Goal: Task Accomplishment & Management: Manage account settings

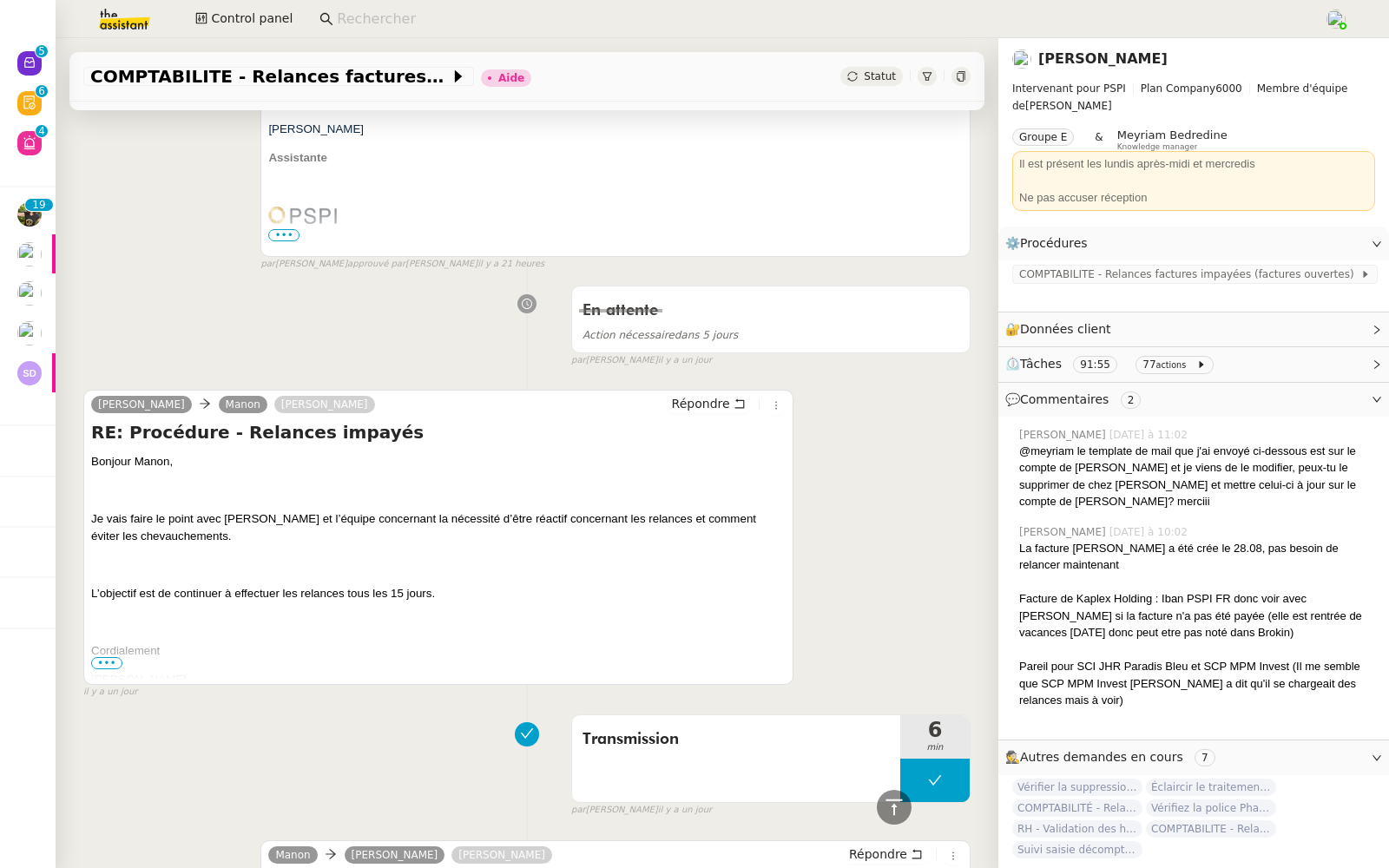
scroll to position [2987, 0]
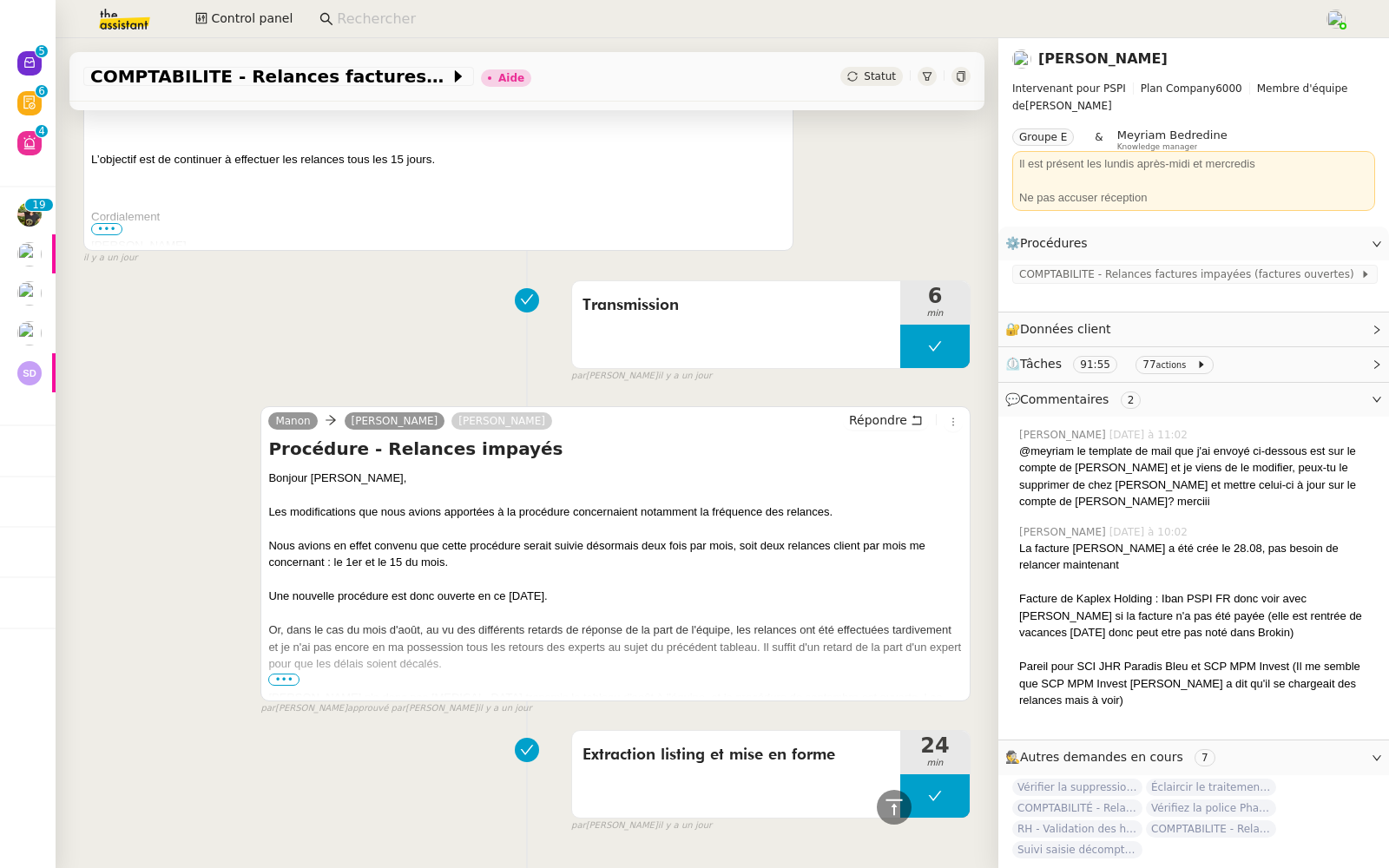
click at [284, 674] on span "•••" at bounding box center [283, 679] width 31 height 12
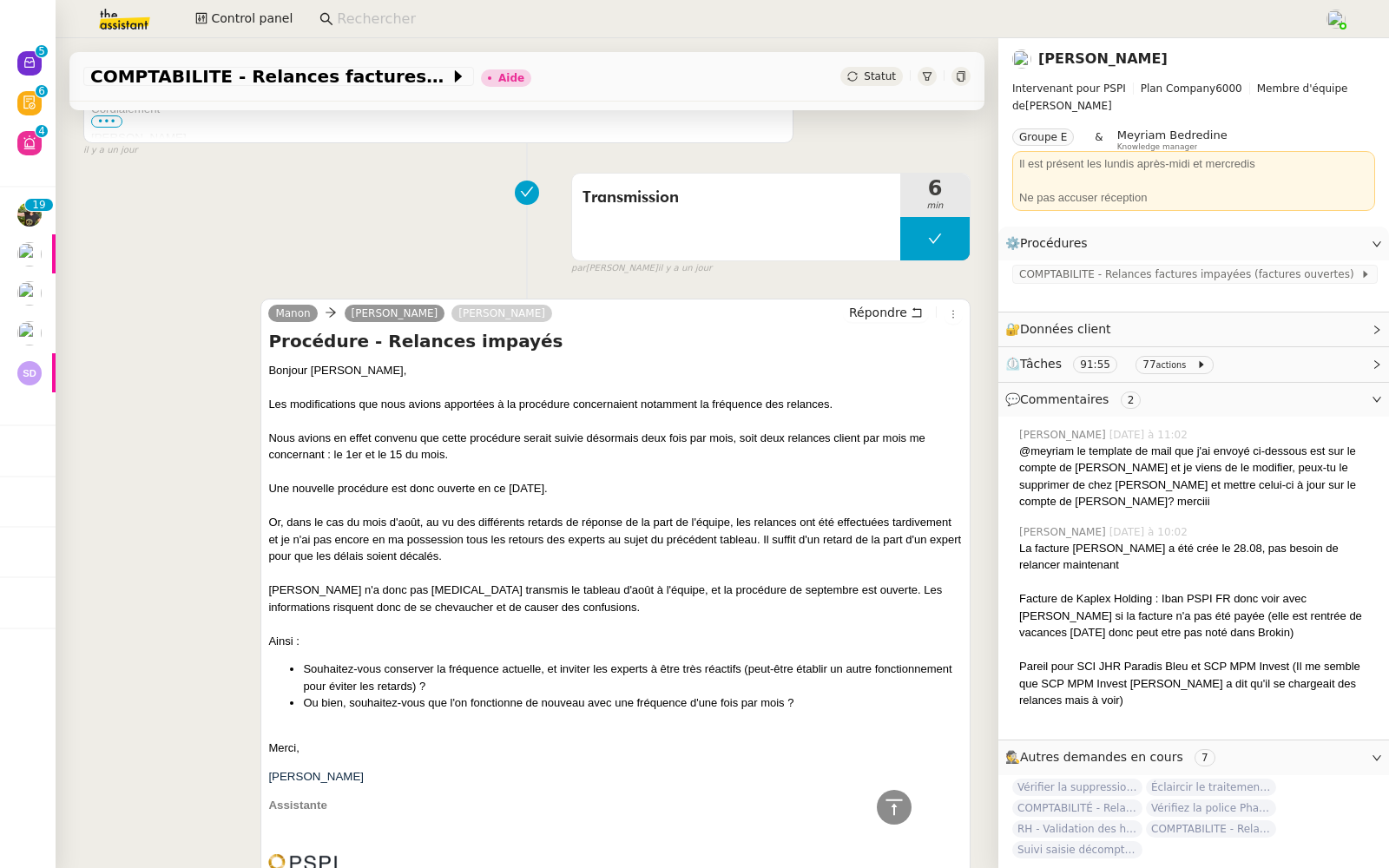
scroll to position [3134, 0]
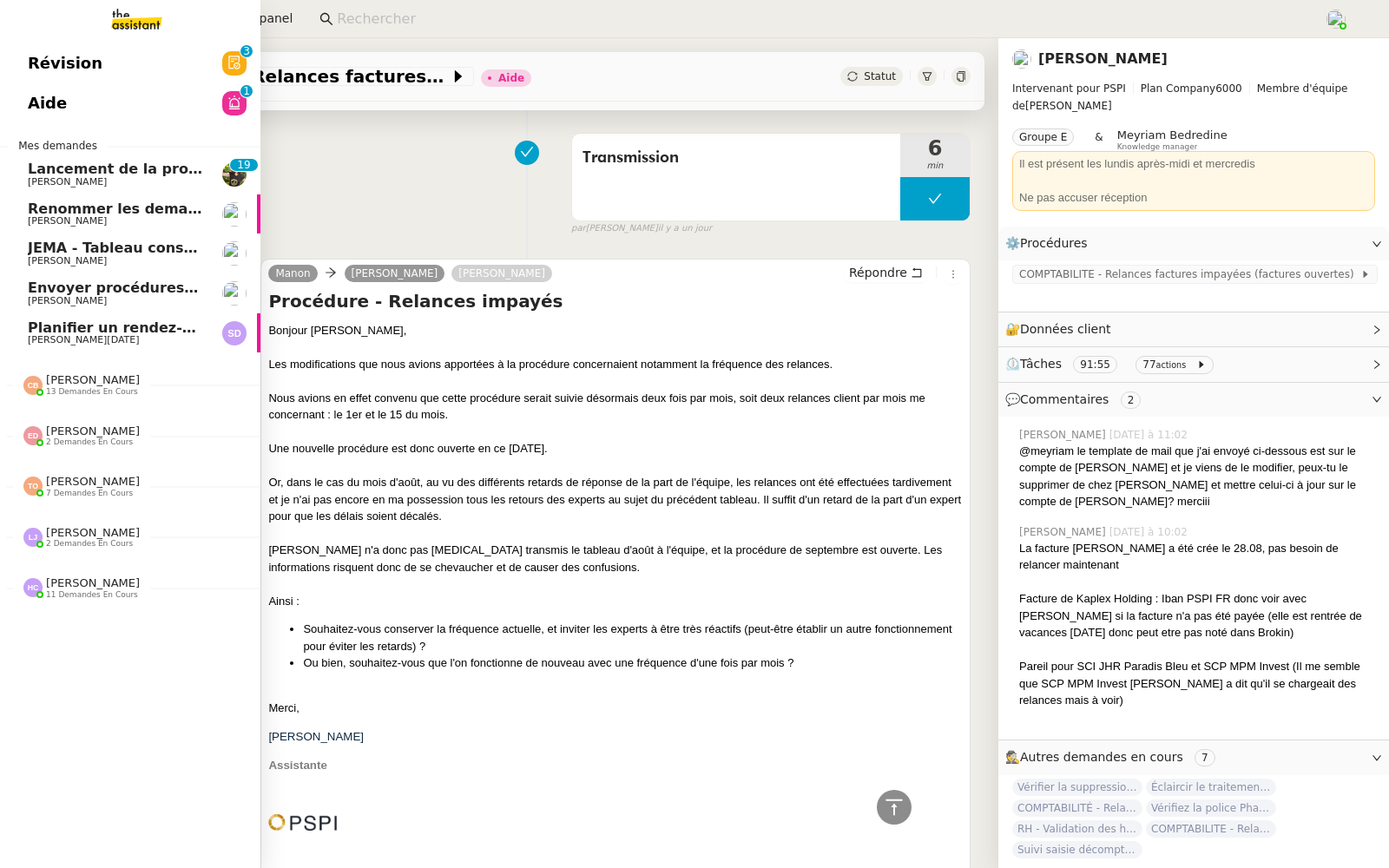
click at [63, 111] on link "Aide 0 1 2 3 4 5 6 7 8 9" at bounding box center [130, 103] width 260 height 40
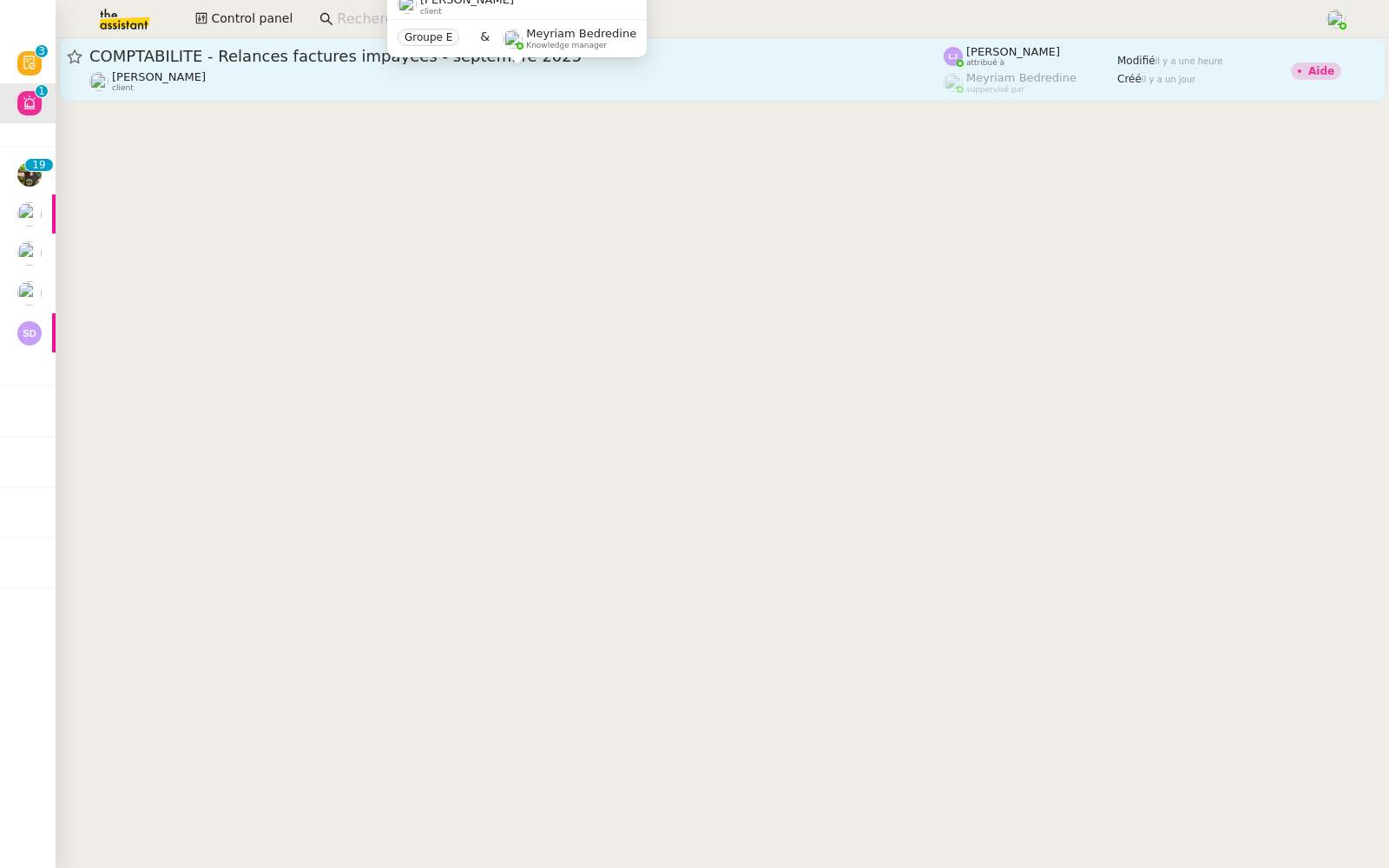
click at [744, 73] on div "Pierrick Morel client" at bounding box center [516, 82] width 854 height 23
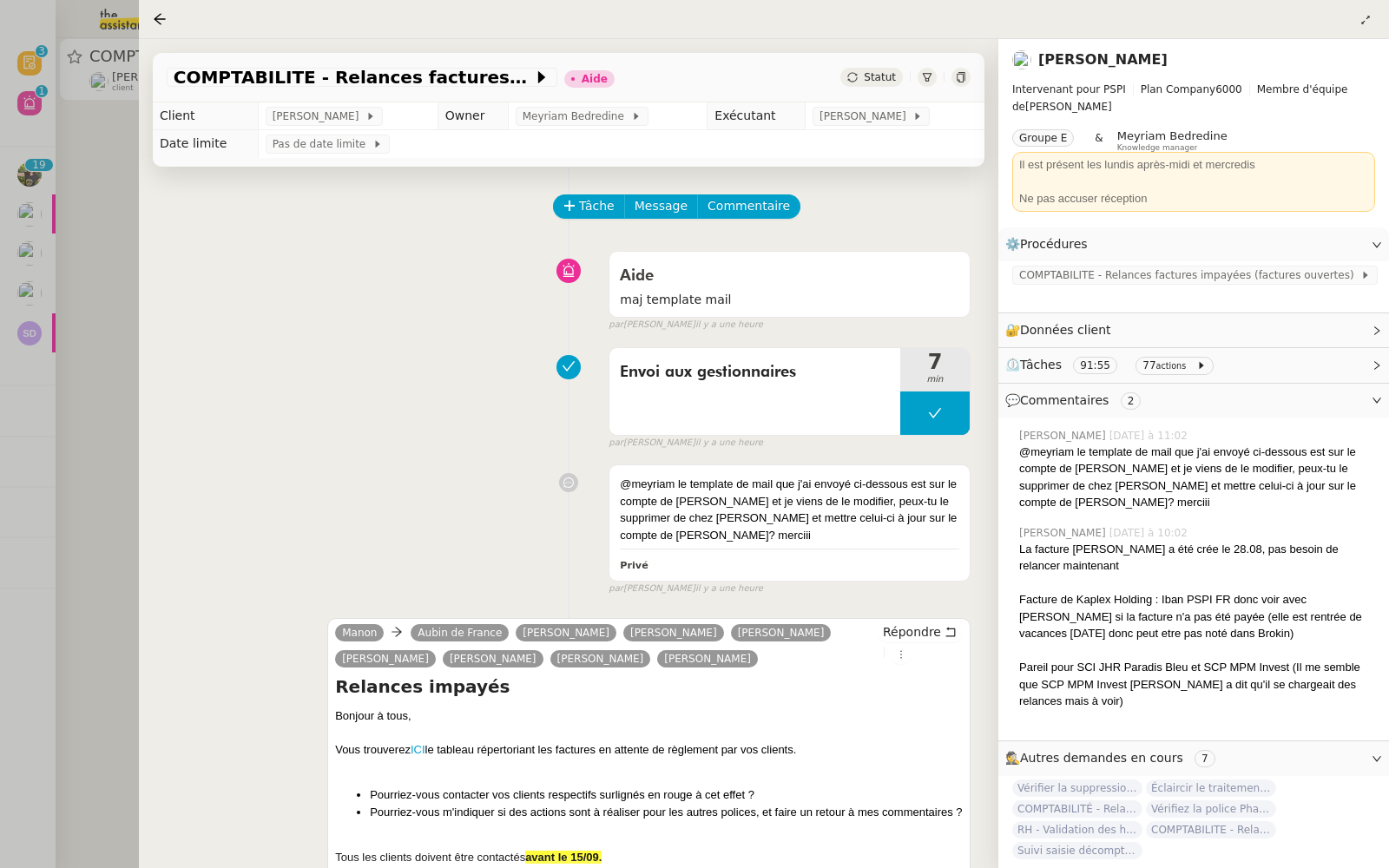
click at [384, 309] on div "Aide maj template mail false par Léa J. il y a une heure" at bounding box center [569, 288] width 804 height 90
click at [839, 131] on td "Pas de date limite" at bounding box center [621, 144] width 726 height 28
click at [868, 115] on span "[PERSON_NAME]" at bounding box center [865, 116] width 92 height 17
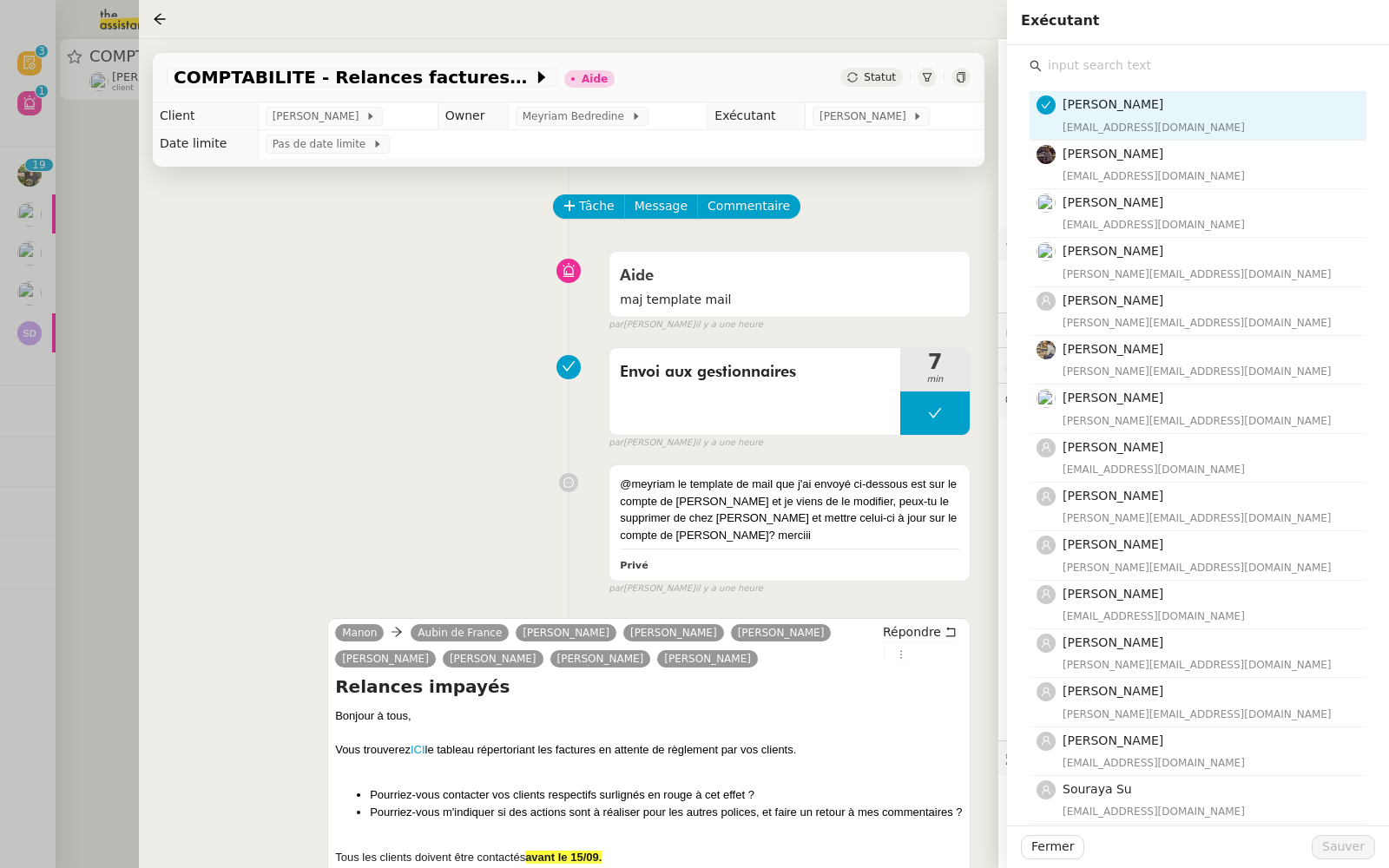
click at [1097, 53] on input "text" at bounding box center [1203, 65] width 325 height 24
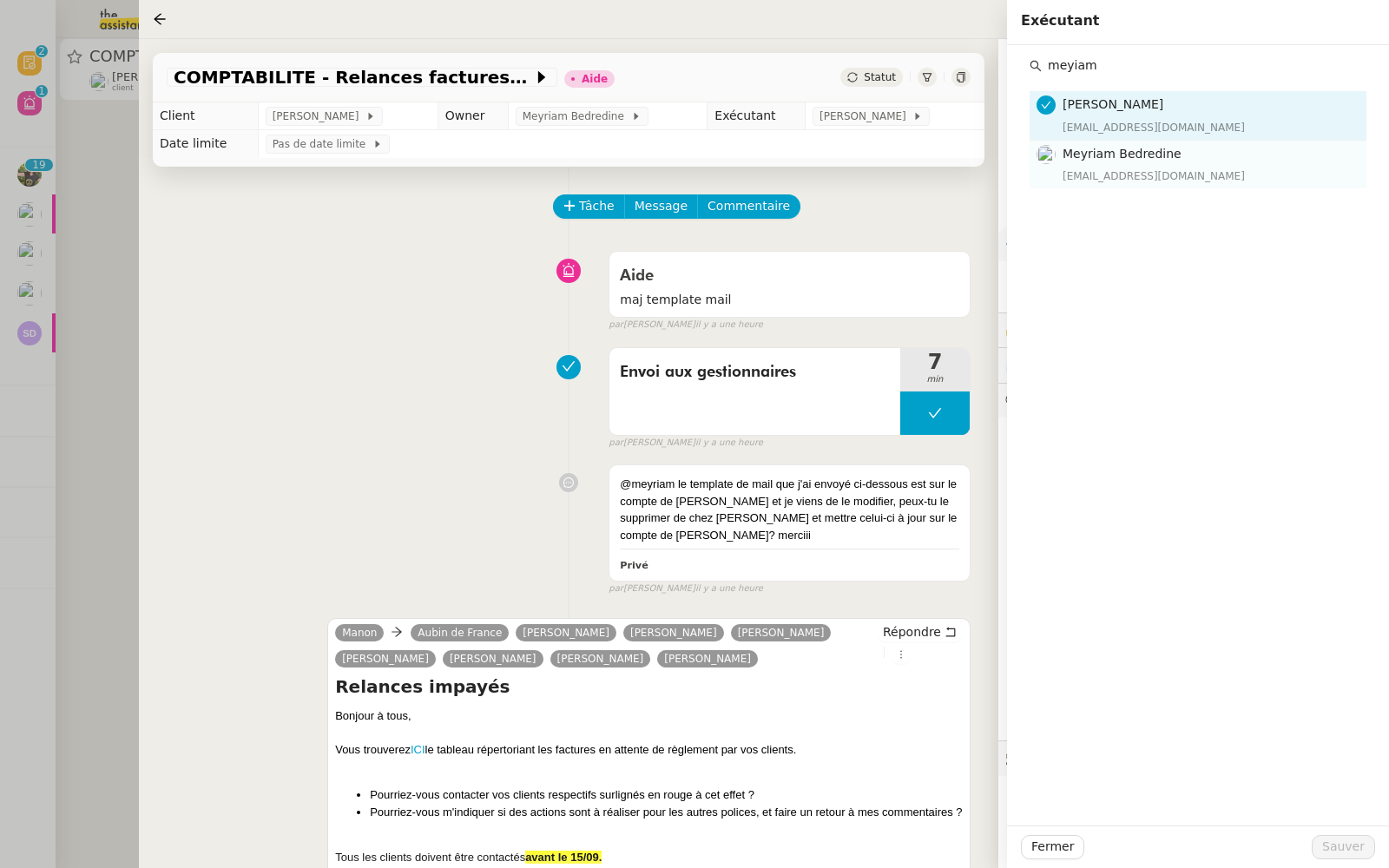
type input "meyiam"
click at [1070, 149] on span "Meyriam Bedredine" at bounding box center [1121, 153] width 119 height 14
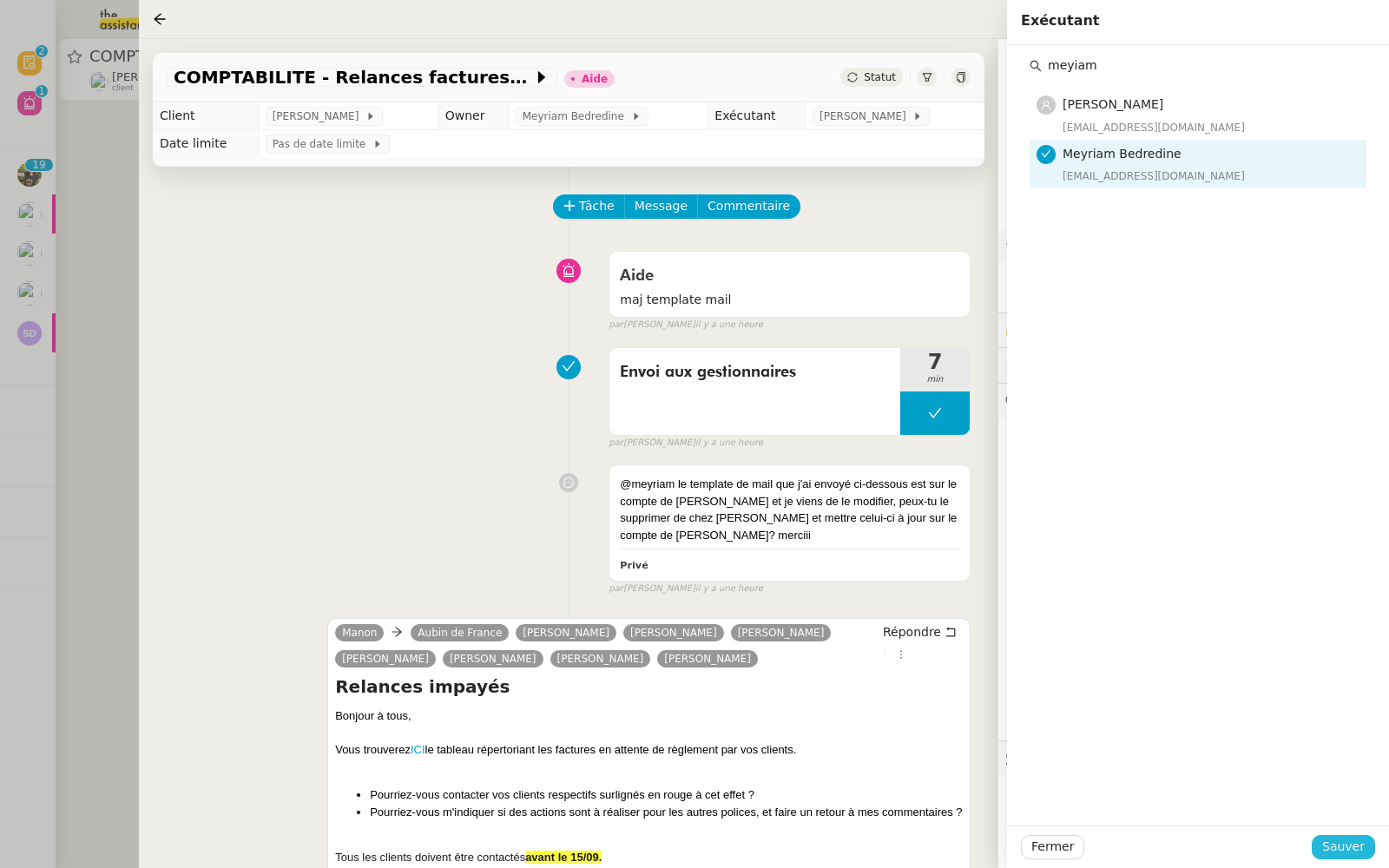
click at [1339, 843] on span "Sauver" at bounding box center [1342, 846] width 43 height 20
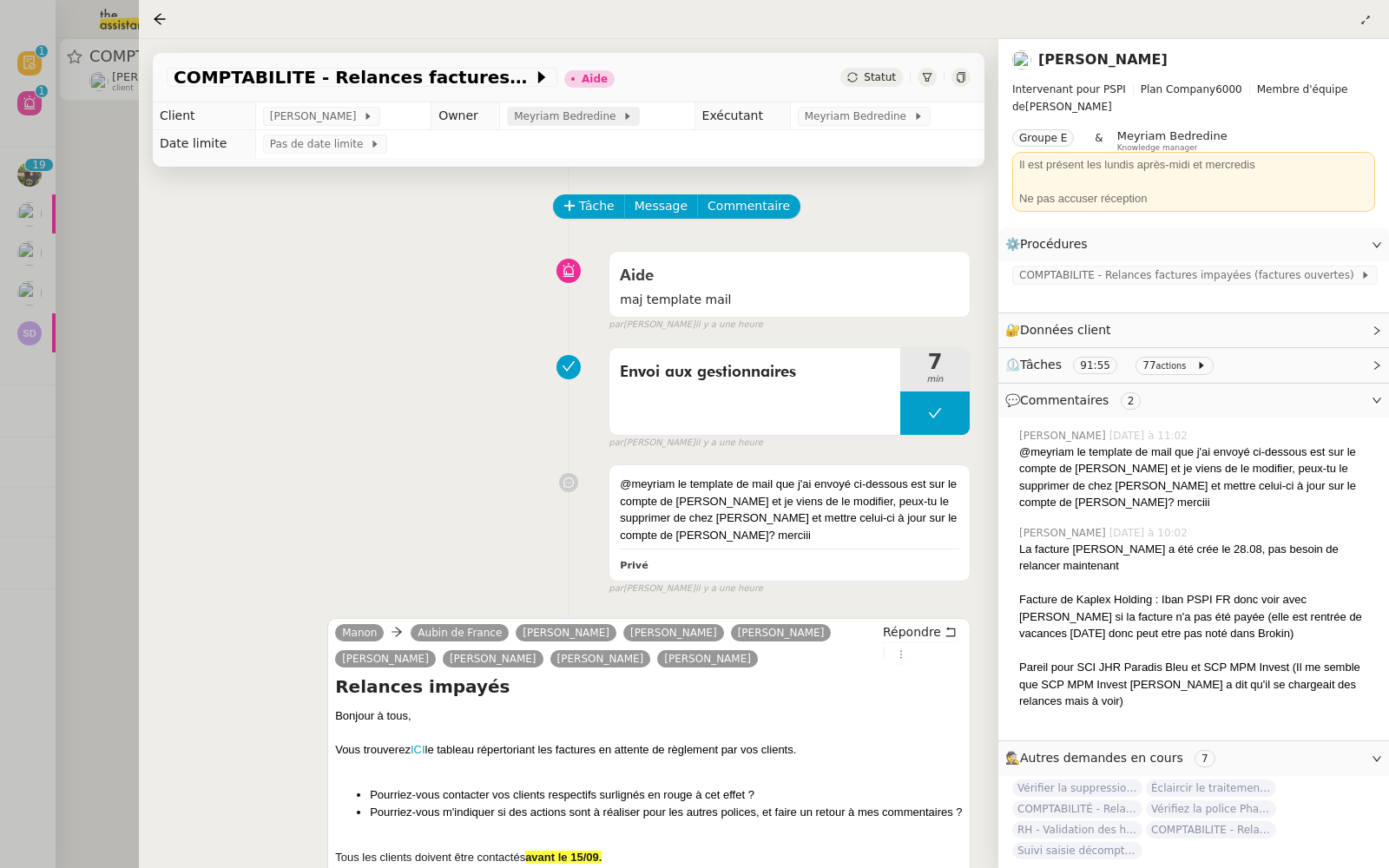
click at [541, 115] on span "Meyriam Bedredine" at bounding box center [568, 116] width 109 height 17
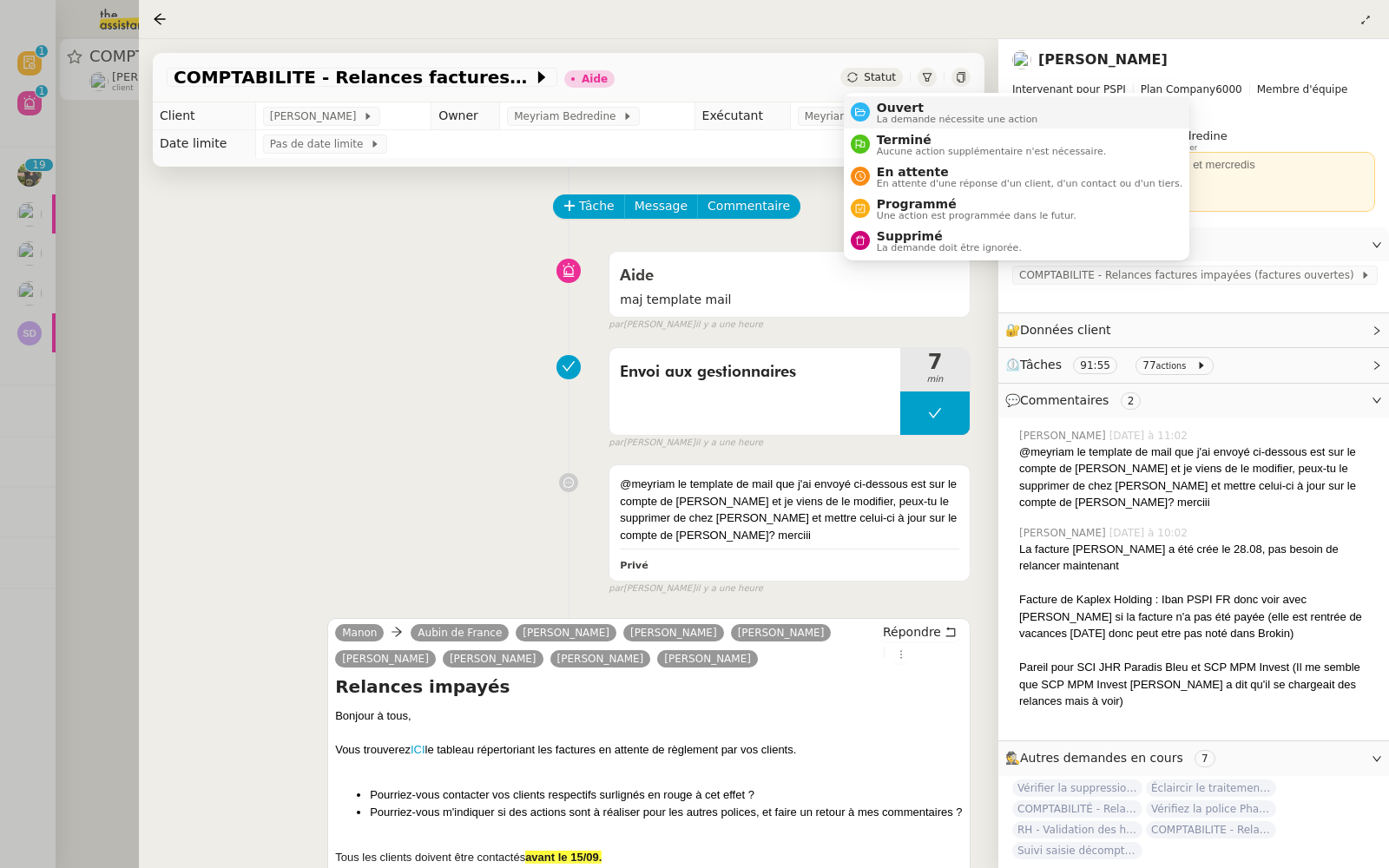
click at [882, 107] on span "Ouvert" at bounding box center [956, 108] width 161 height 14
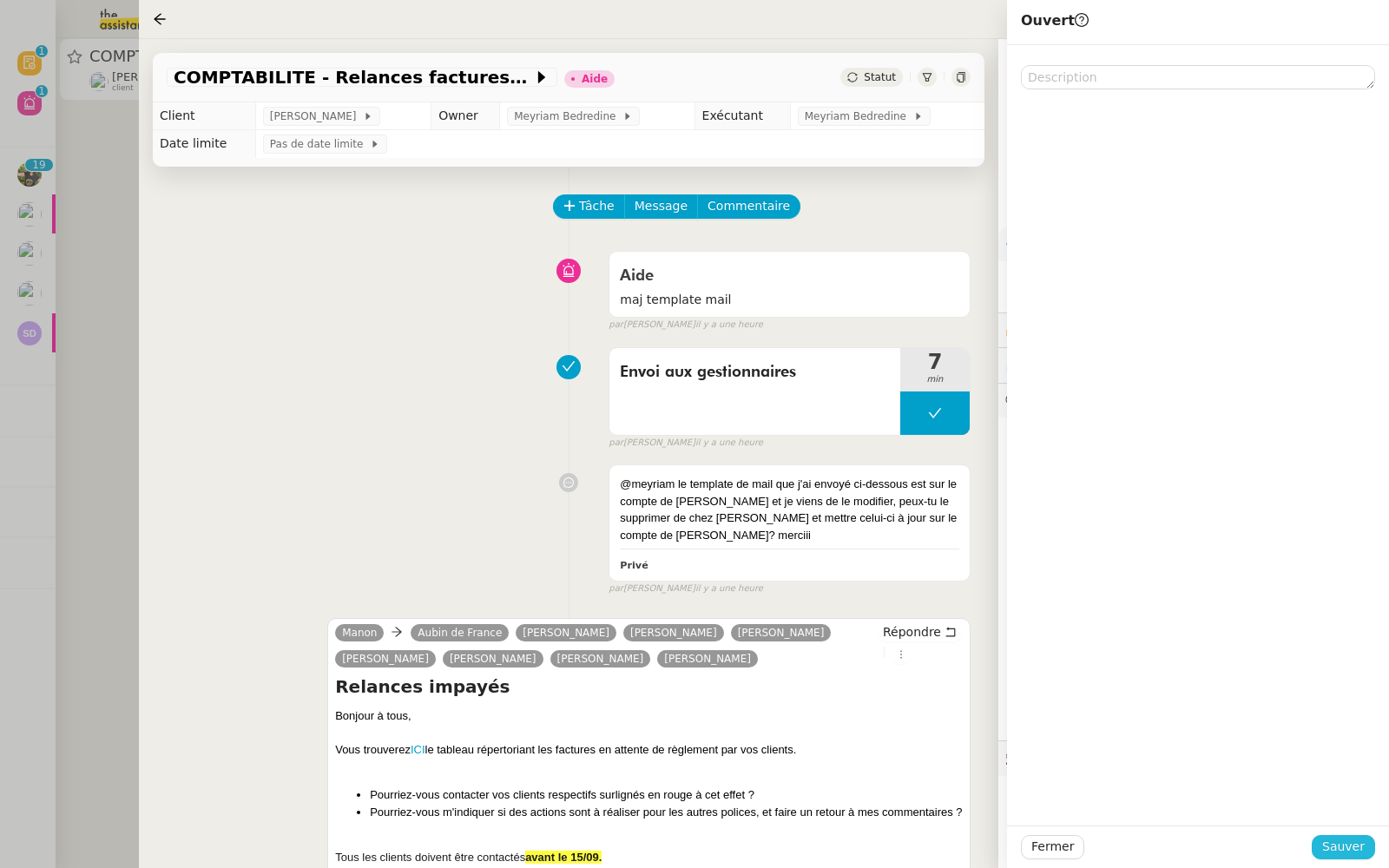
click at [1341, 839] on span "Sauver" at bounding box center [1342, 846] width 43 height 20
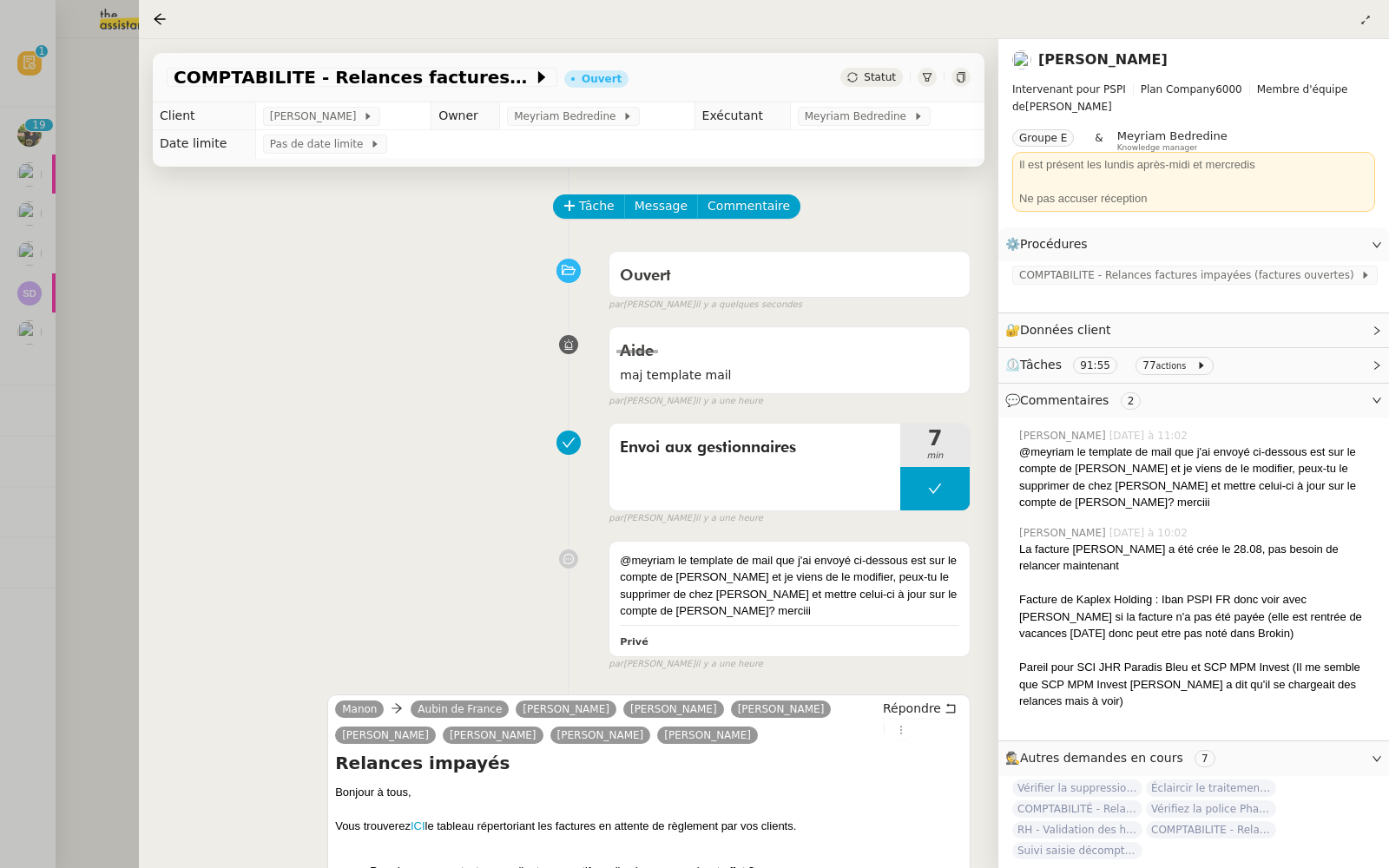
click at [10, 278] on div at bounding box center [694, 434] width 1389 height 868
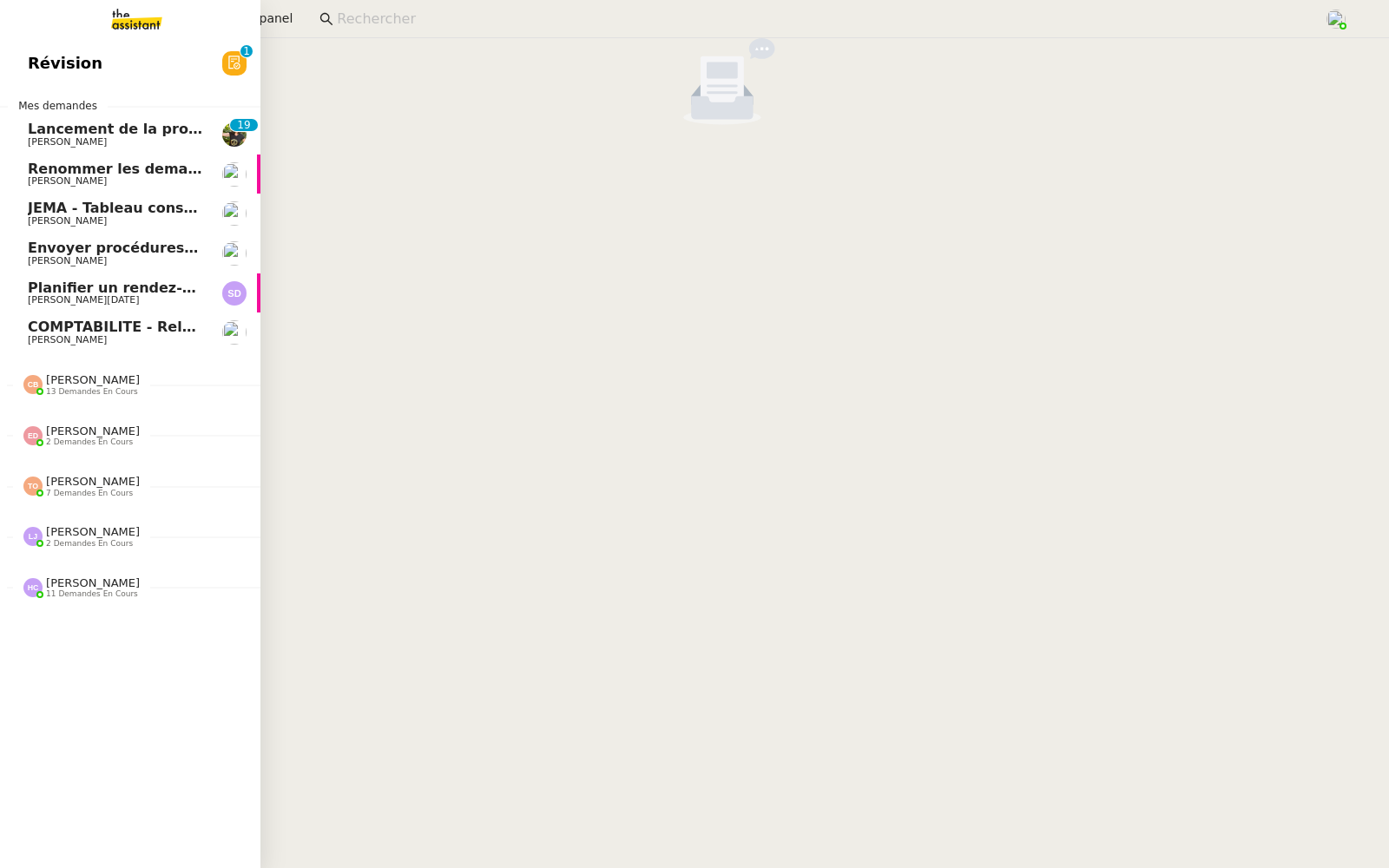
click at [42, 52] on span "Révision" at bounding box center [65, 63] width 74 height 26
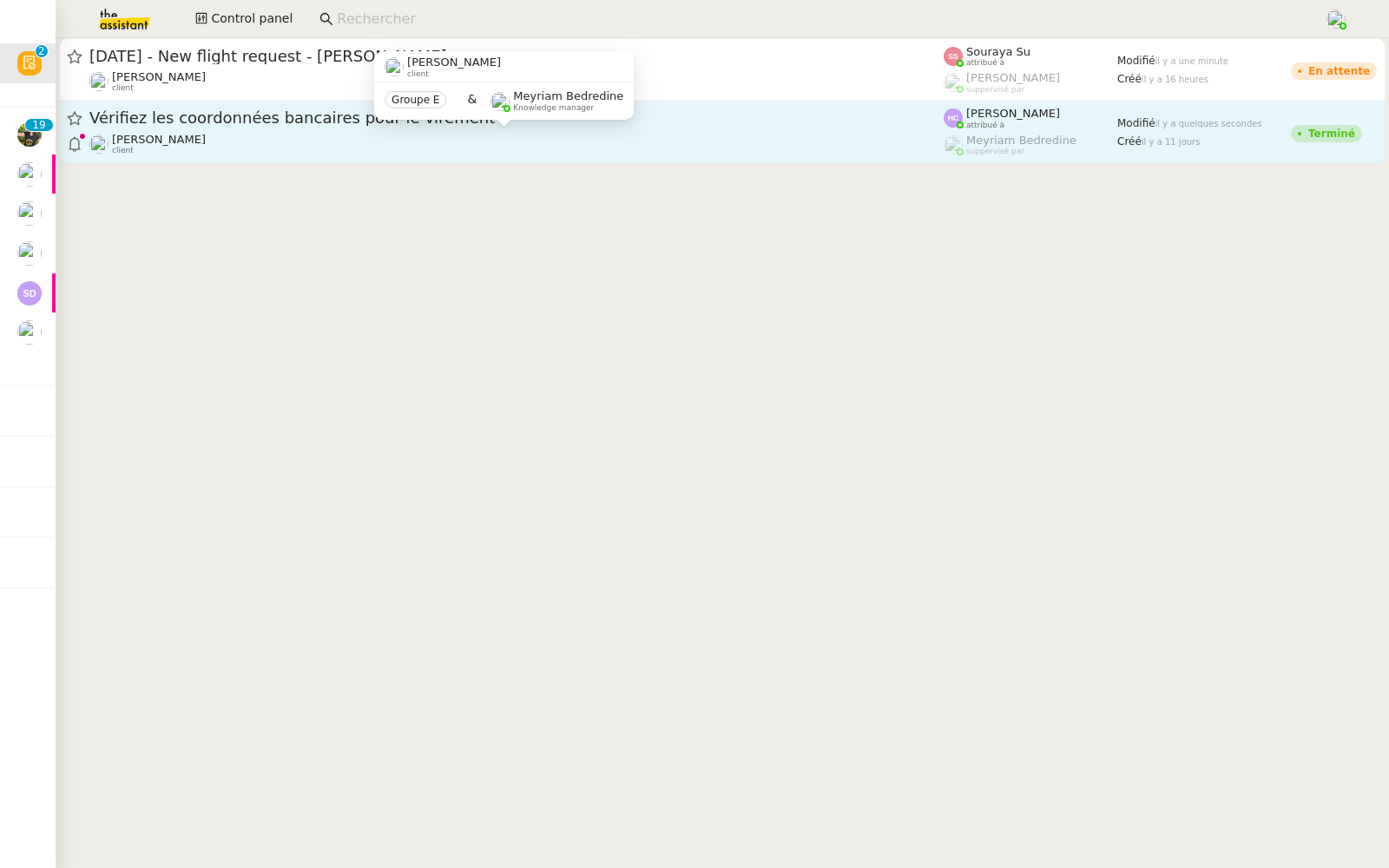
click at [206, 132] on div "Sophie Mouraire client" at bounding box center [516, 144] width 854 height 23
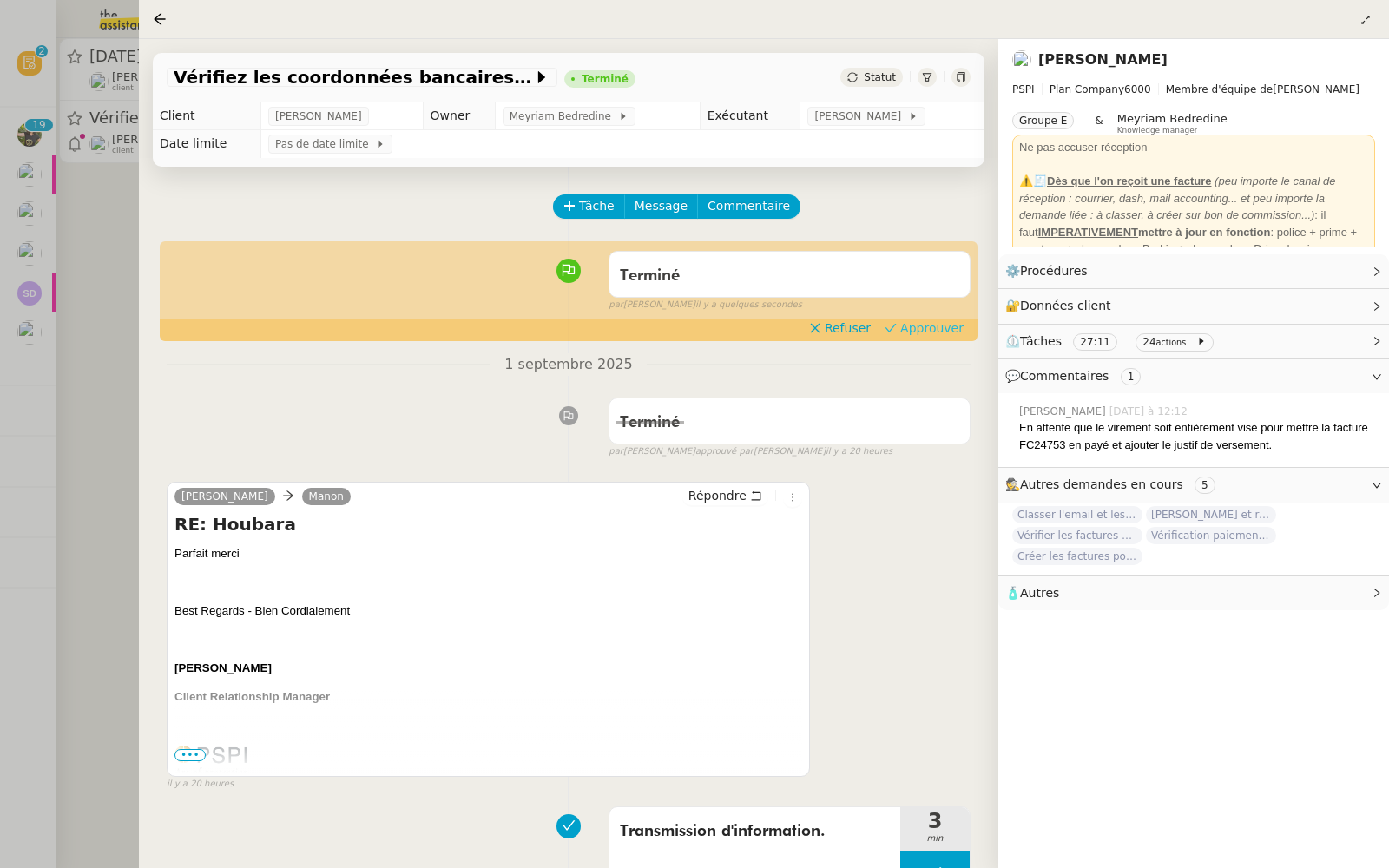
click at [945, 321] on span "Approuver" at bounding box center [932, 328] width 63 height 17
click at [57, 343] on div at bounding box center [694, 434] width 1389 height 868
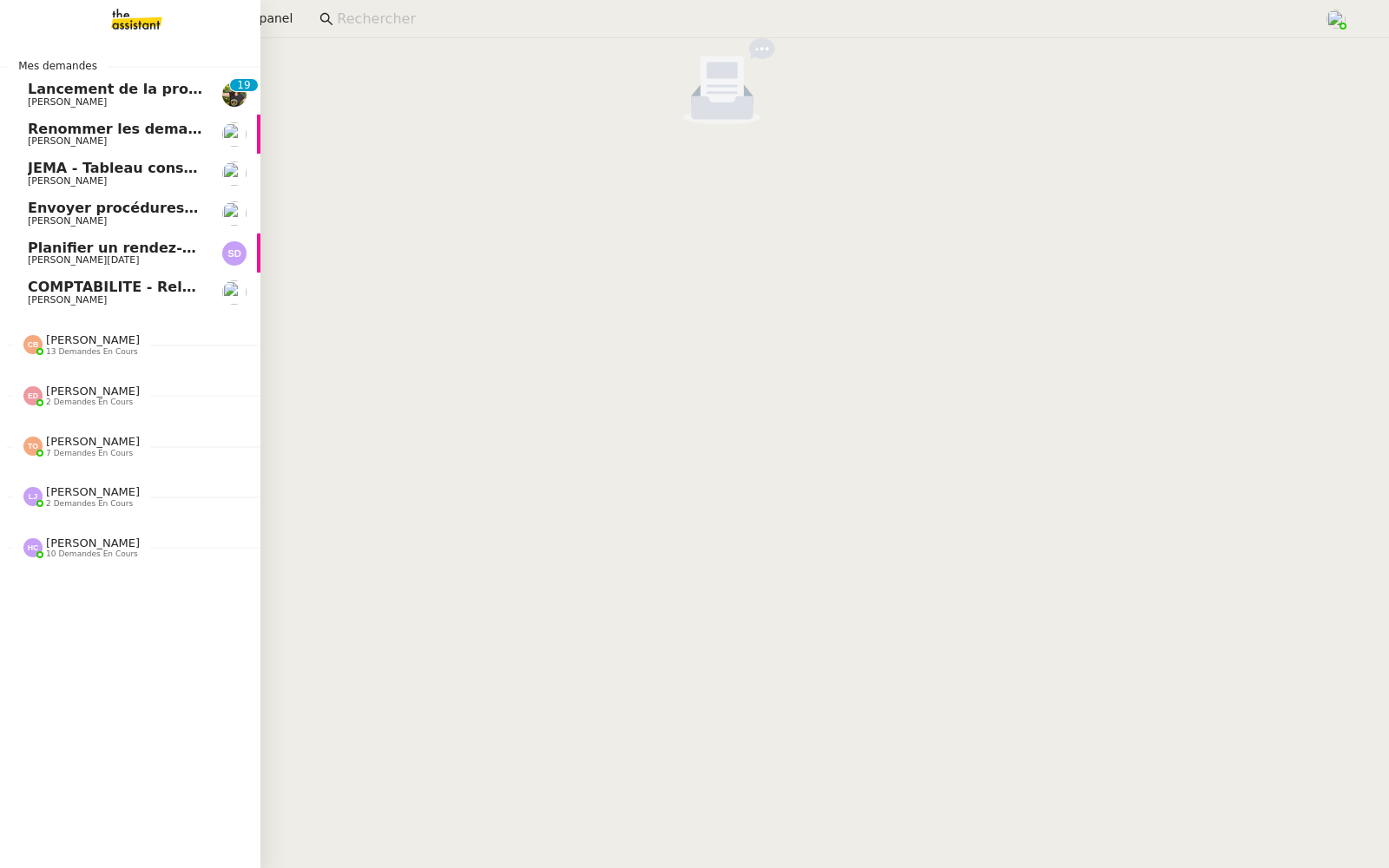
click at [51, 91] on span "Lancement de la procédure prescription" at bounding box center [185, 89] width 314 height 16
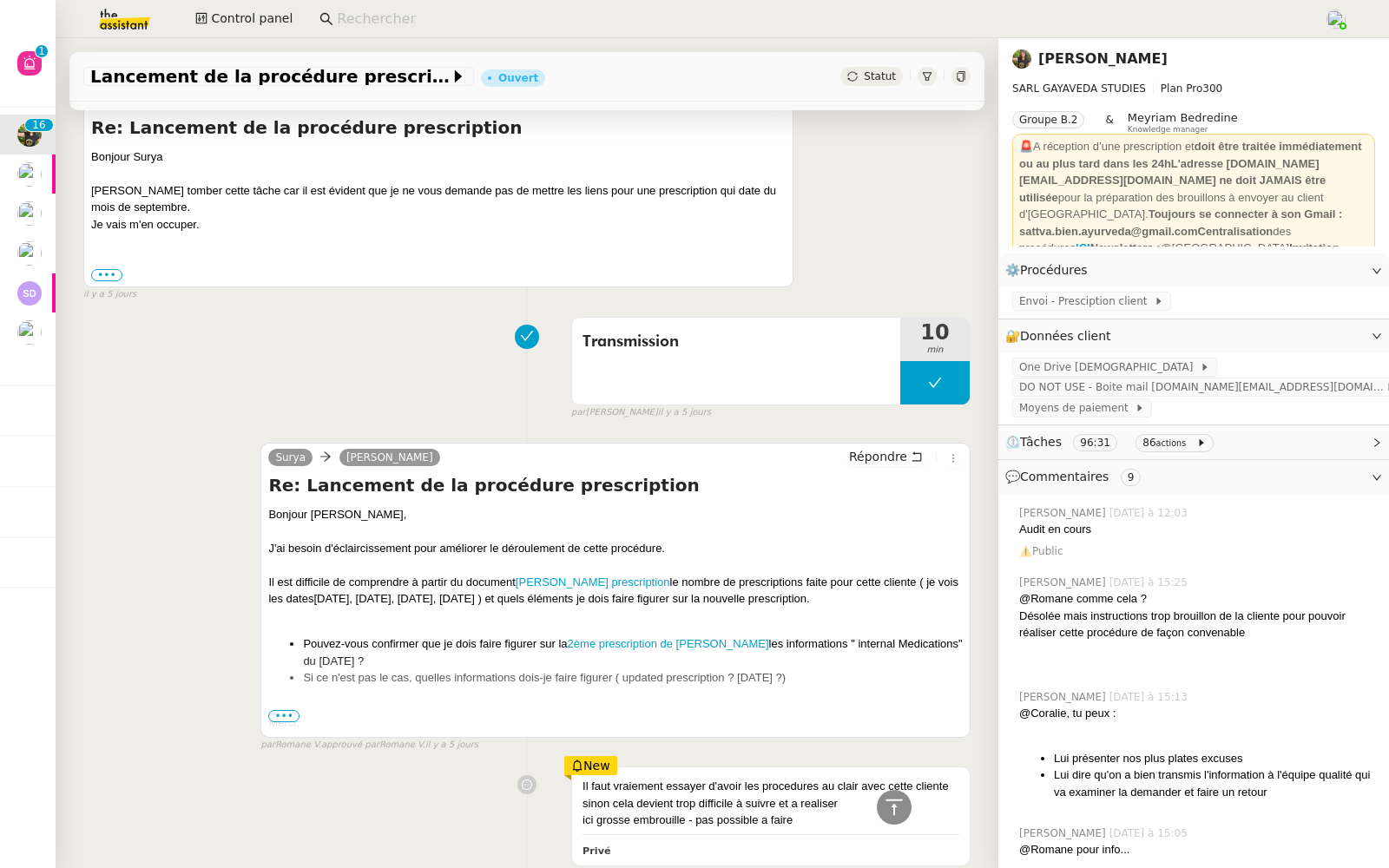
scroll to position [1673, 0]
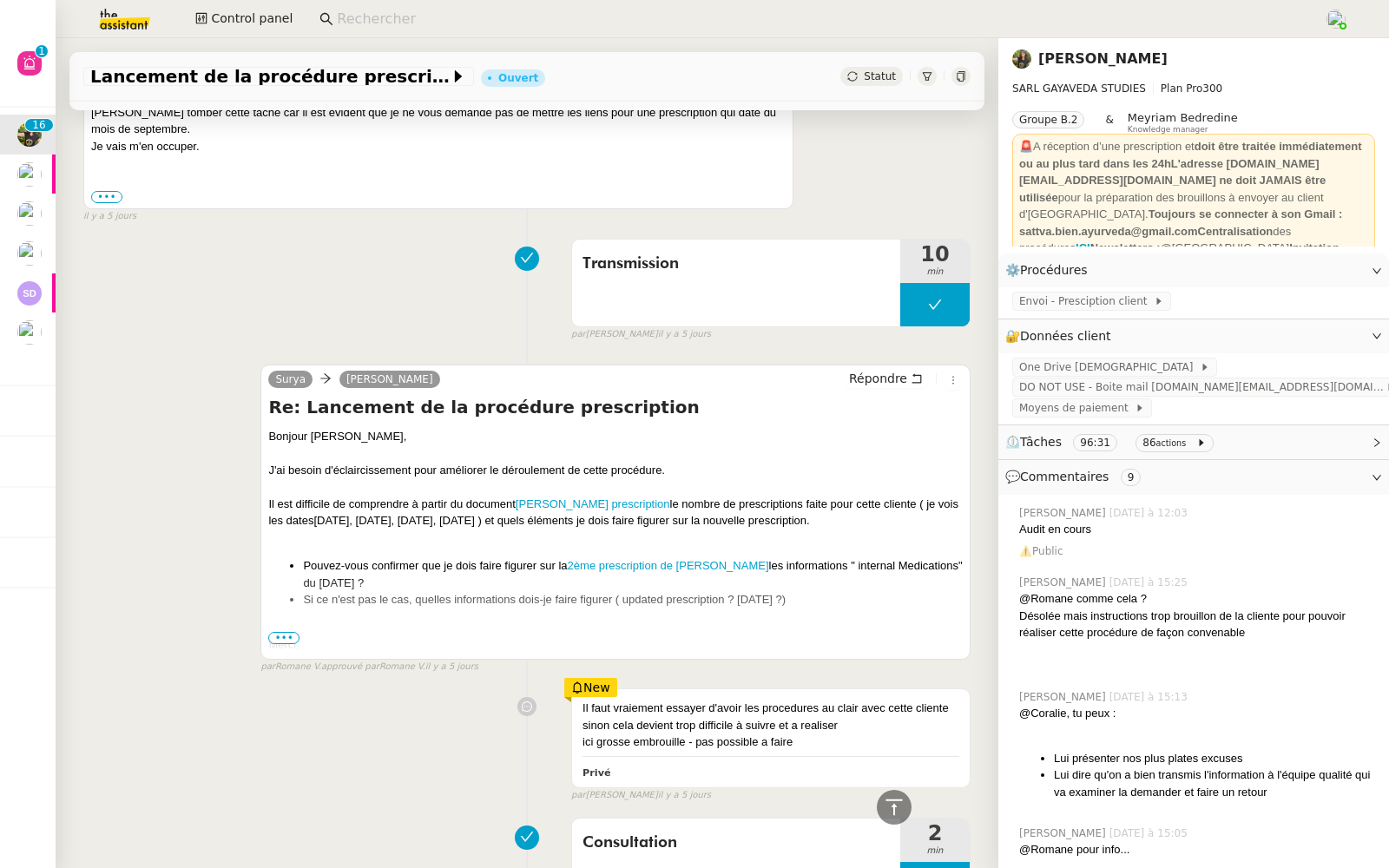
click at [278, 632] on span "•••" at bounding box center [283, 637] width 31 height 12
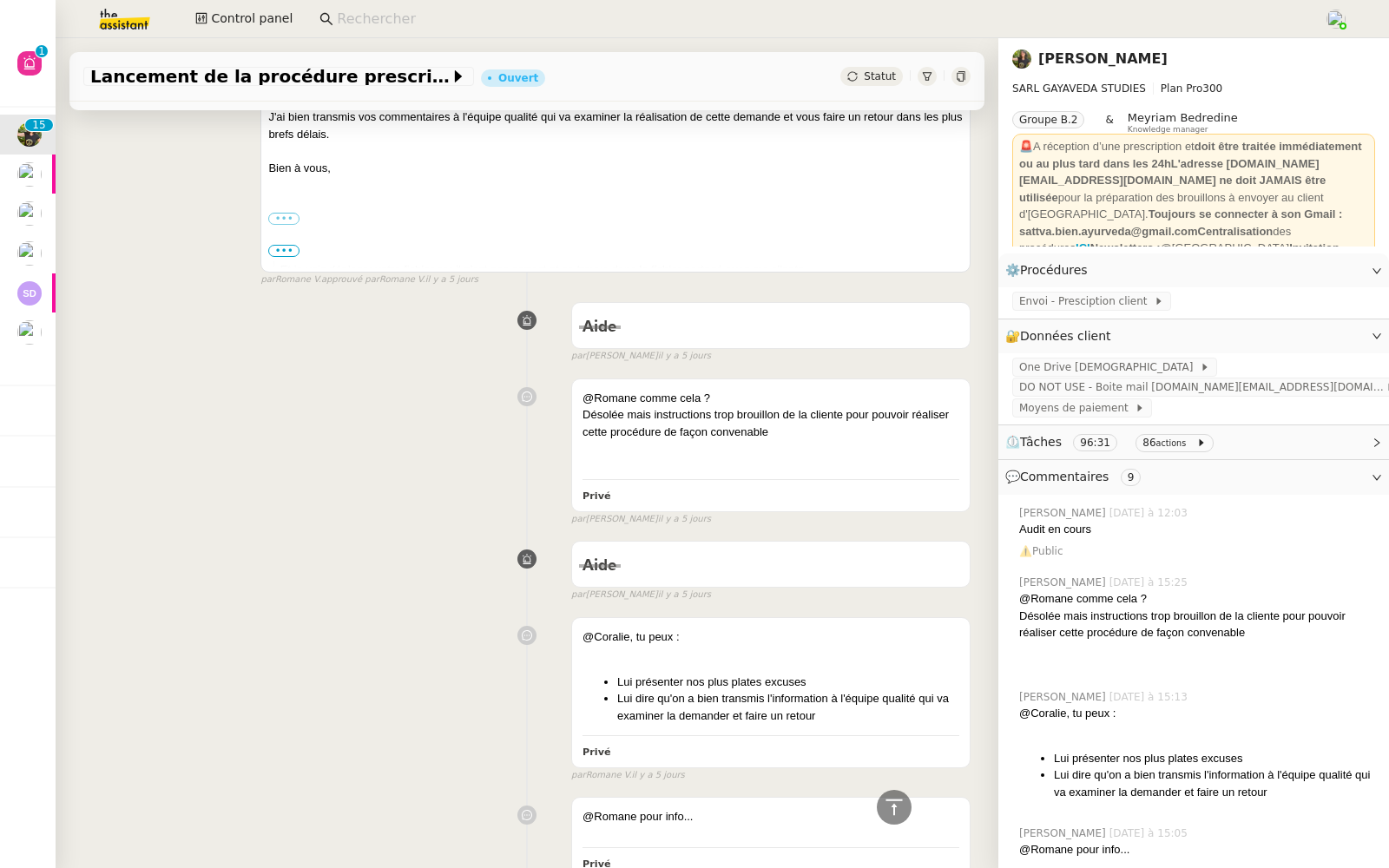
scroll to position [0, 0]
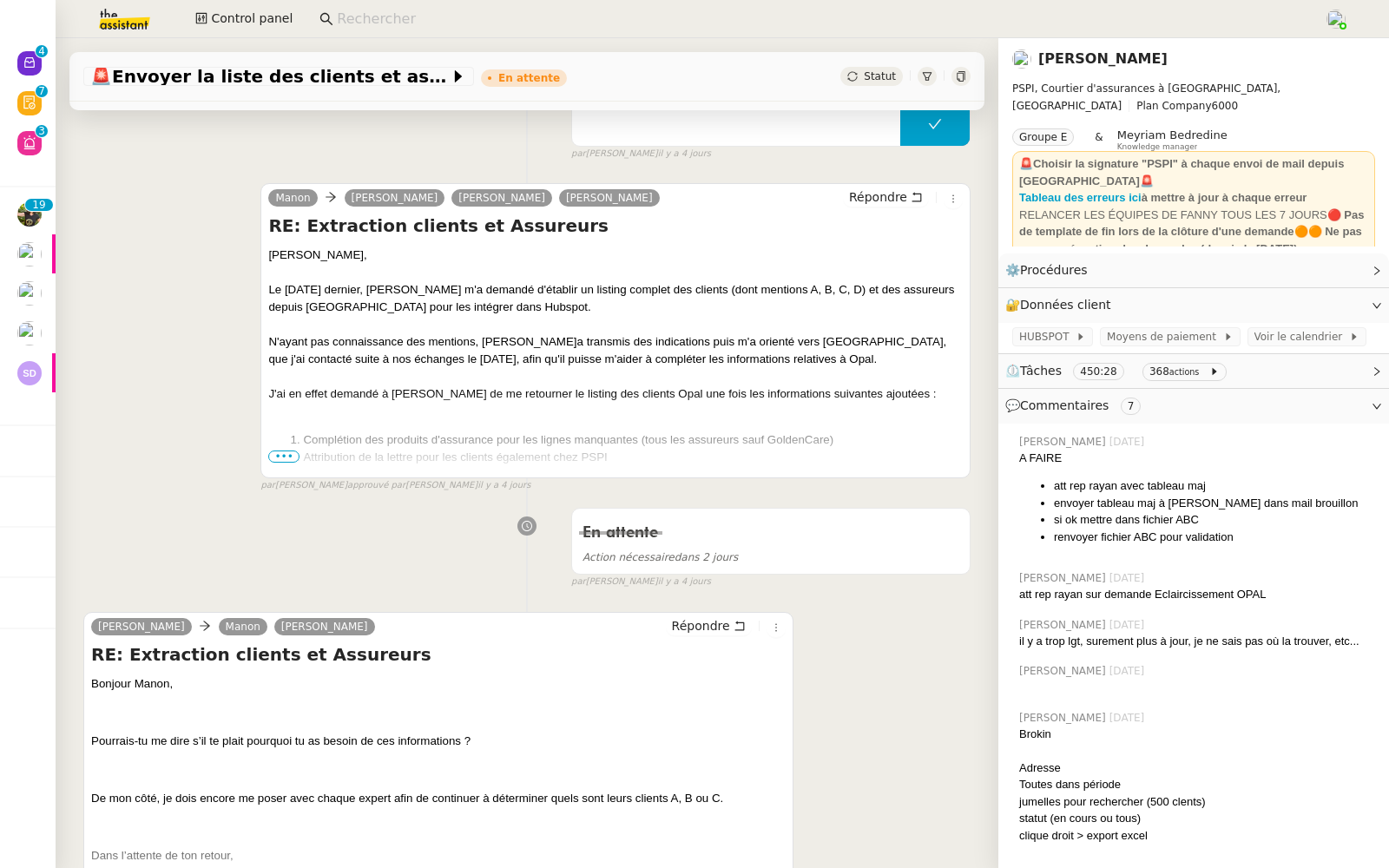
scroll to position [371, 0]
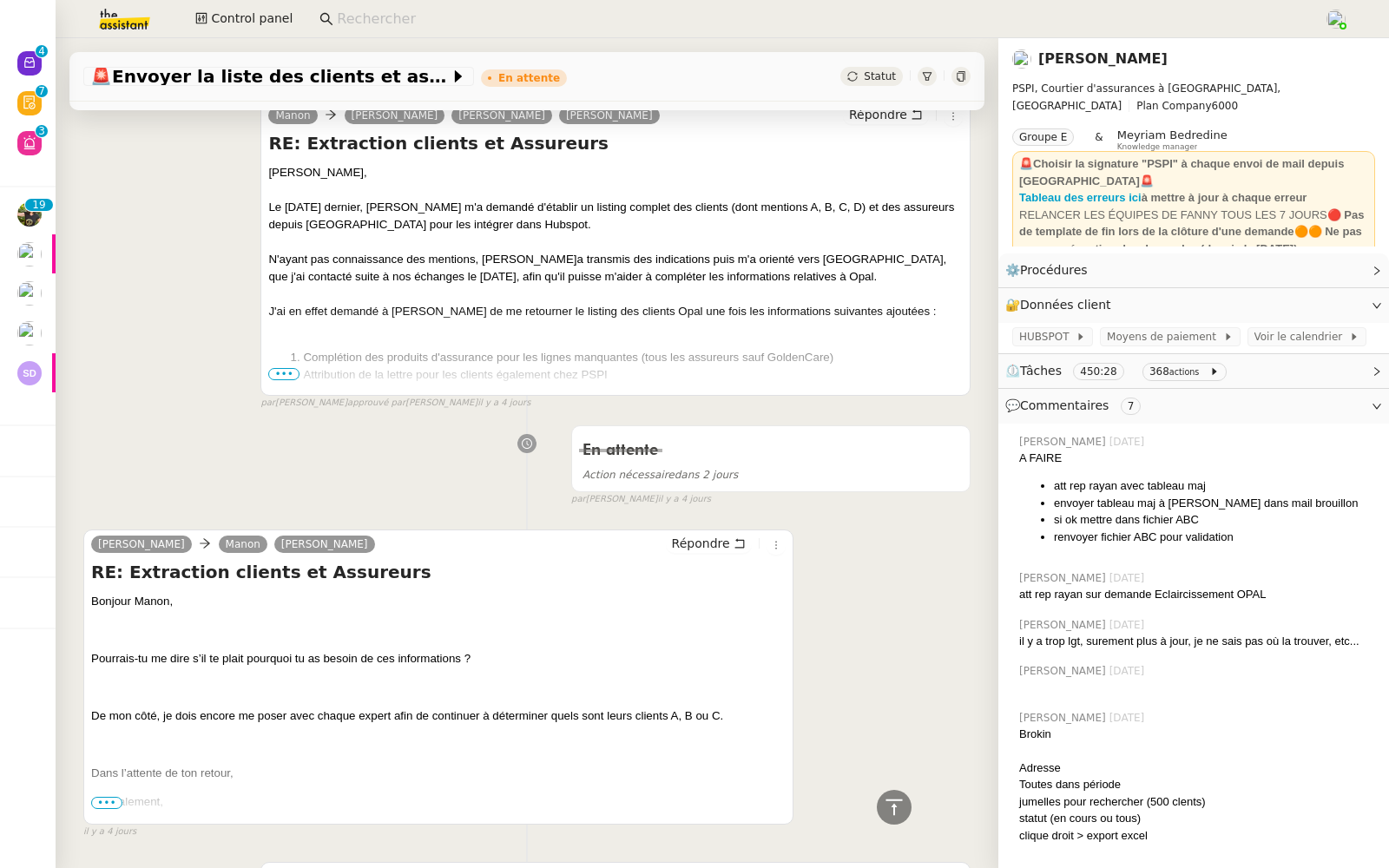
click at [280, 371] on span "•••" at bounding box center [283, 373] width 31 height 12
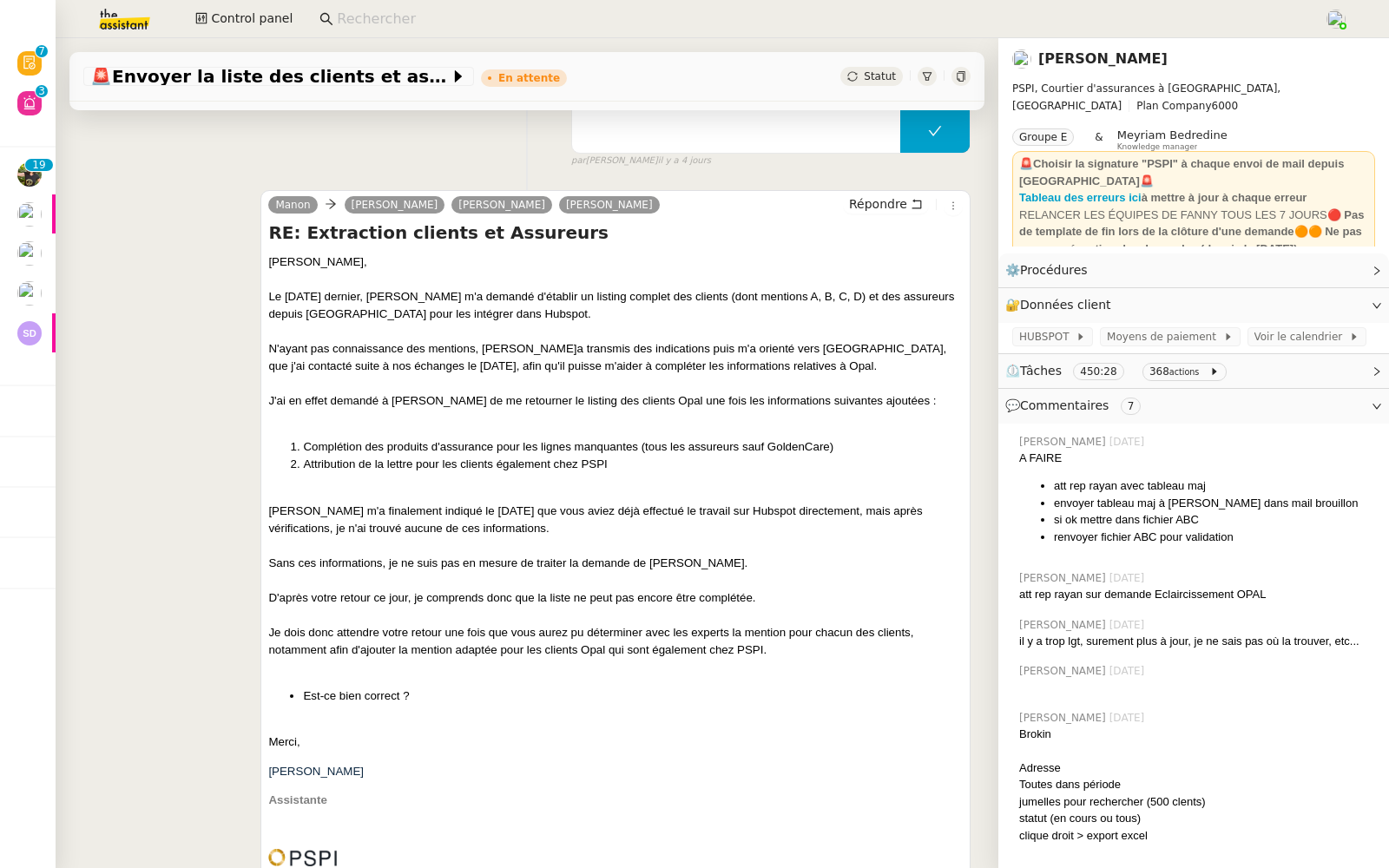
scroll to position [446, 0]
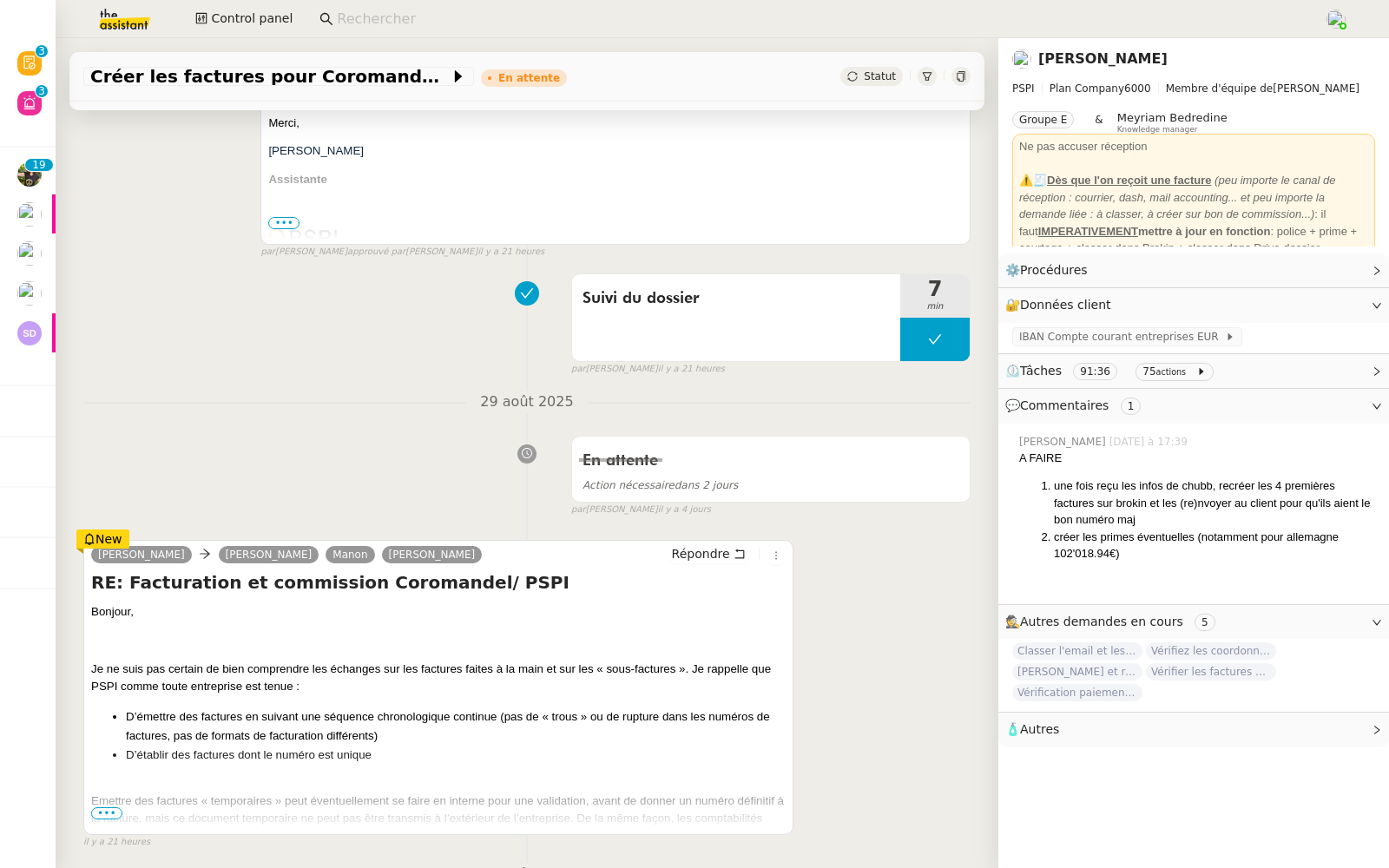
scroll to position [493, 0]
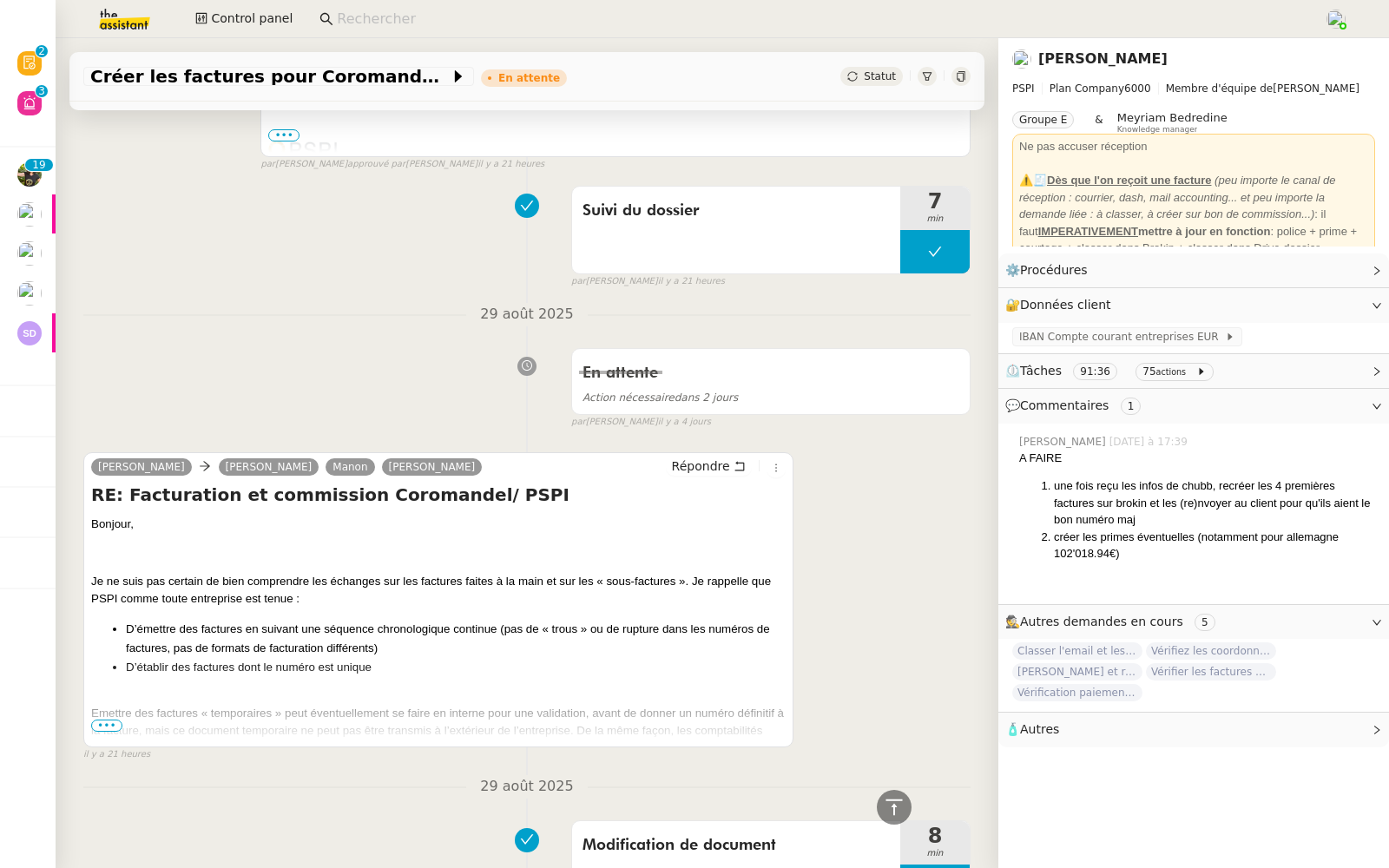
click at [110, 721] on span "•••" at bounding box center [107, 725] width 31 height 12
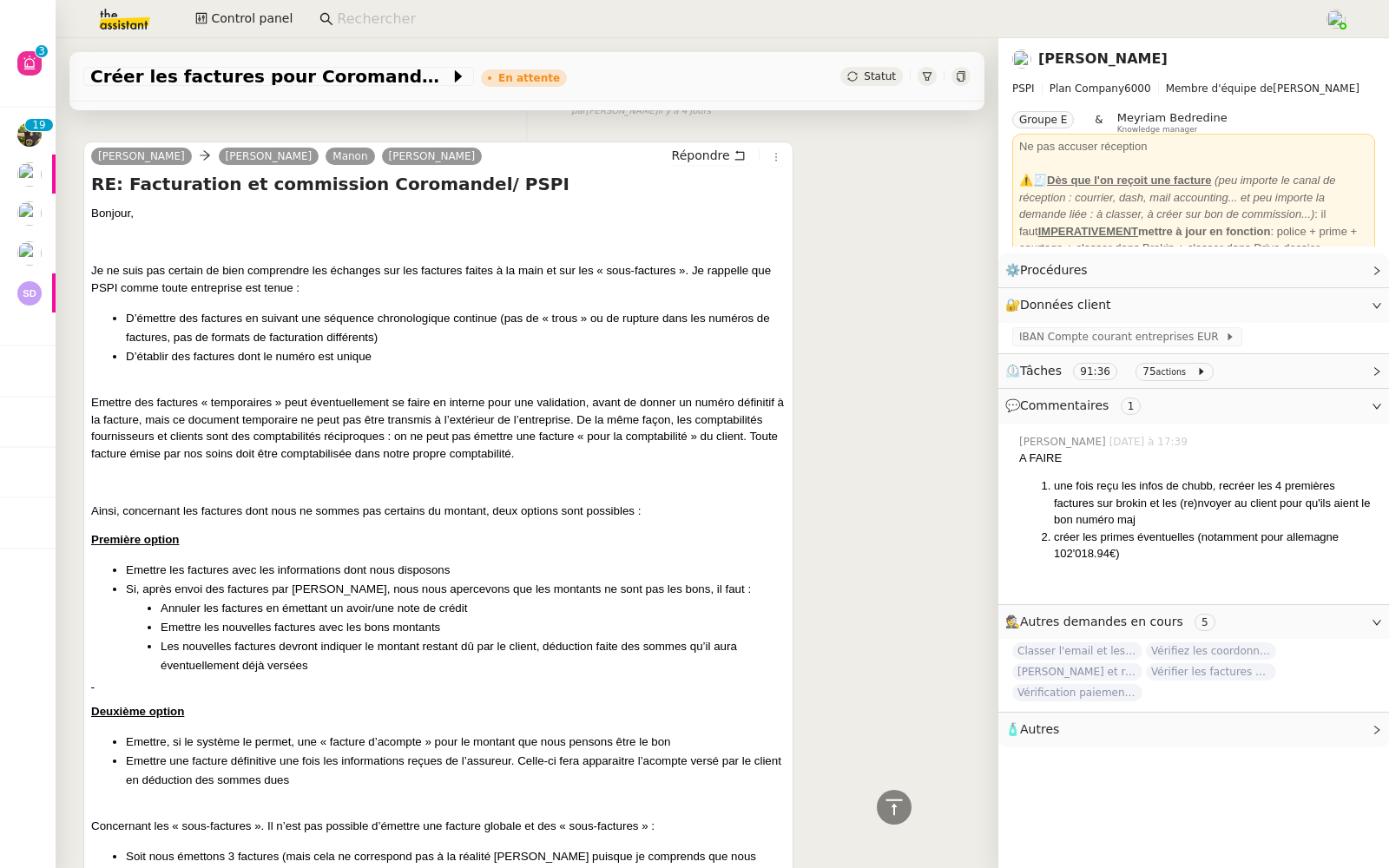
scroll to position [718, 0]
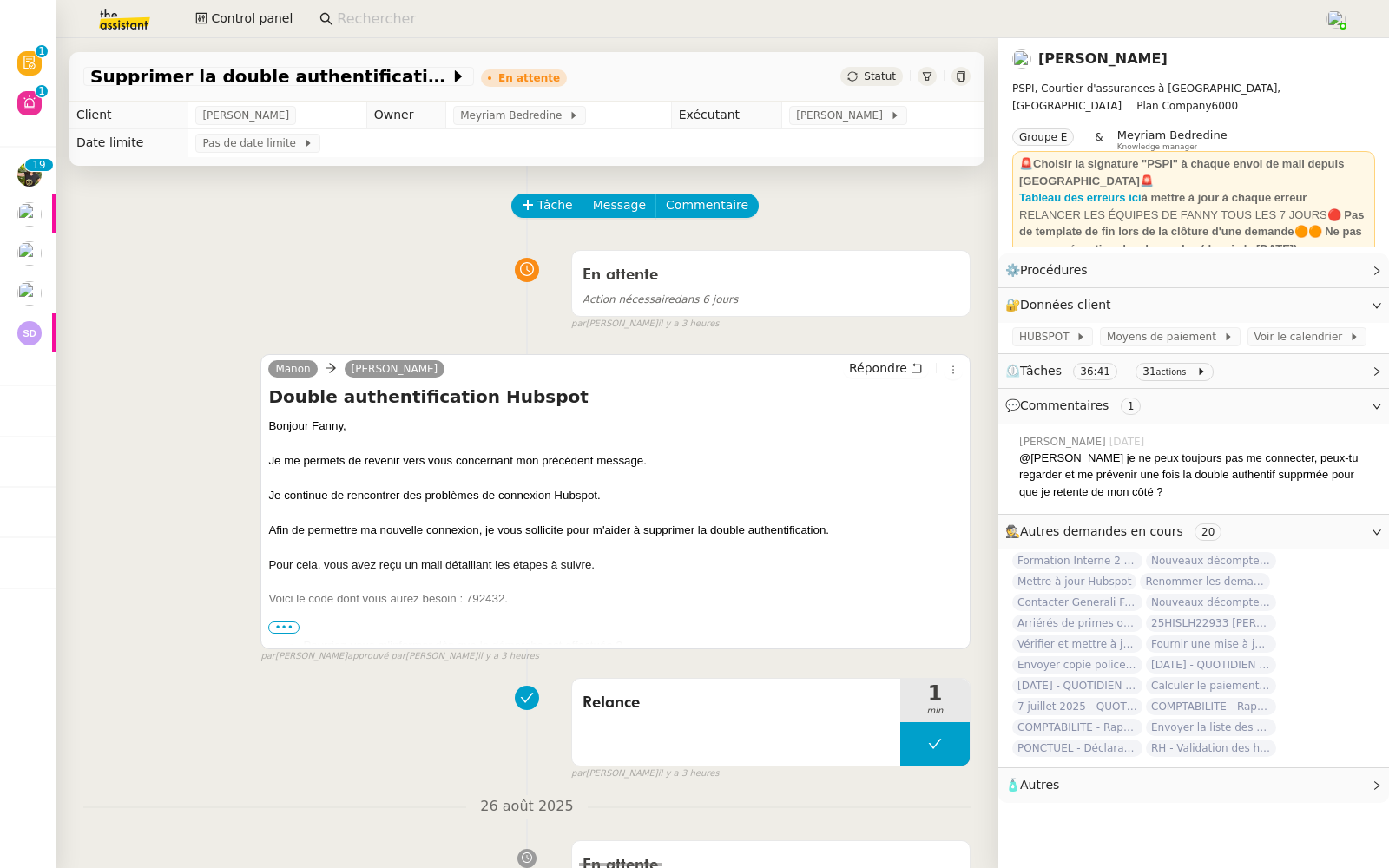
scroll to position [74, 0]
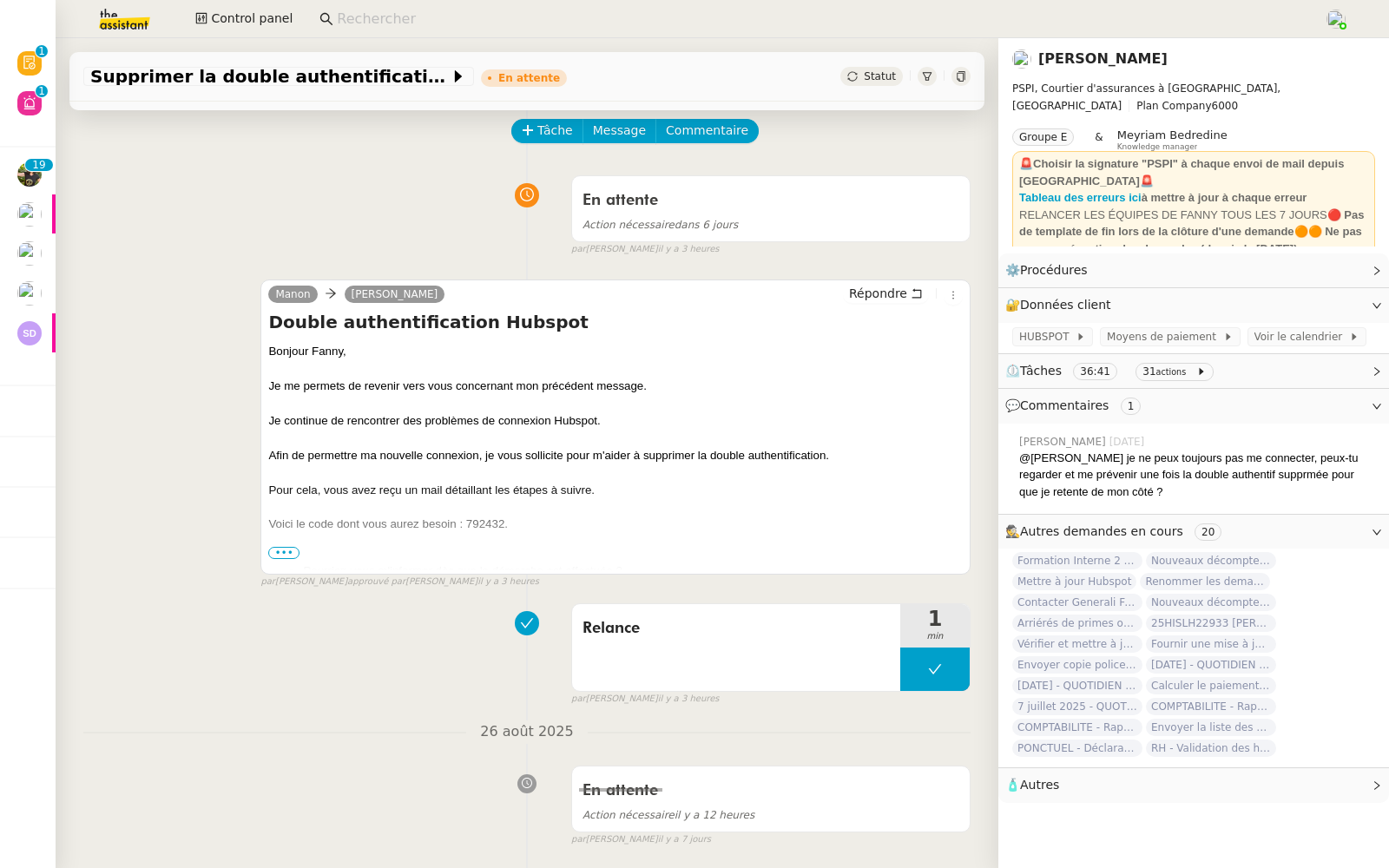
click at [277, 541] on div at bounding box center [614, 541] width 694 height 17
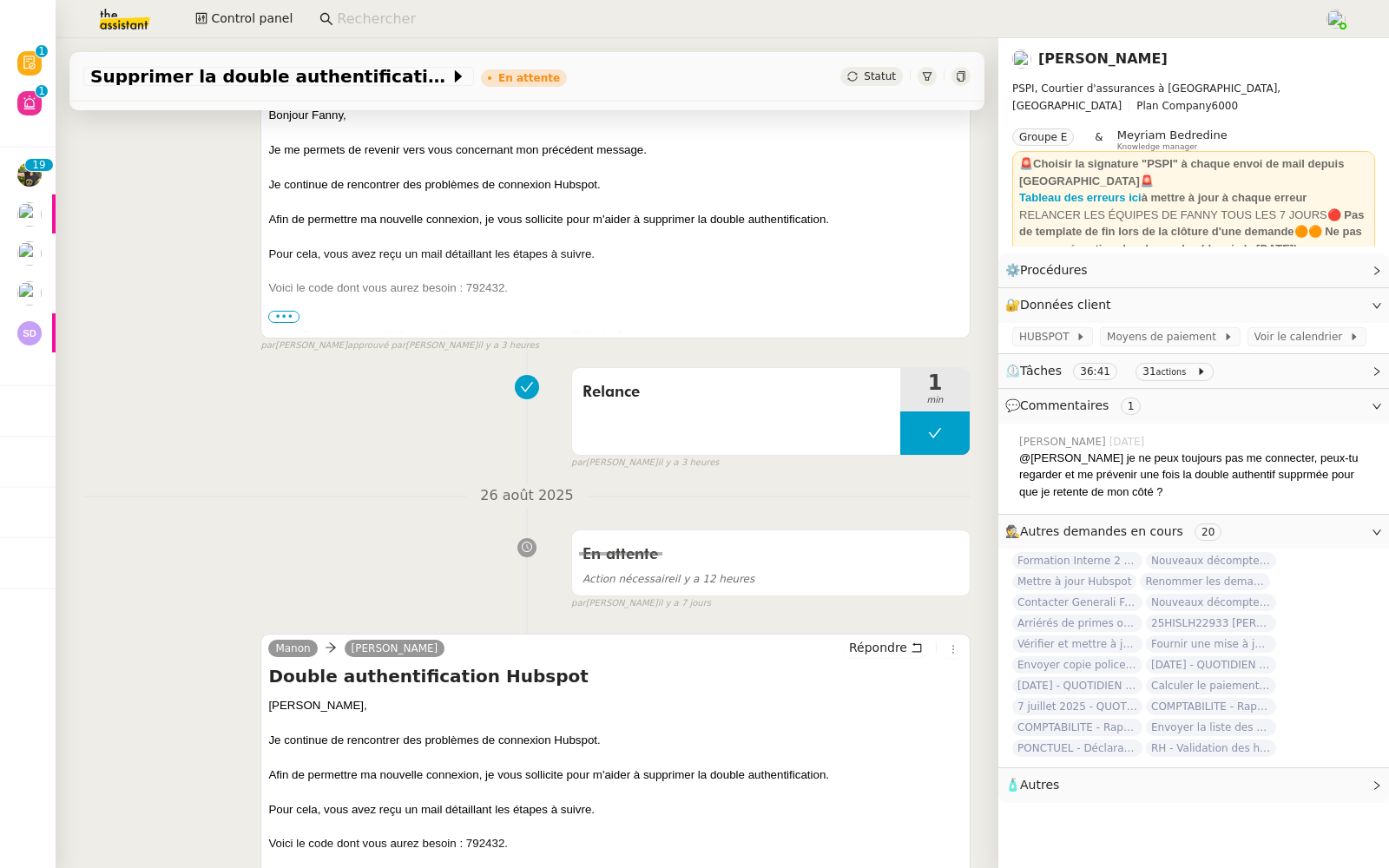
scroll to position [400, 0]
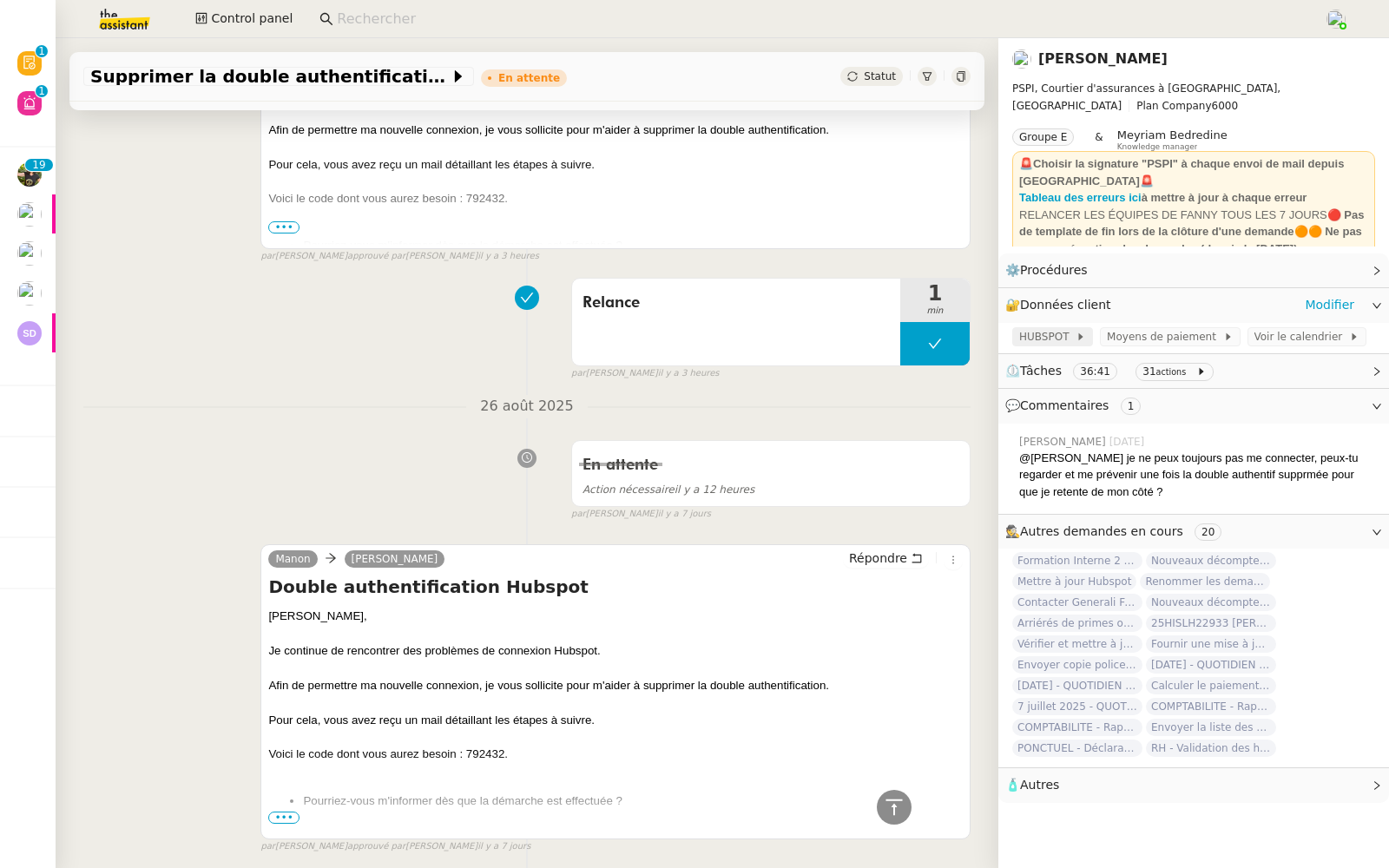
click at [1045, 343] on span "HUBSPOT" at bounding box center [1046, 336] width 56 height 17
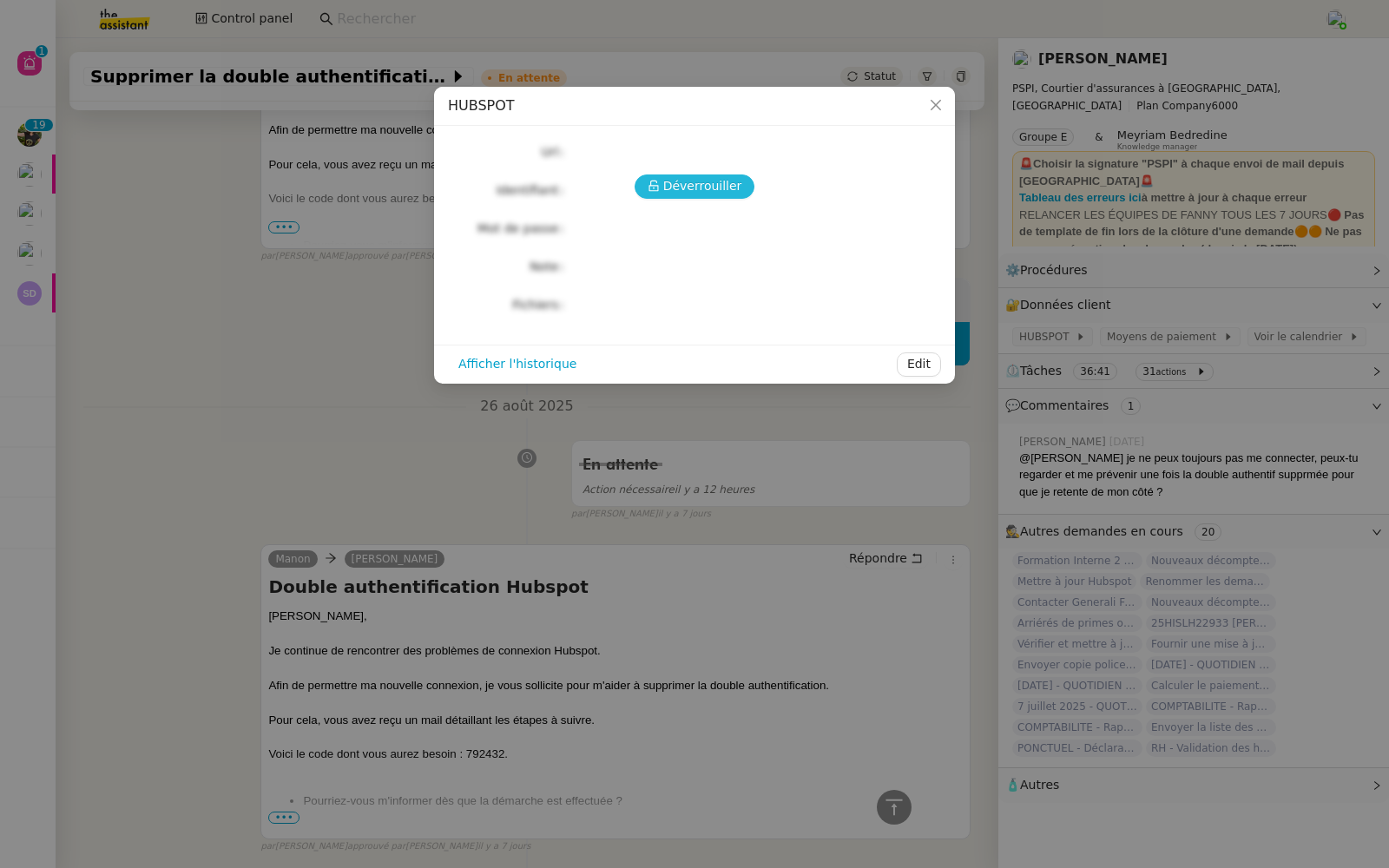
click at [677, 192] on span "Déverrouiller" at bounding box center [702, 186] width 79 height 20
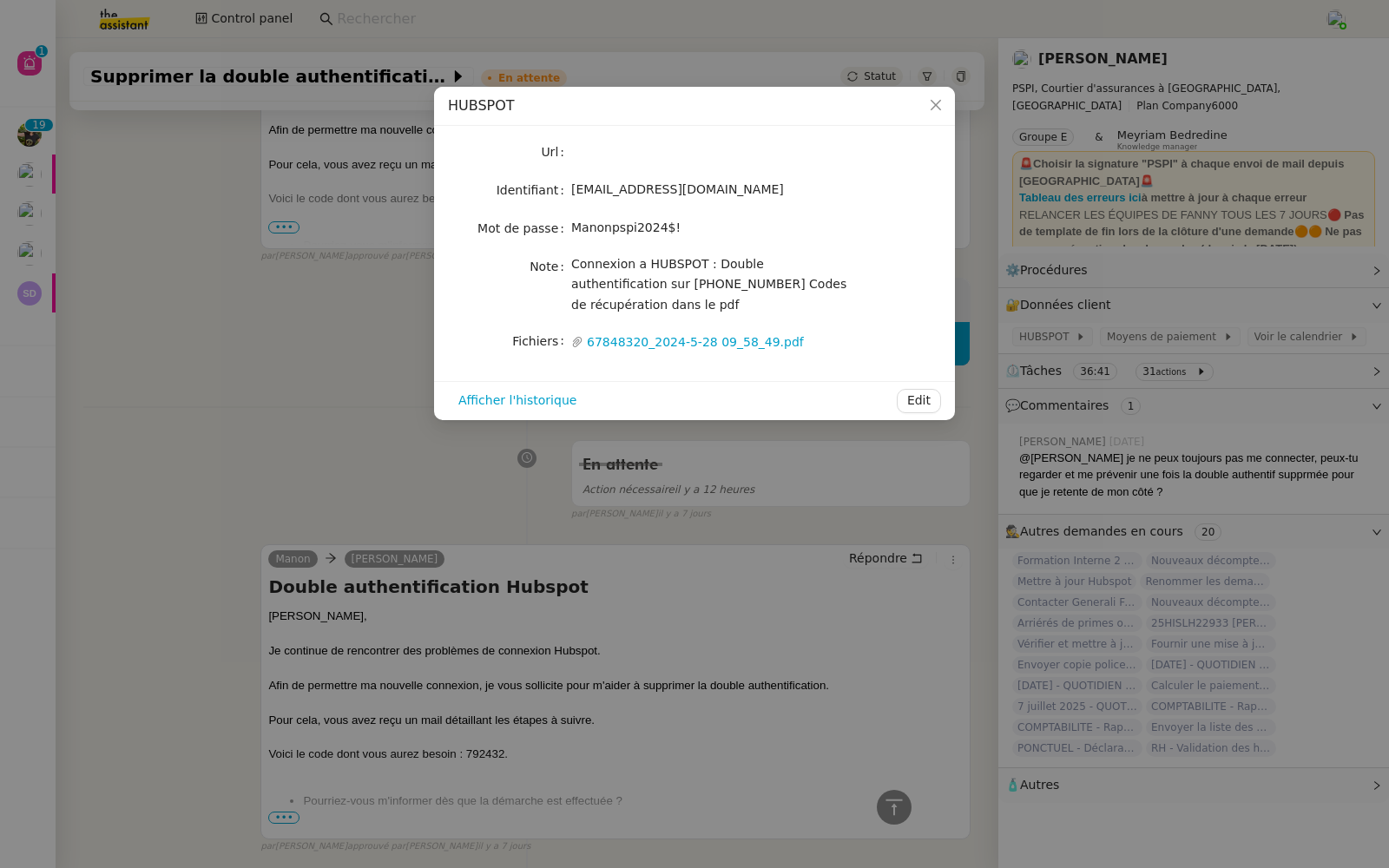
drag, startPoint x: 640, startPoint y: 307, endPoint x: 573, endPoint y: 183, distance: 140.9
click at [573, 183] on div "Url Identifiant manon@pspi.ch Mot de passe Manonpspi2024$! Note Connexion a HUB…" at bounding box center [694, 247] width 493 height 213
click at [614, 191] on span "manon@pspi.ch" at bounding box center [676, 189] width 212 height 14
click at [304, 419] on nz-modal-container "HUBSPOT Url Identifiant manon@pspi.ch Mot de passe Manonpspi2024$! Note Connexi…" at bounding box center [694, 434] width 1389 height 868
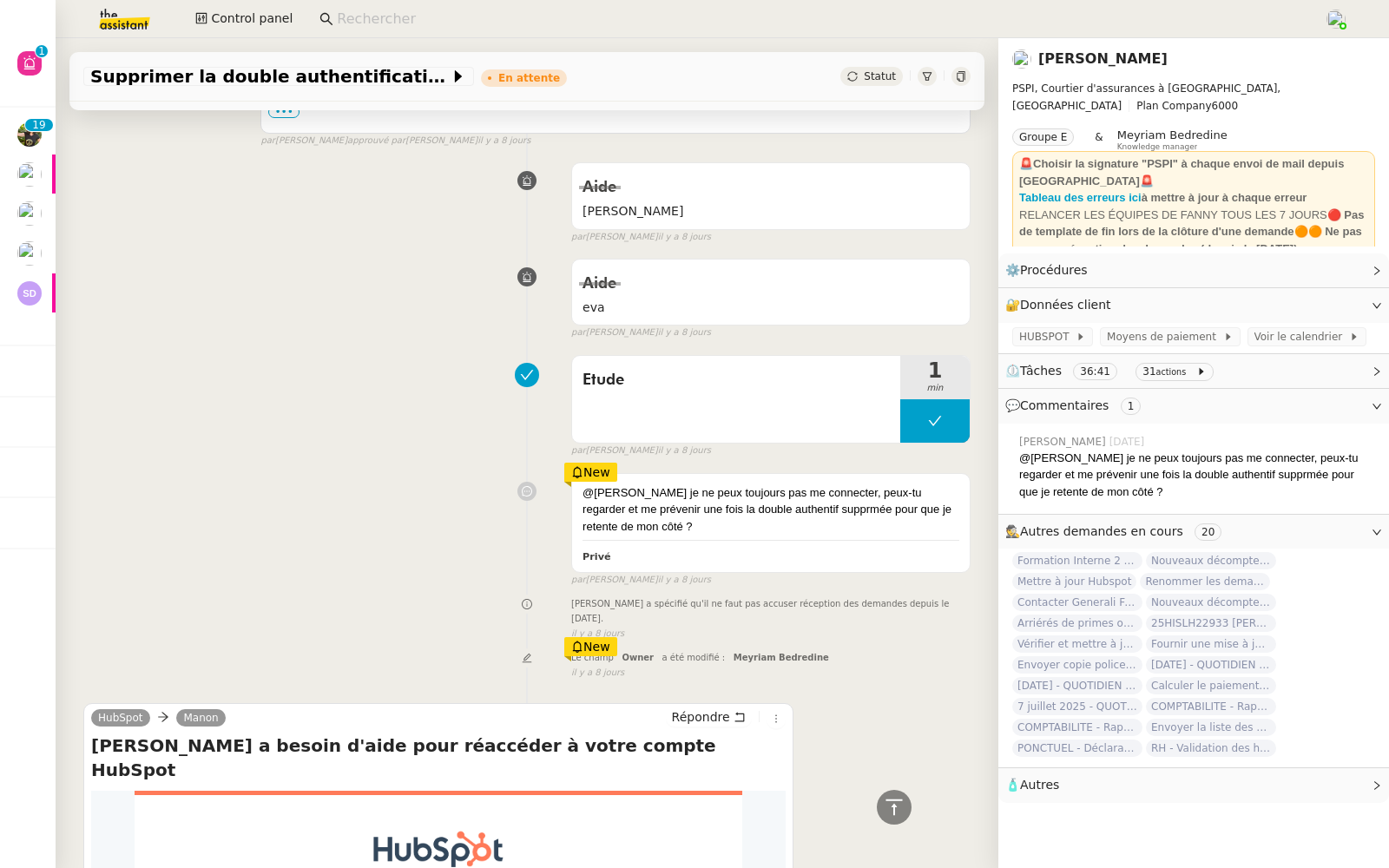
scroll to position [2478, 0]
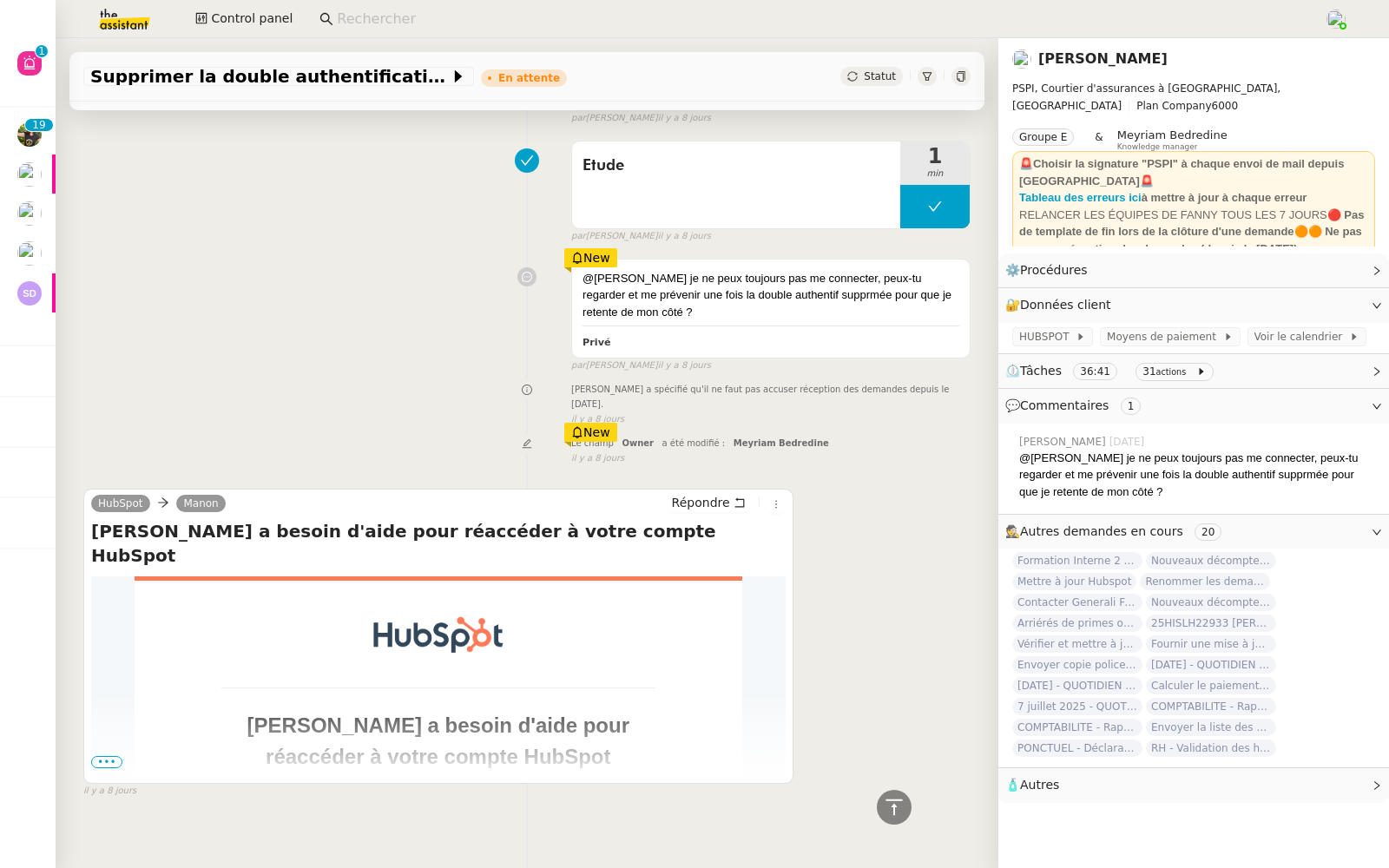
click at [104, 756] on span "•••" at bounding box center [107, 761] width 31 height 12
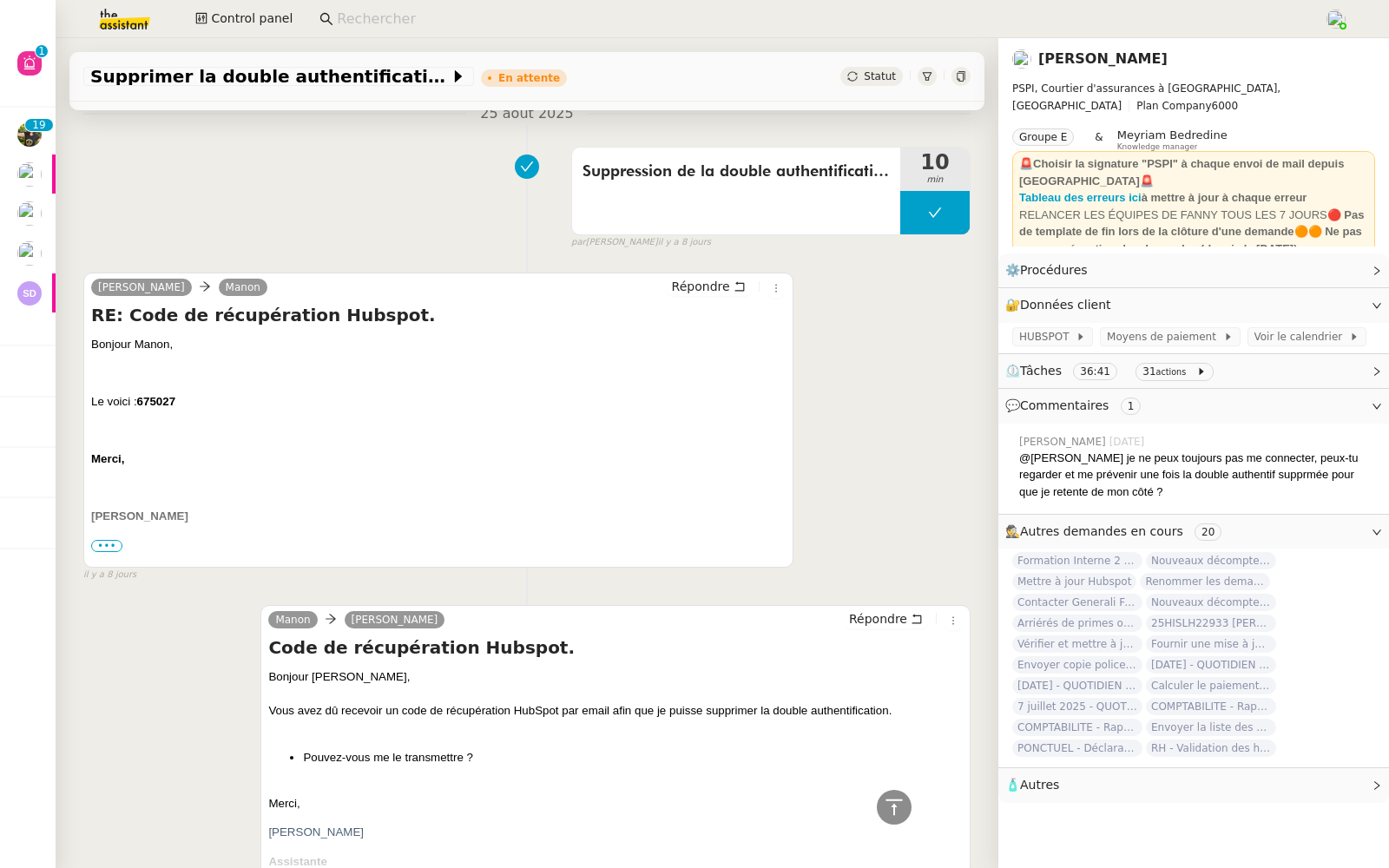
scroll to position [1481, 0]
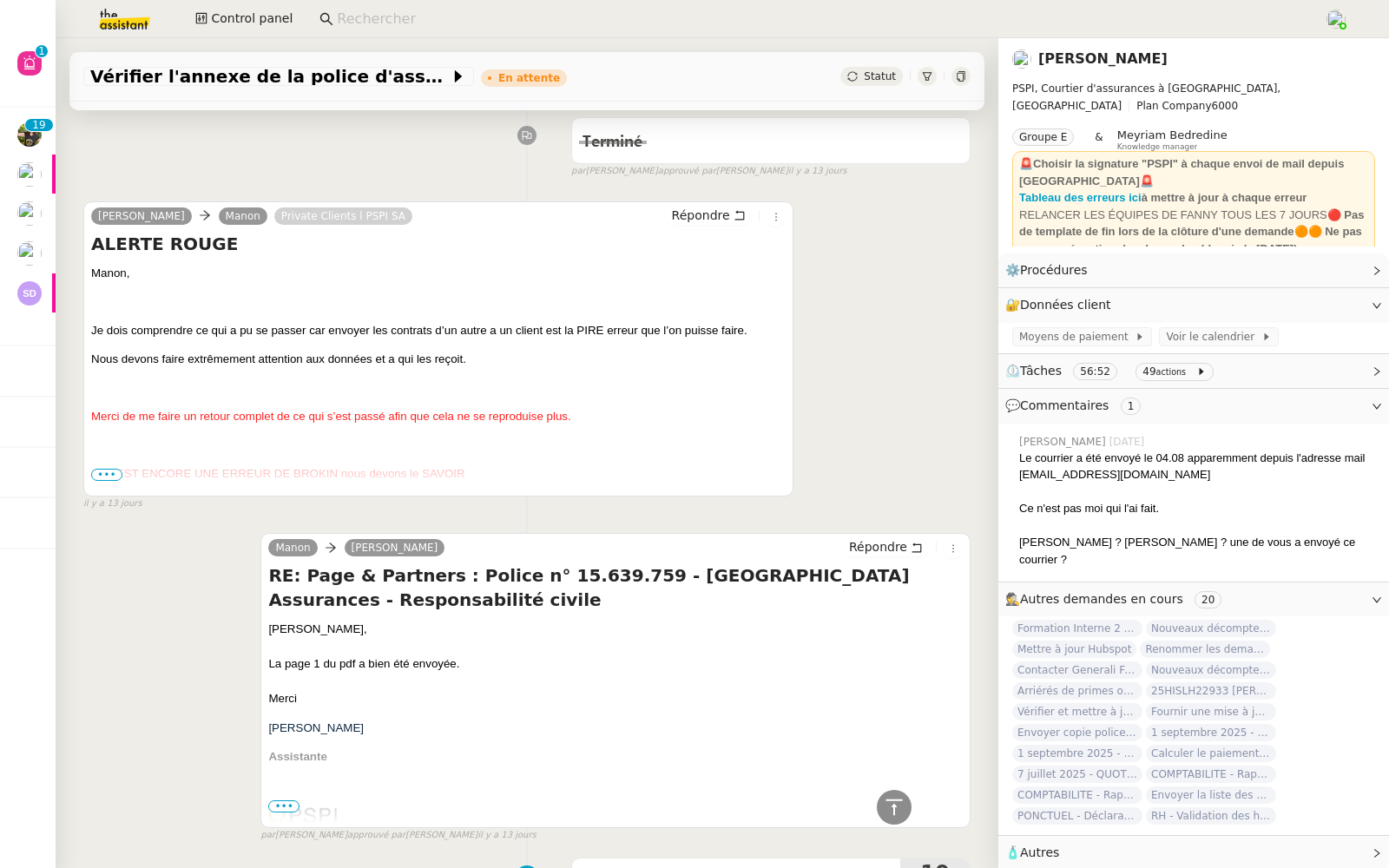
scroll to position [3313, 0]
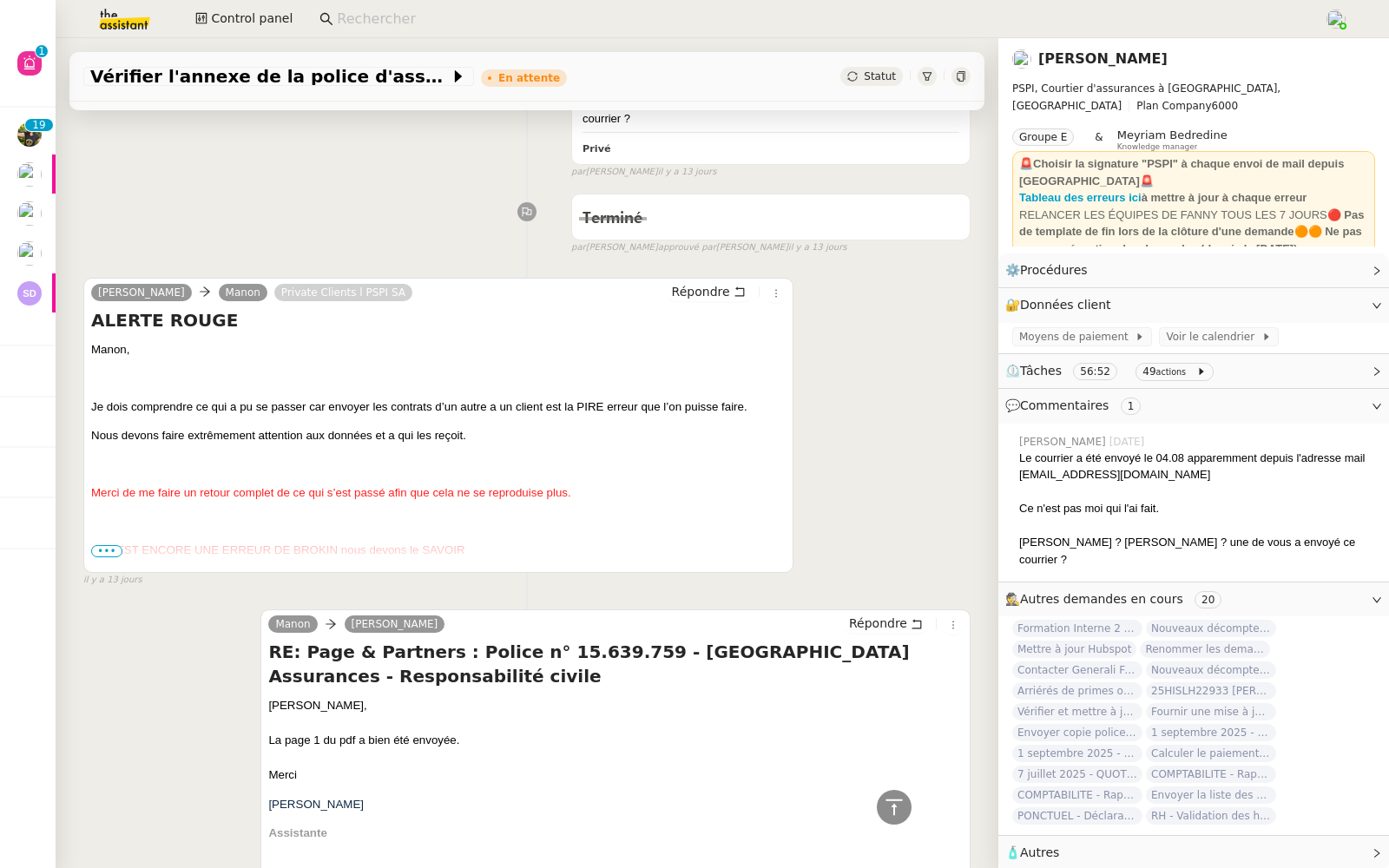
click at [99, 545] on span "•••" at bounding box center [107, 551] width 31 height 12
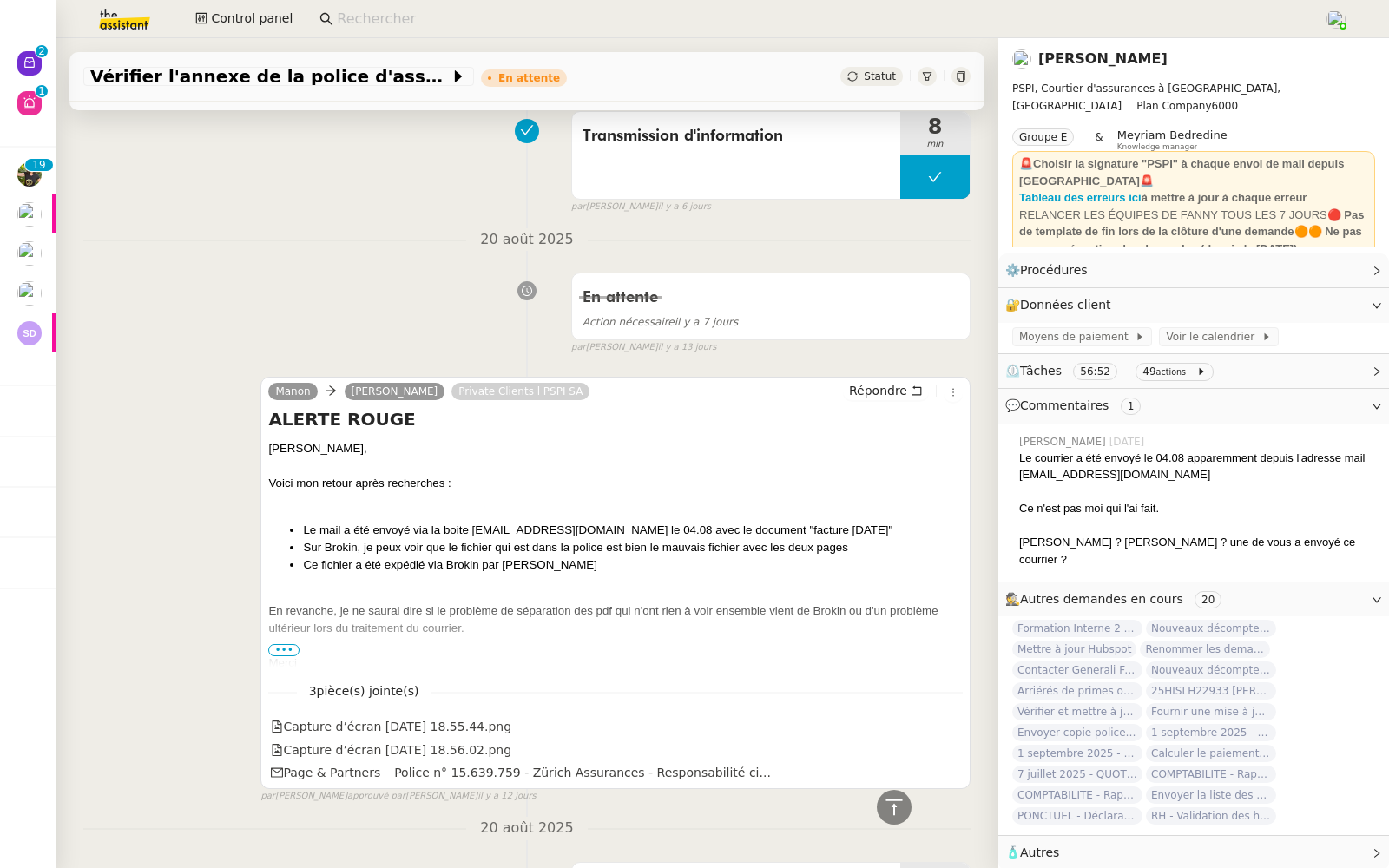
scroll to position [2365, 0]
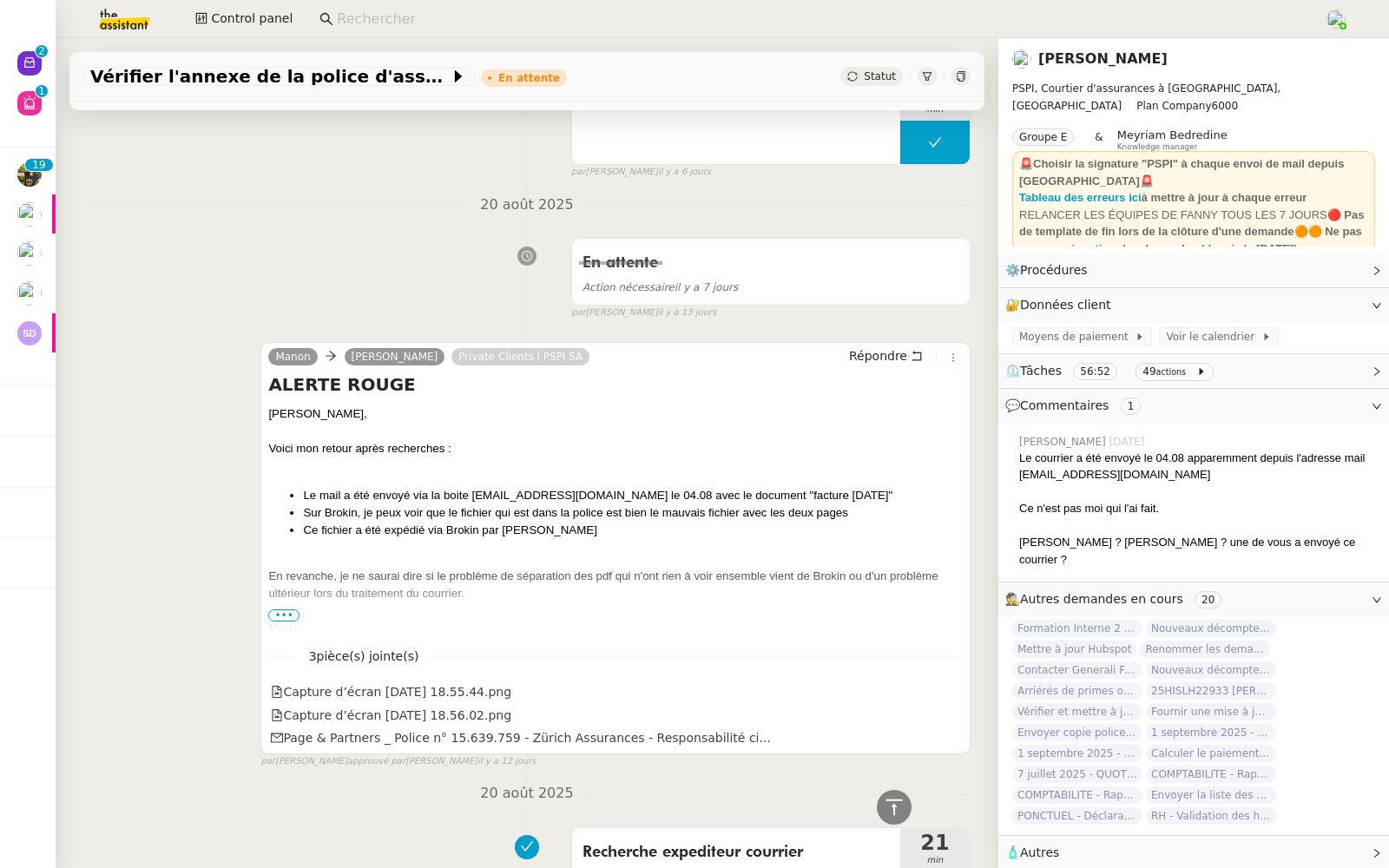
click at [273, 609] on span "•••" at bounding box center [283, 615] width 31 height 12
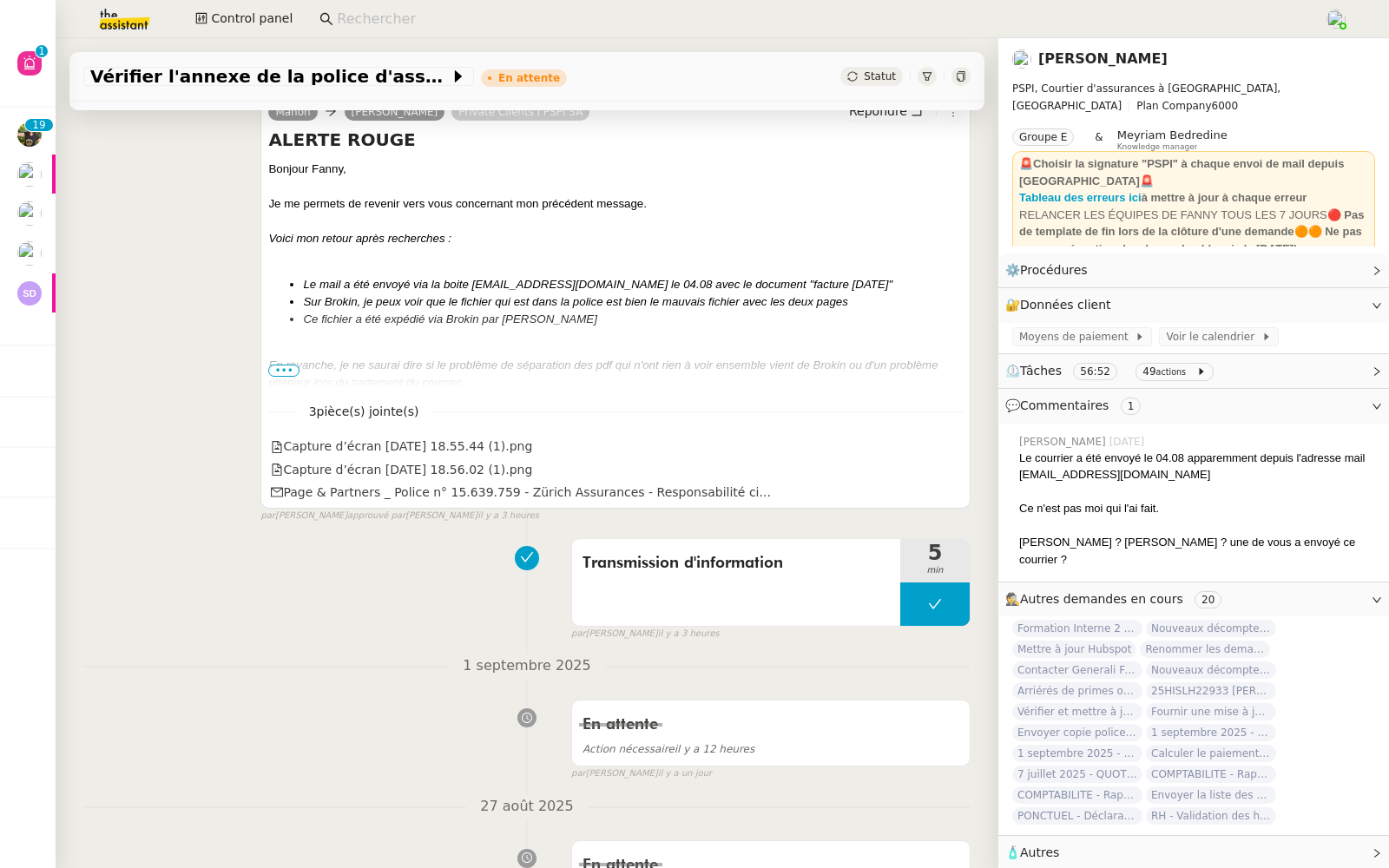
scroll to position [0, 0]
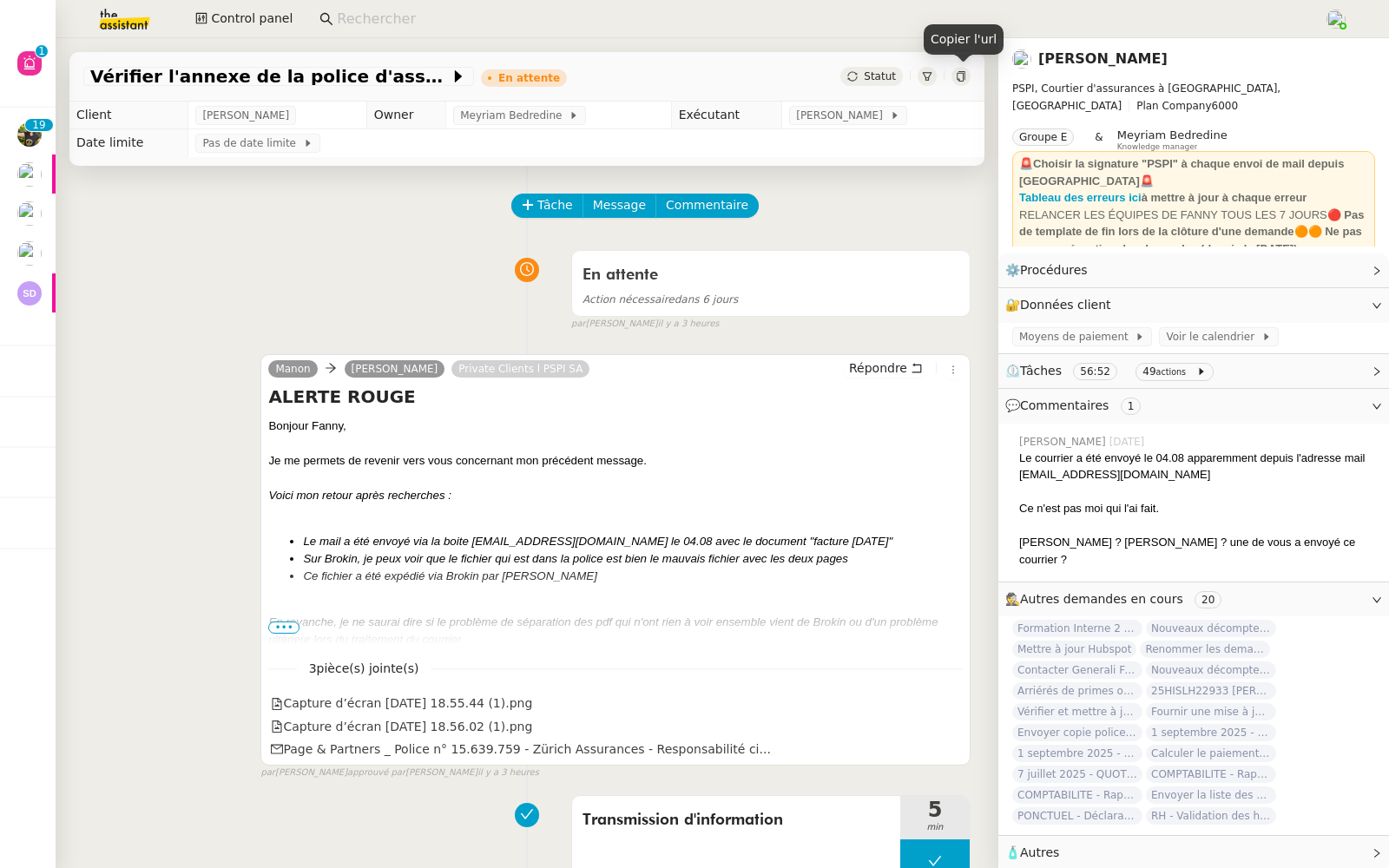
click at [965, 72] on icon at bounding box center [960, 76] width 10 height 10
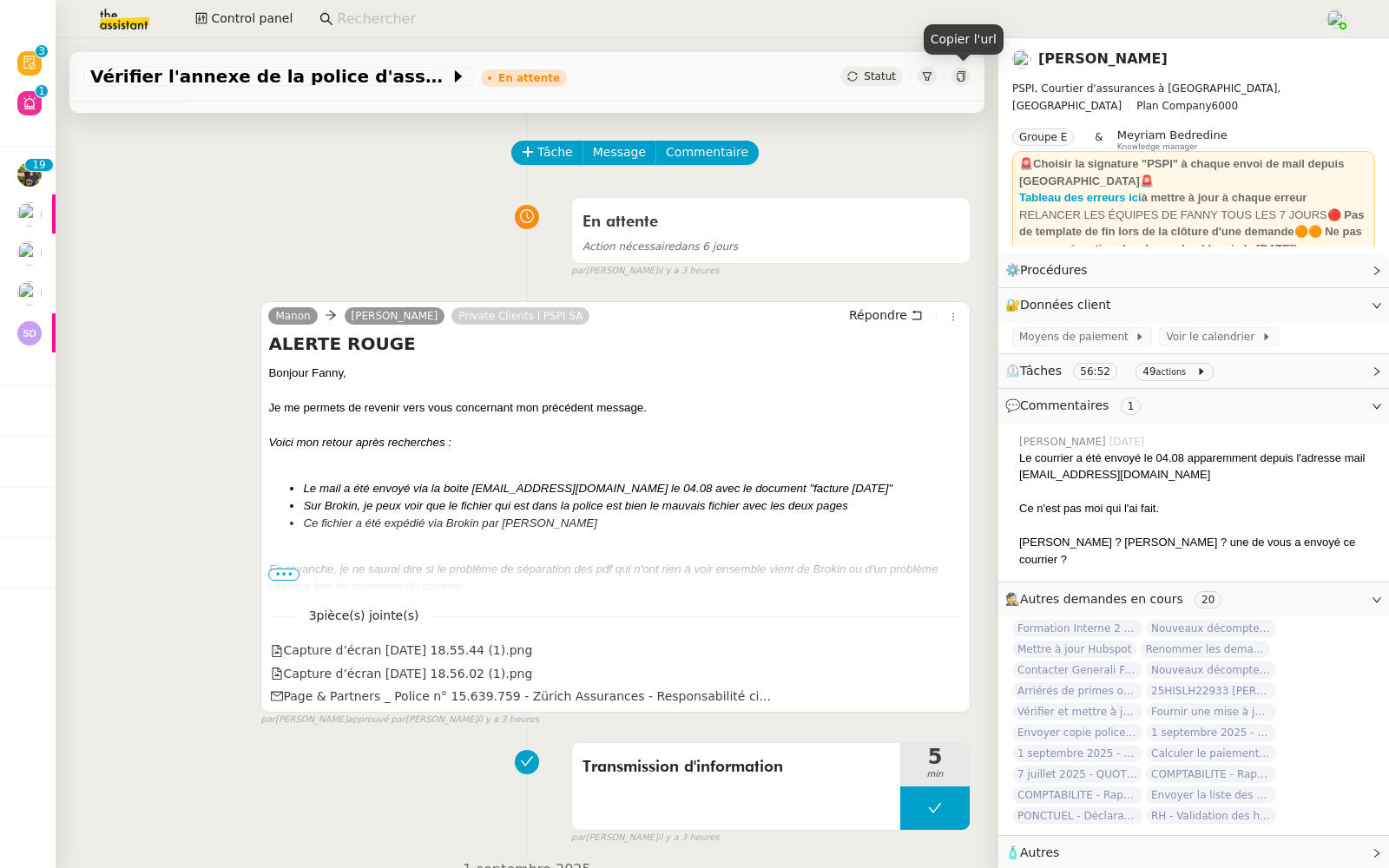
scroll to position [73, 0]
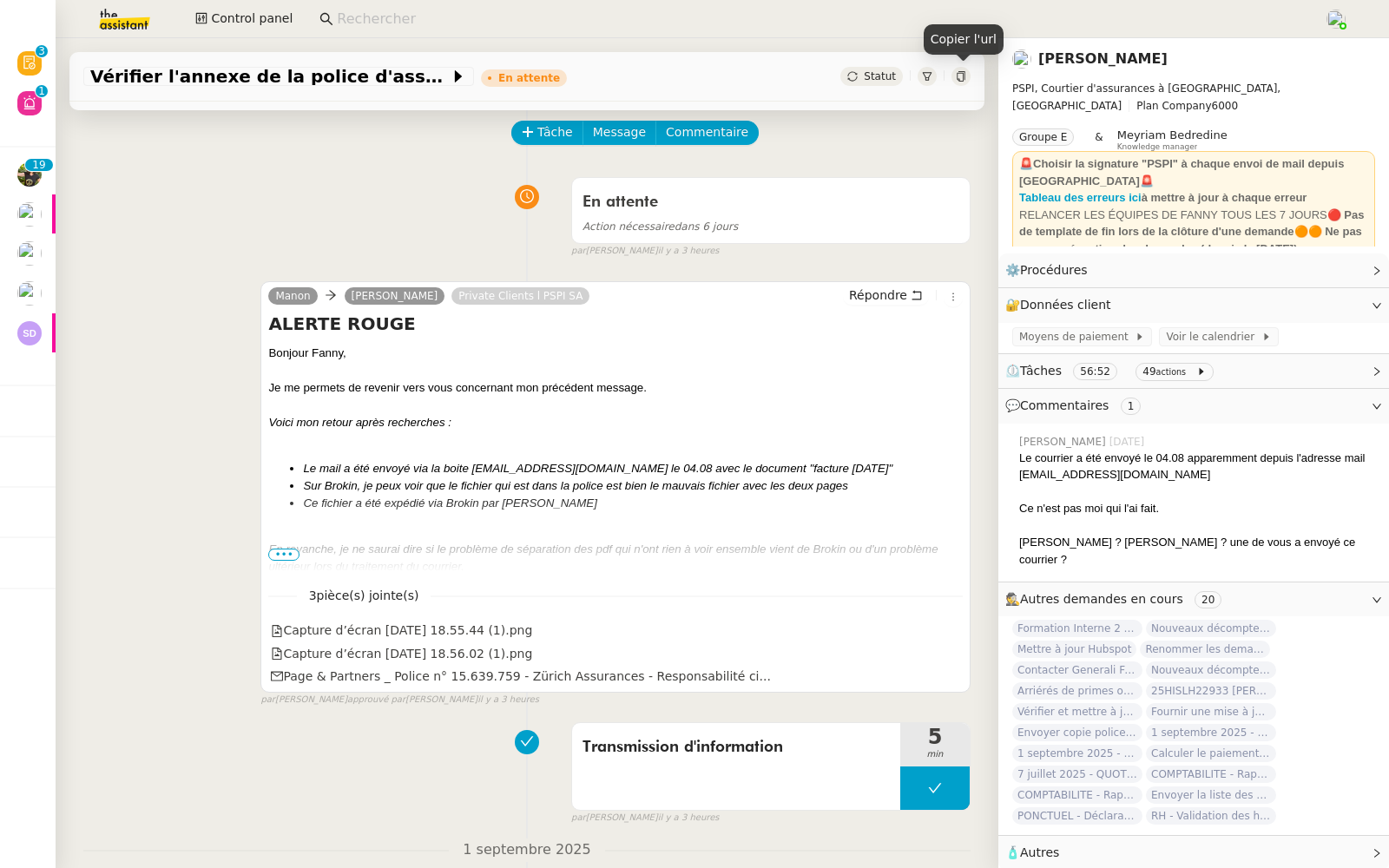
click at [275, 550] on span "•••" at bounding box center [283, 555] width 31 height 12
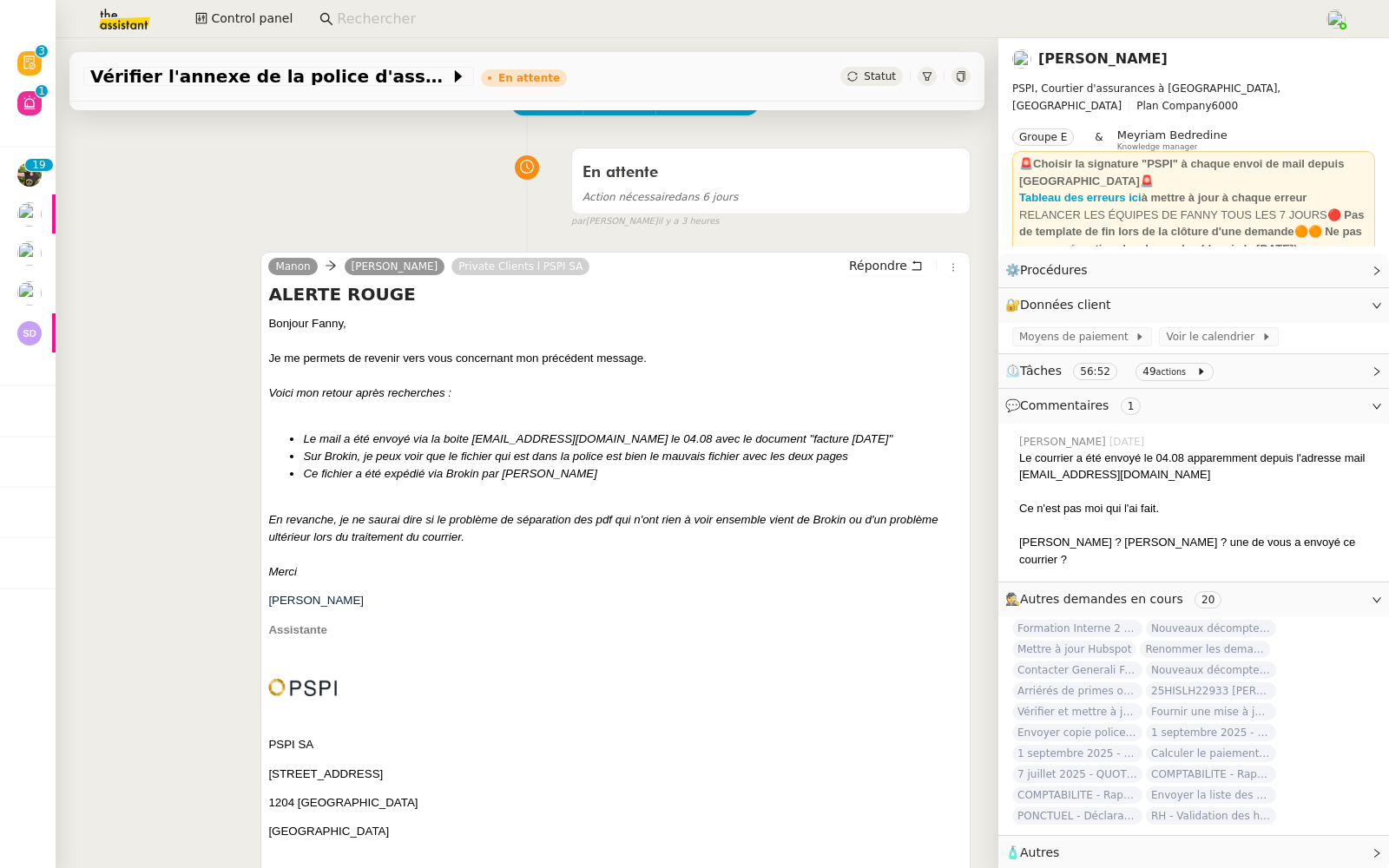
scroll to position [0, 0]
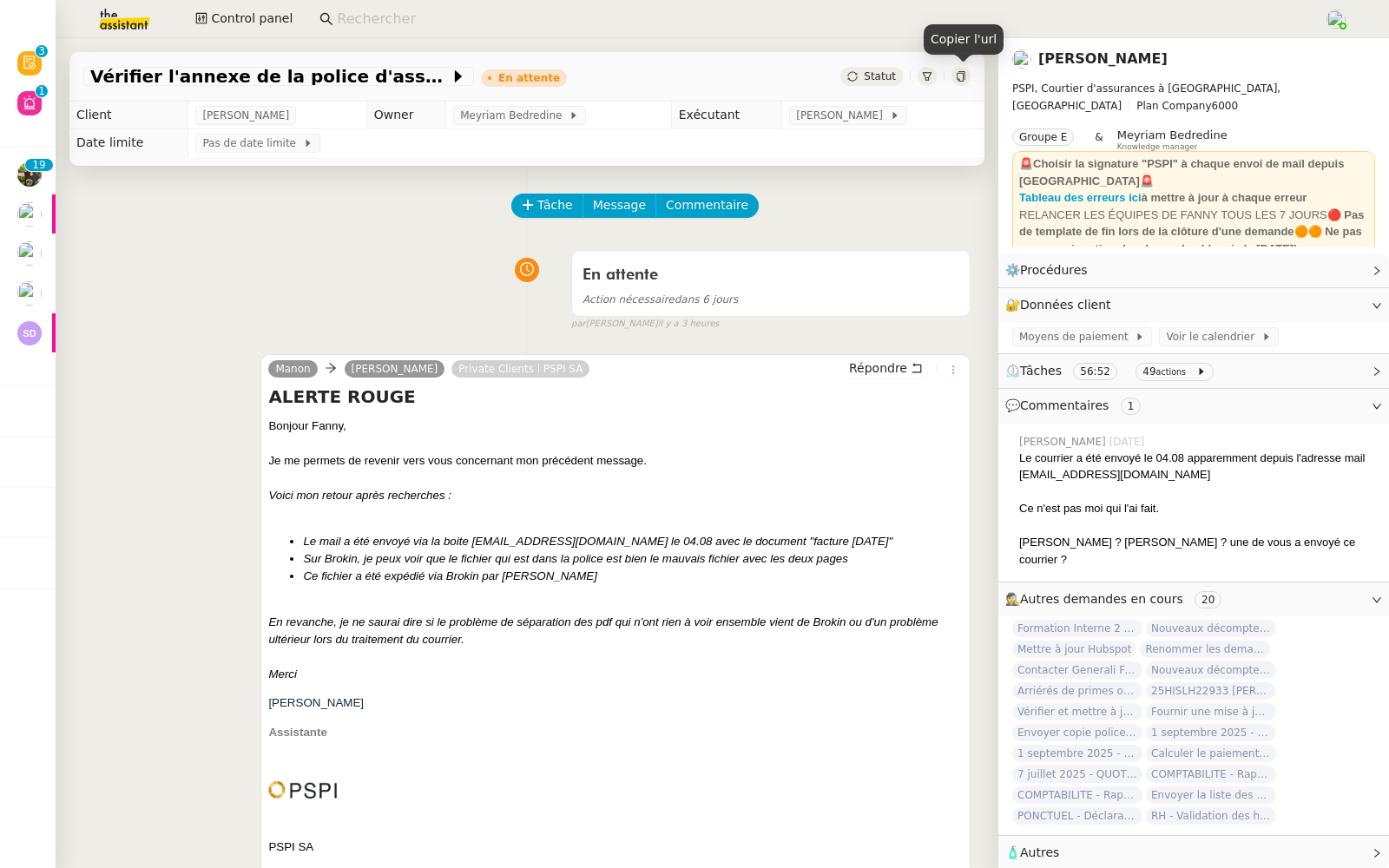
click at [957, 76] on icon at bounding box center [960, 76] width 8 height 10
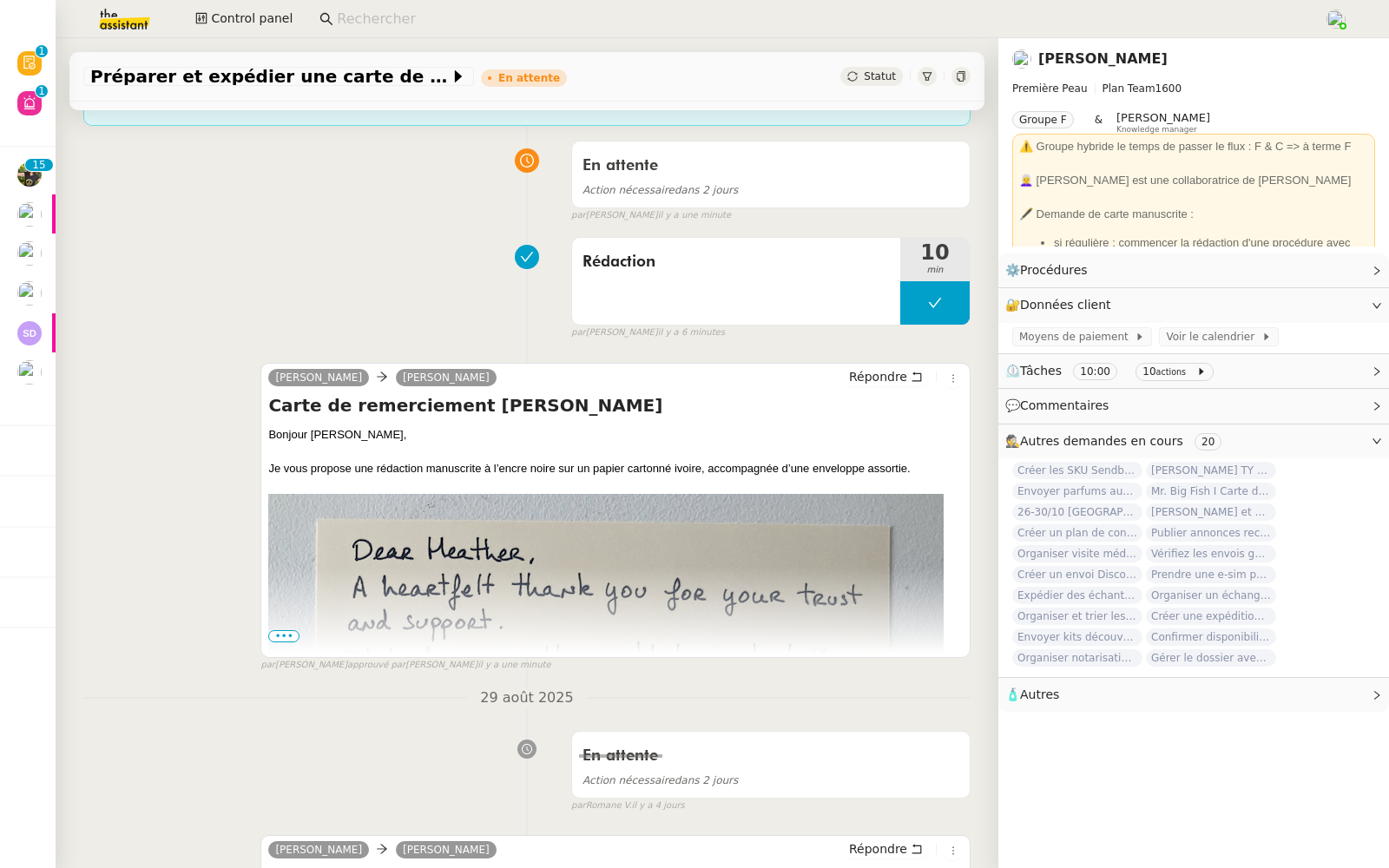
scroll to position [249, 0]
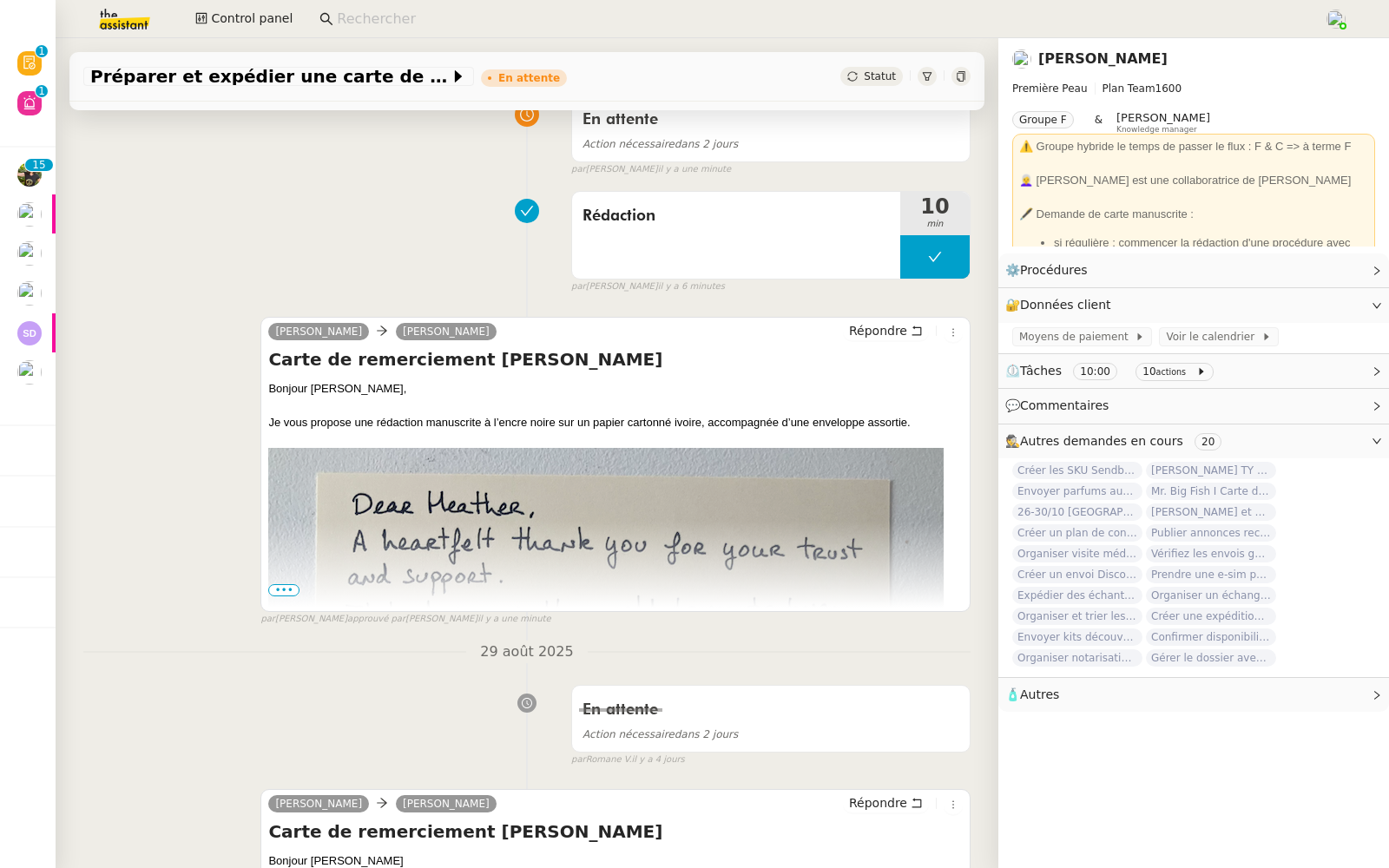
click at [284, 588] on span "•••" at bounding box center [283, 590] width 31 height 12
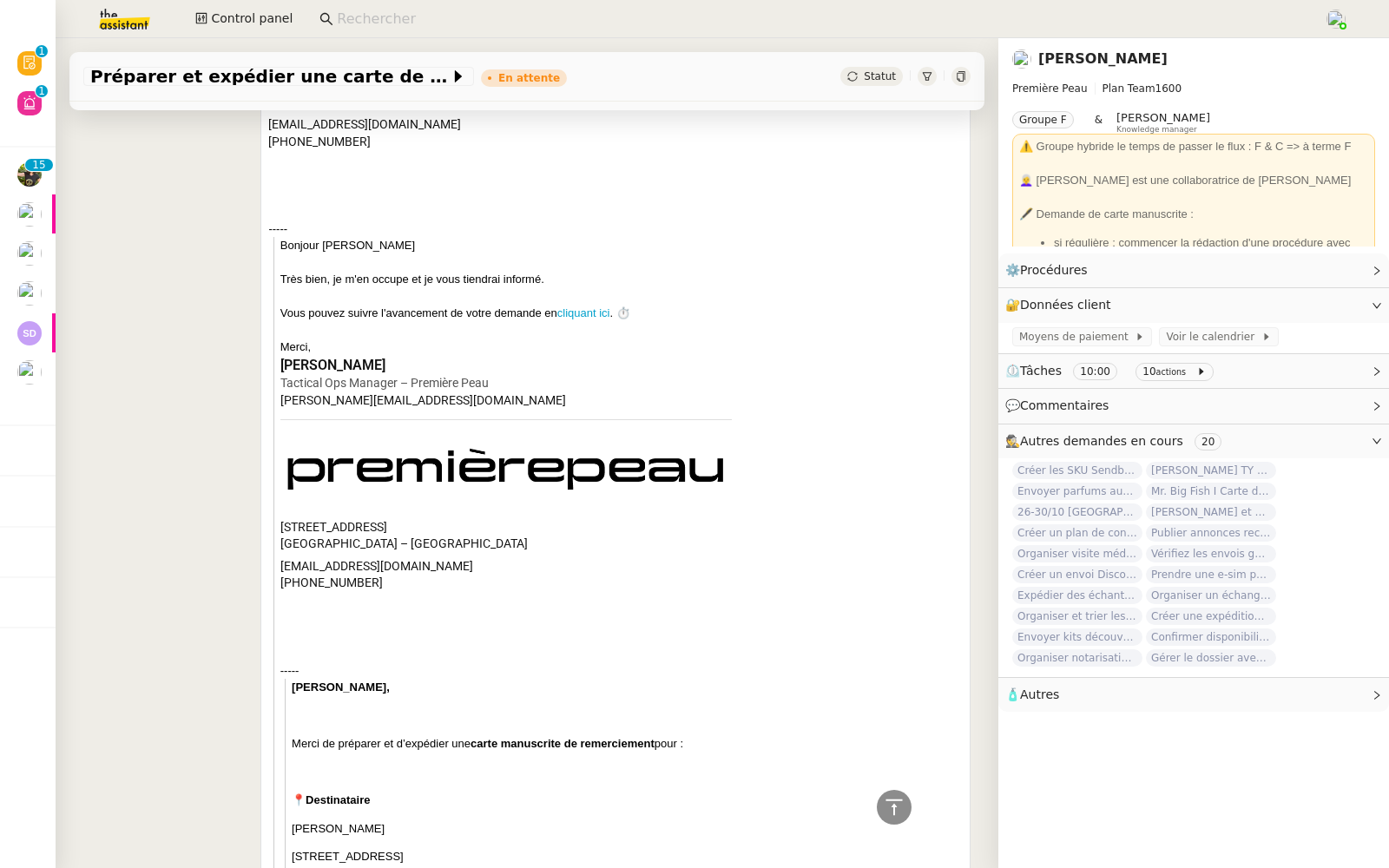
scroll to position [1383, 0]
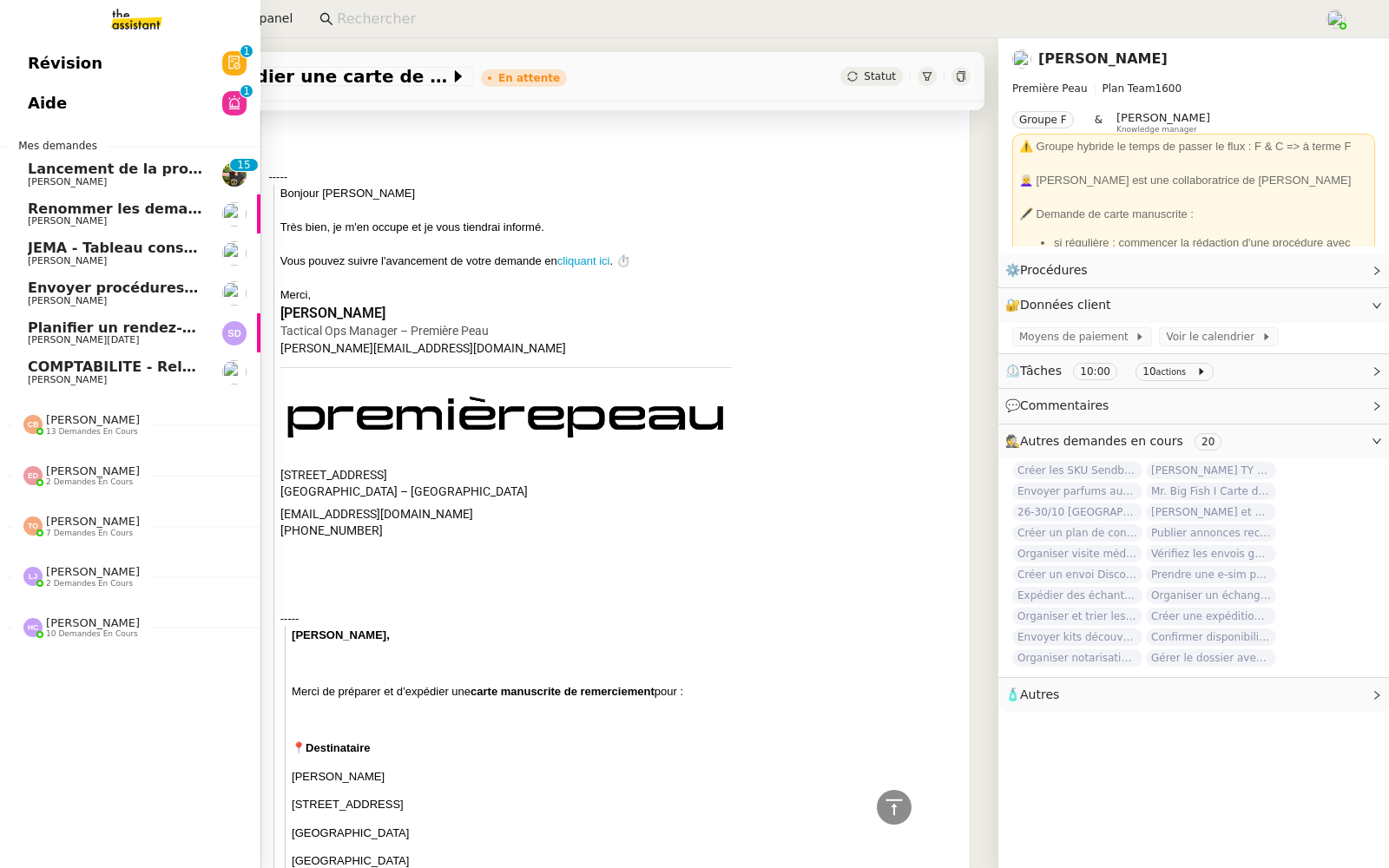
click at [38, 62] on span "Révision" at bounding box center [65, 63] width 74 height 26
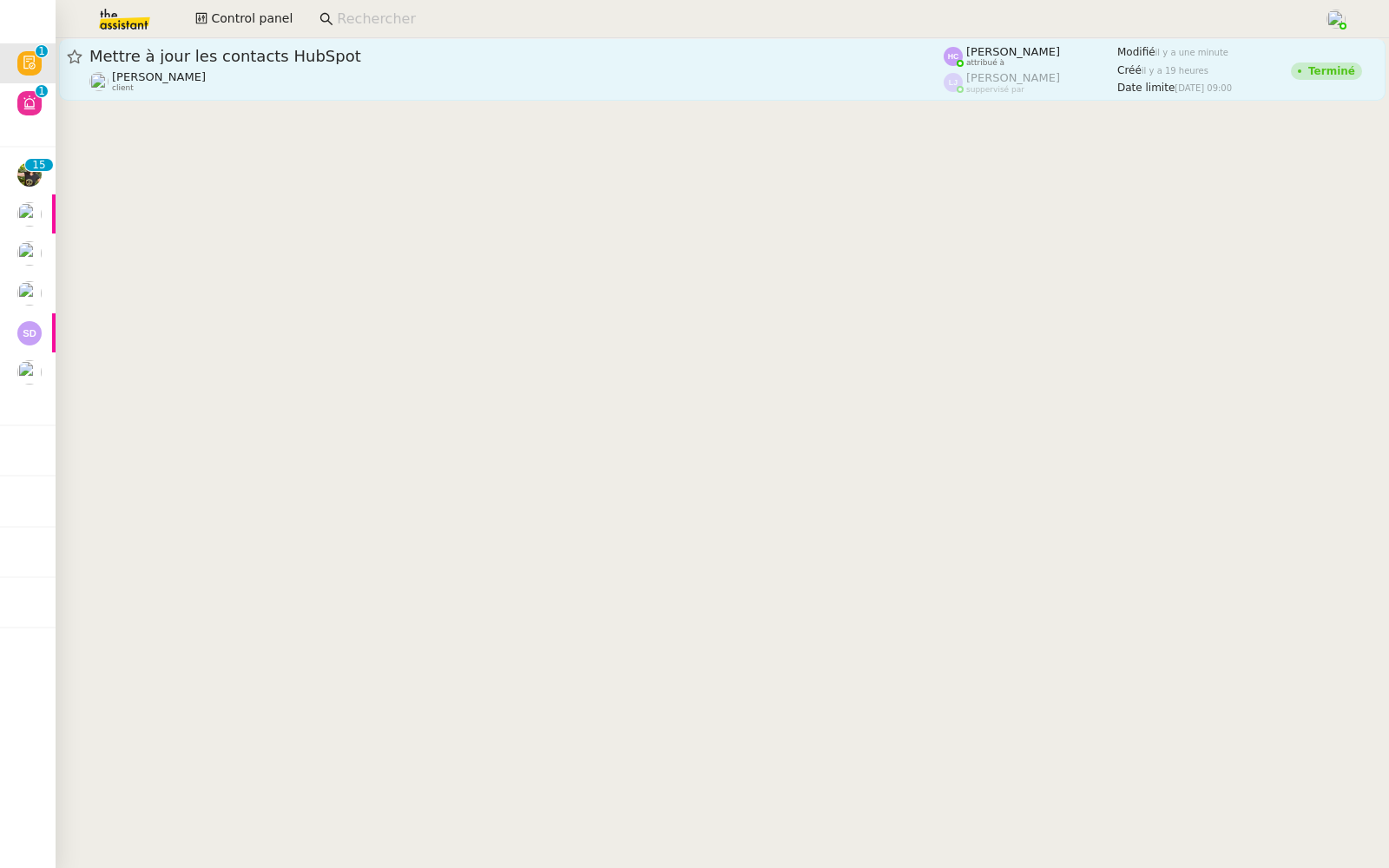
click at [424, 50] on span "Mettre à jour les contacts HubSpot" at bounding box center [516, 56] width 854 height 15
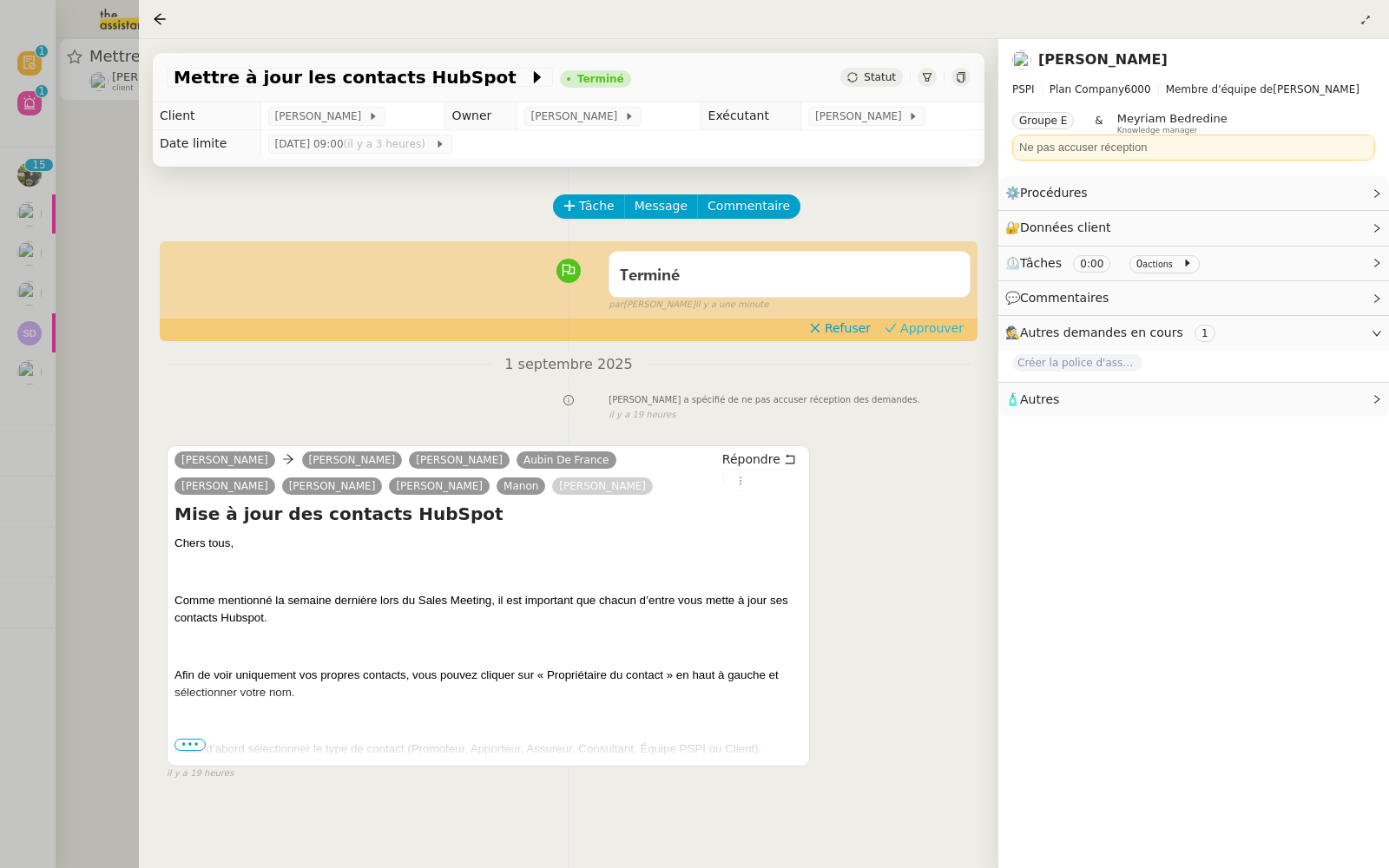
click at [932, 325] on span "Approuver" at bounding box center [932, 328] width 63 height 17
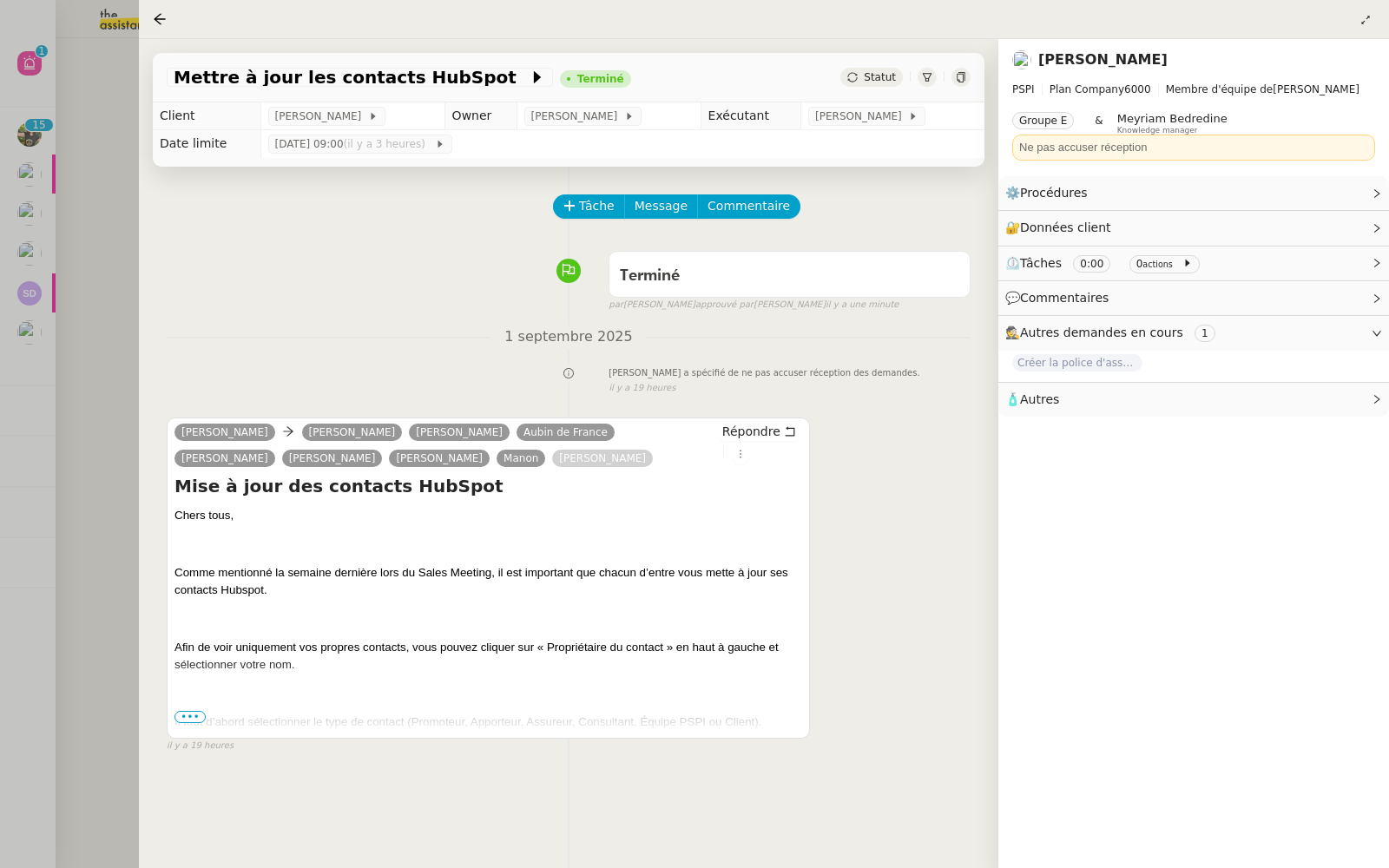
click at [97, 180] on div at bounding box center [694, 434] width 1389 height 868
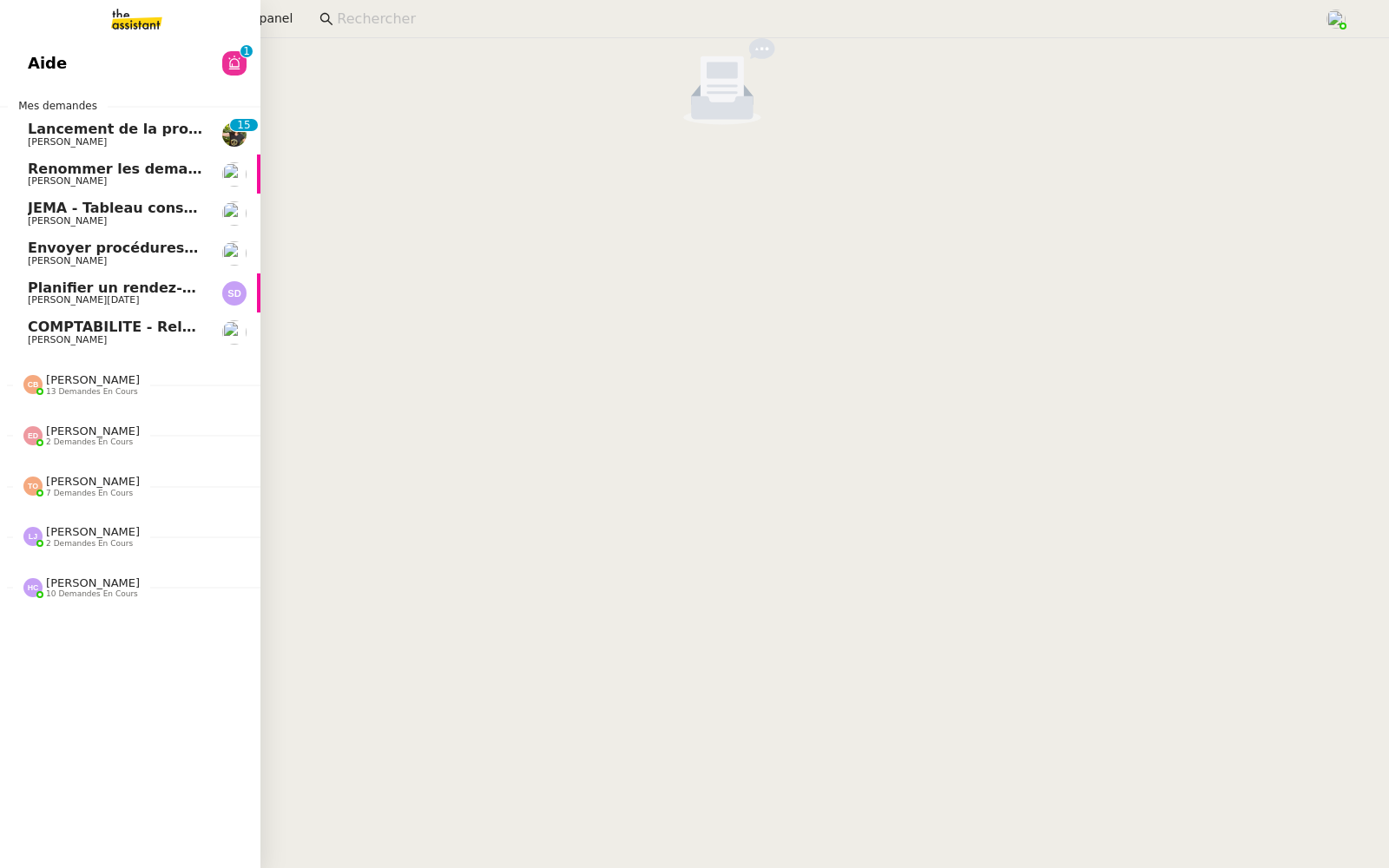
click at [5, 54] on link "Aide 0 1 2 3 4 5 6 7 8 9" at bounding box center [130, 64] width 260 height 40
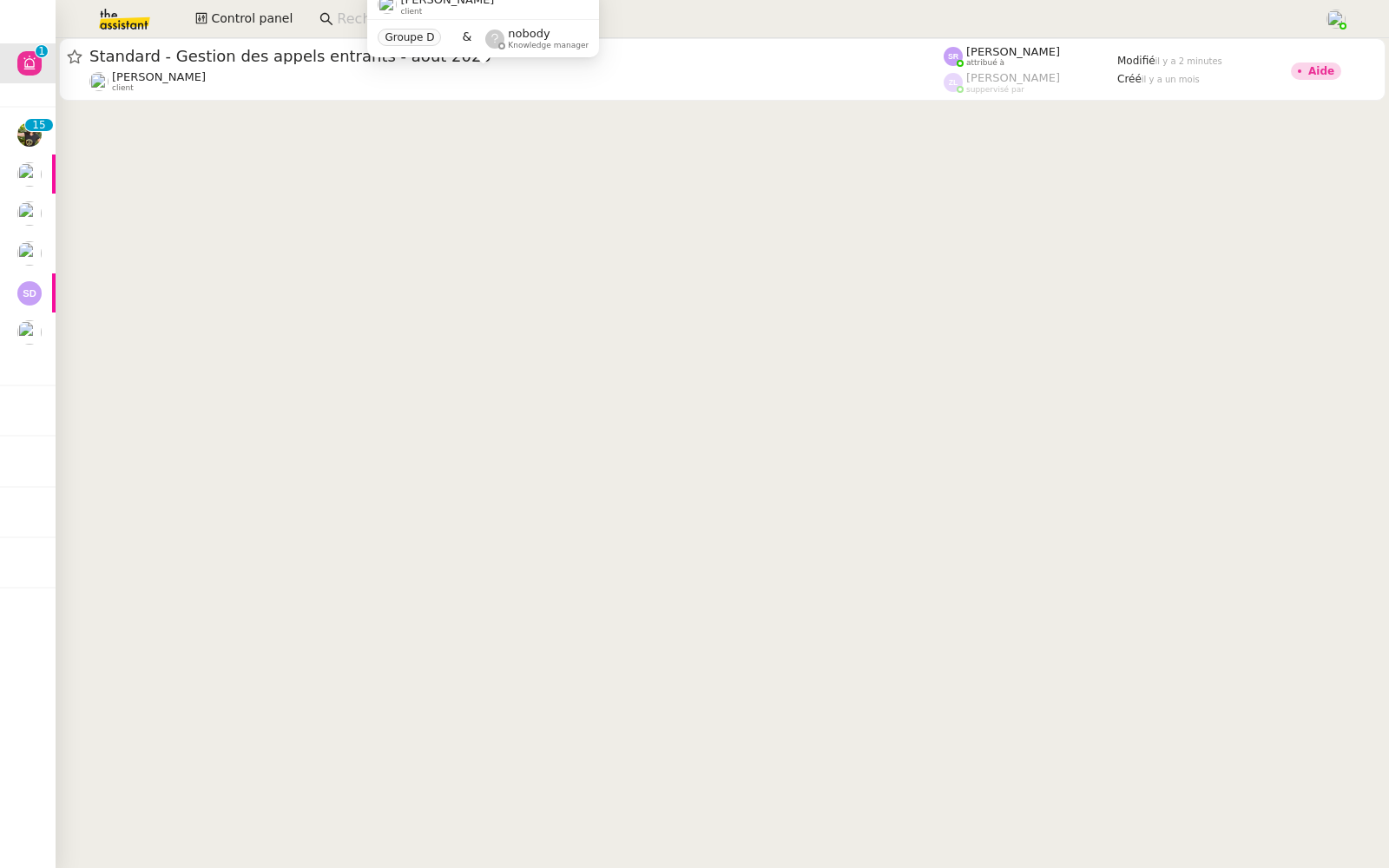
click at [401, 79] on div "Florian Parant client" at bounding box center [516, 82] width 854 height 23
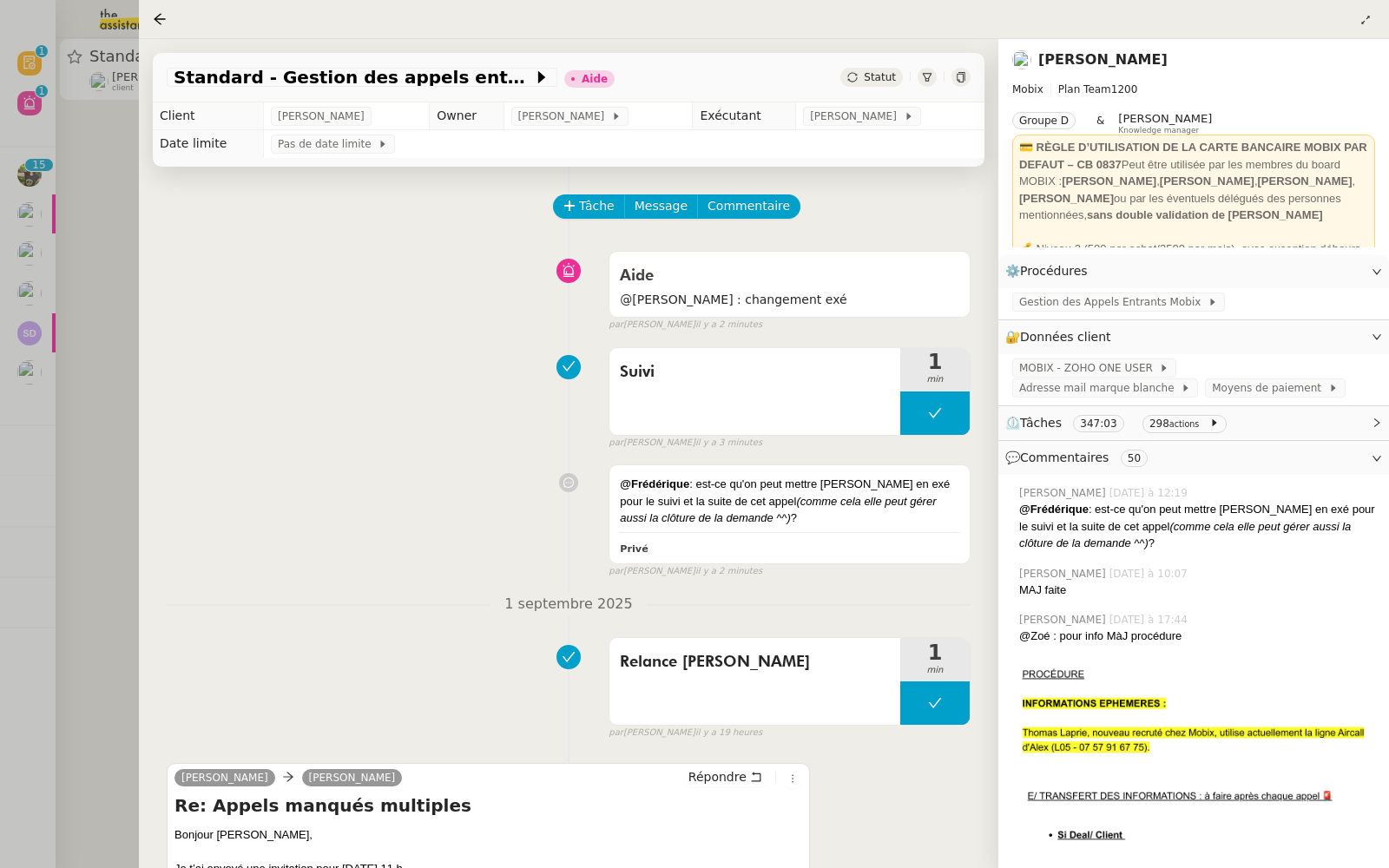
click at [95, 354] on div at bounding box center [694, 434] width 1389 height 868
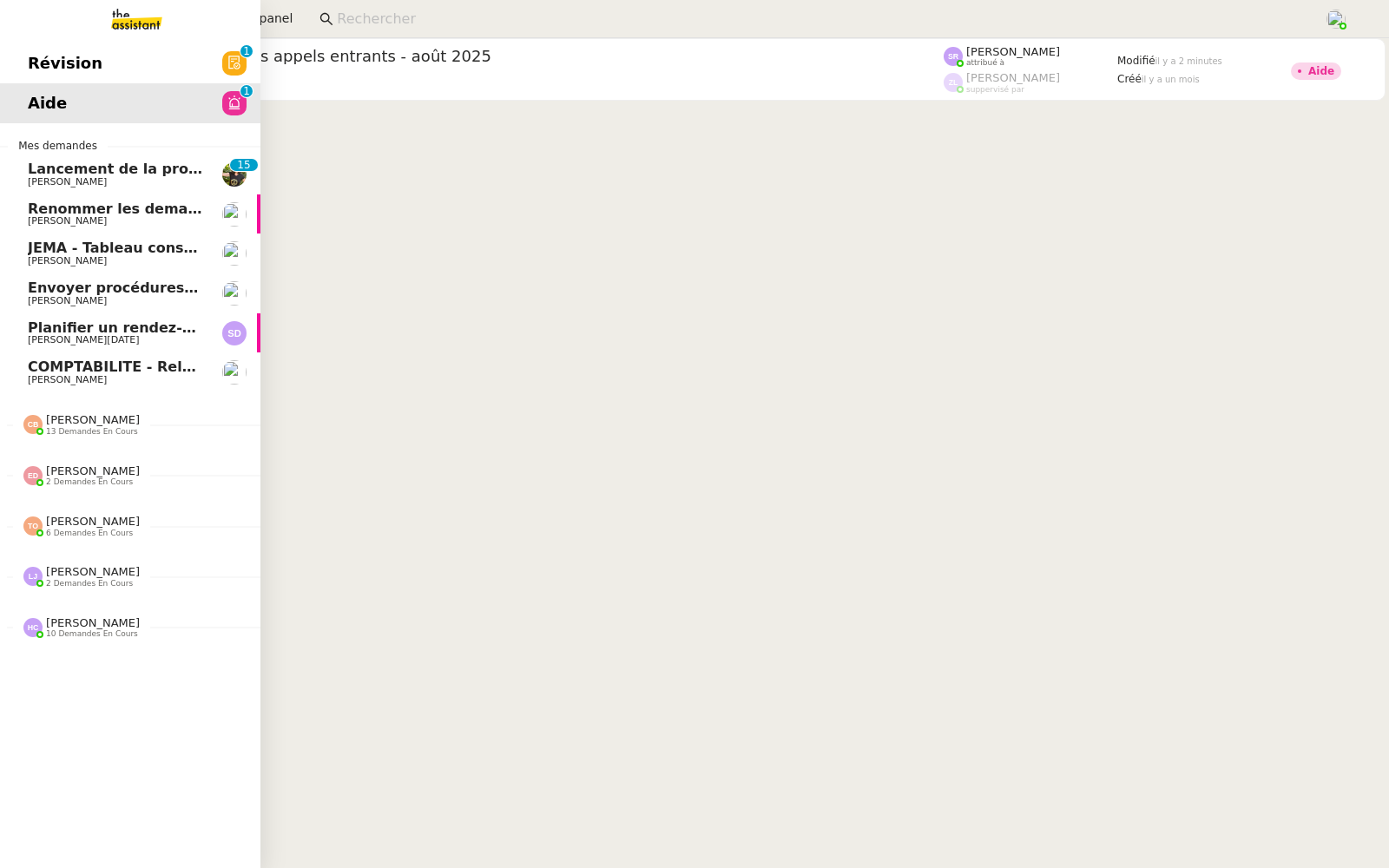
click at [30, 50] on span "Révision" at bounding box center [65, 63] width 74 height 26
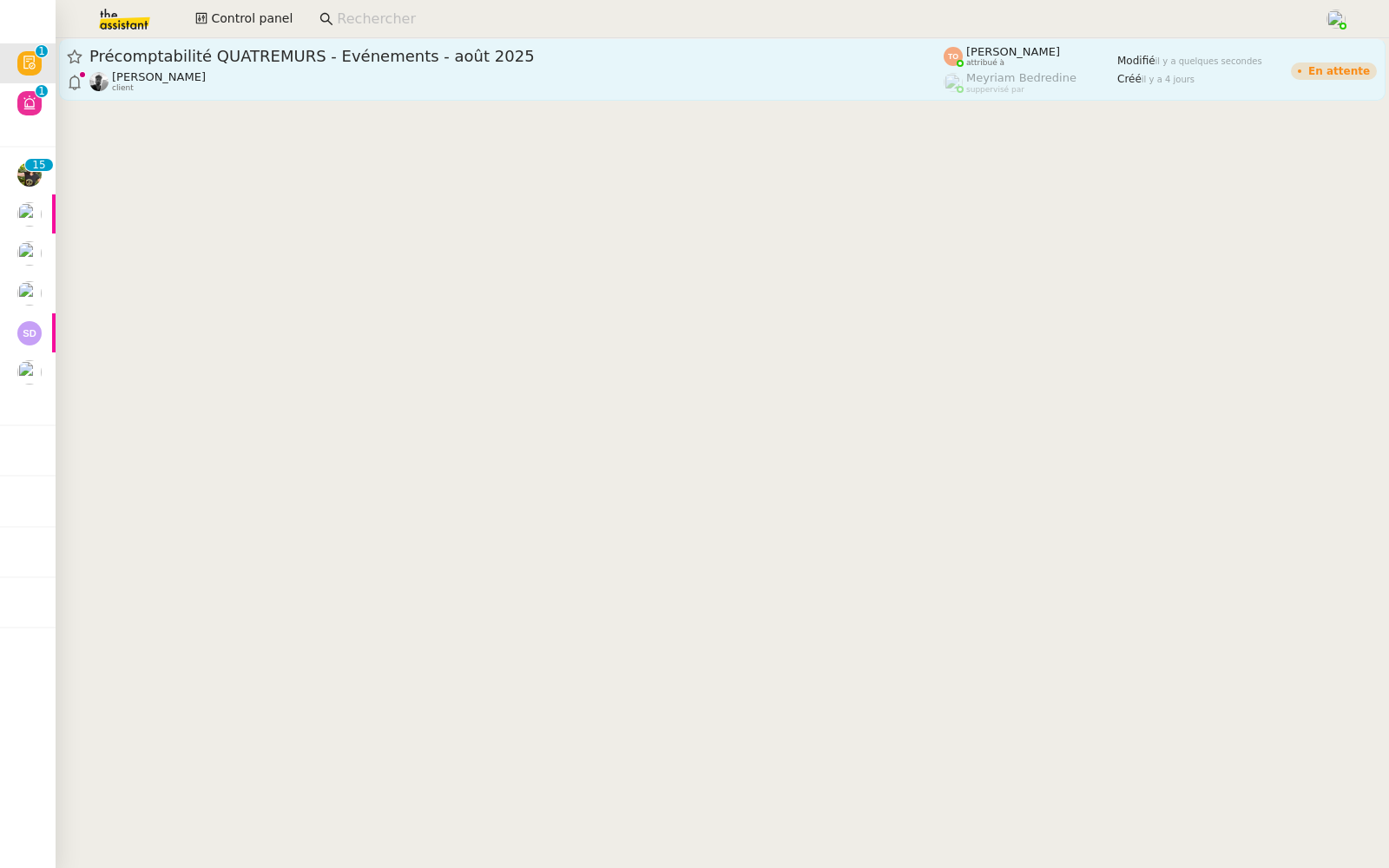
click at [364, 53] on span "Précomptabilité QUATREMURS - Evénements - août 2025" at bounding box center [516, 56] width 854 height 15
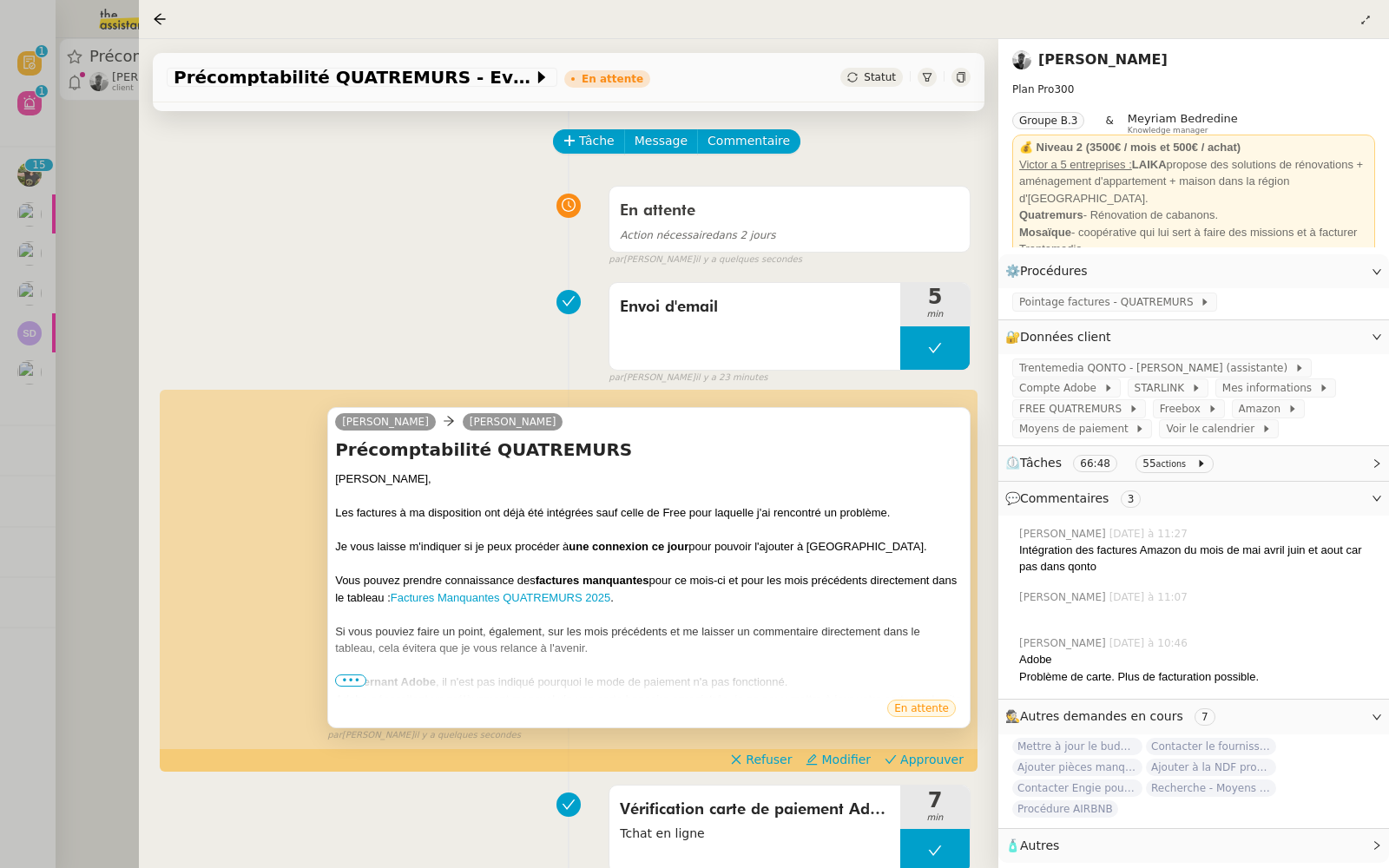
scroll to position [219, 0]
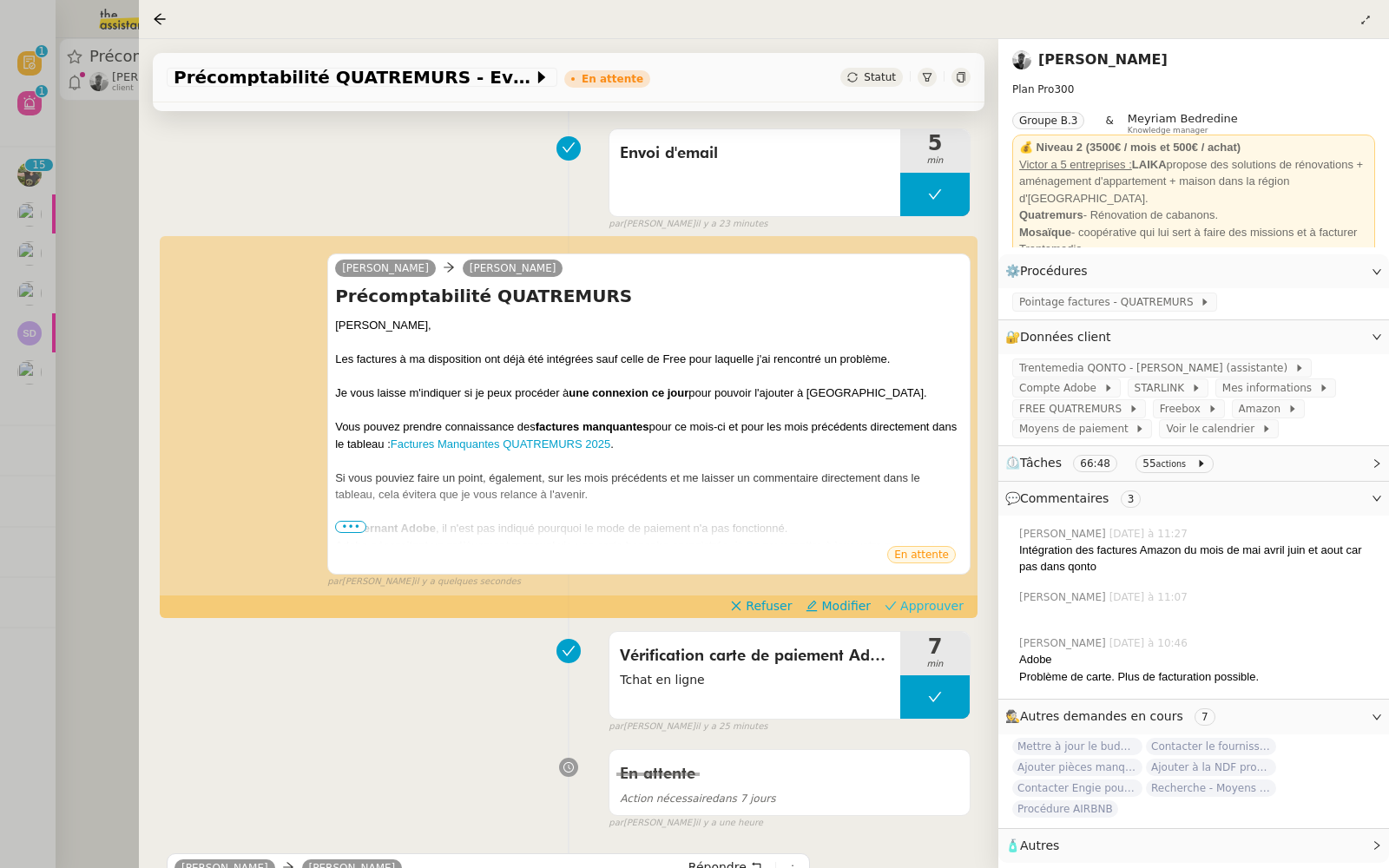
click at [931, 604] on span "Approuver" at bounding box center [932, 606] width 63 height 17
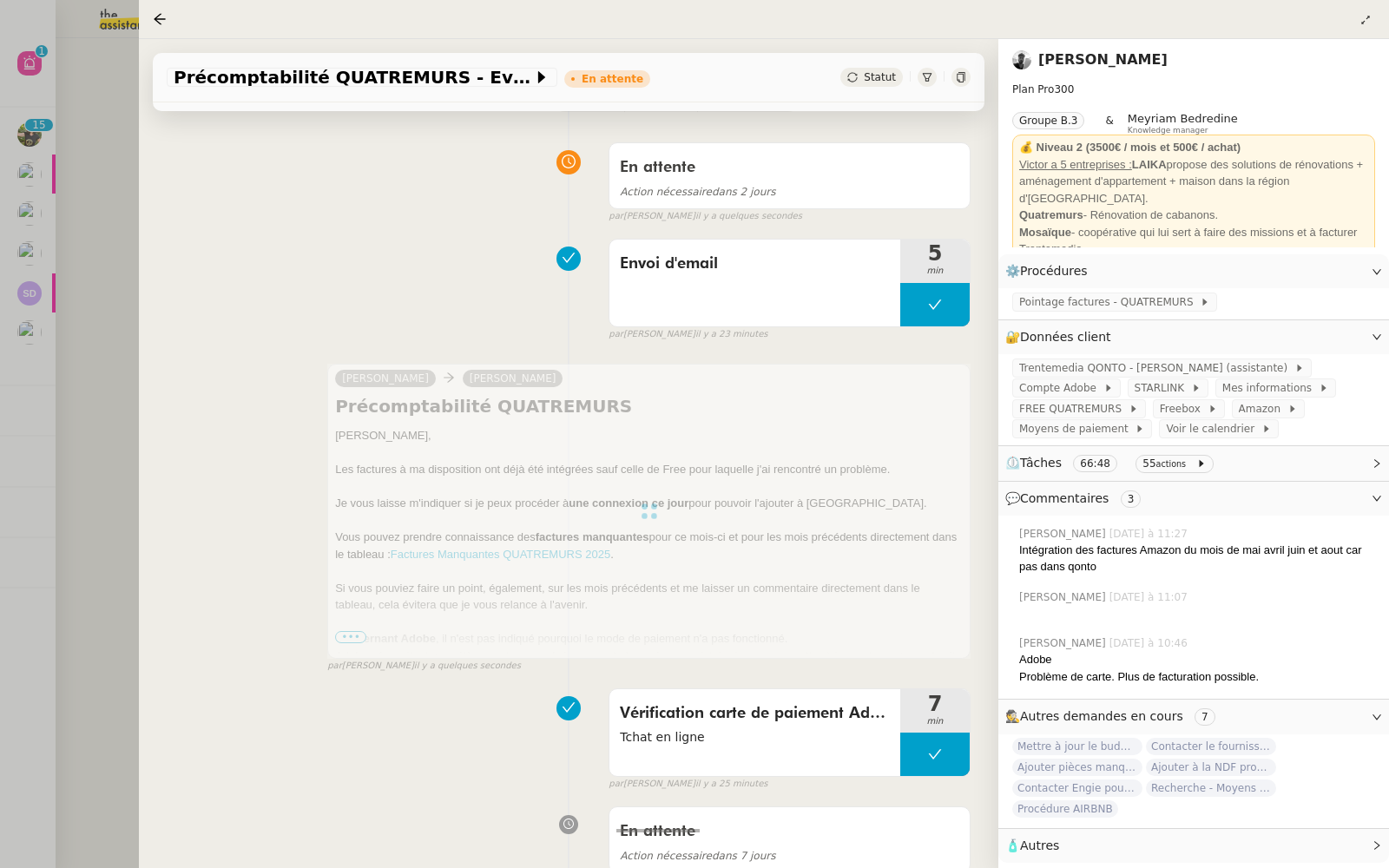
scroll to position [6, 0]
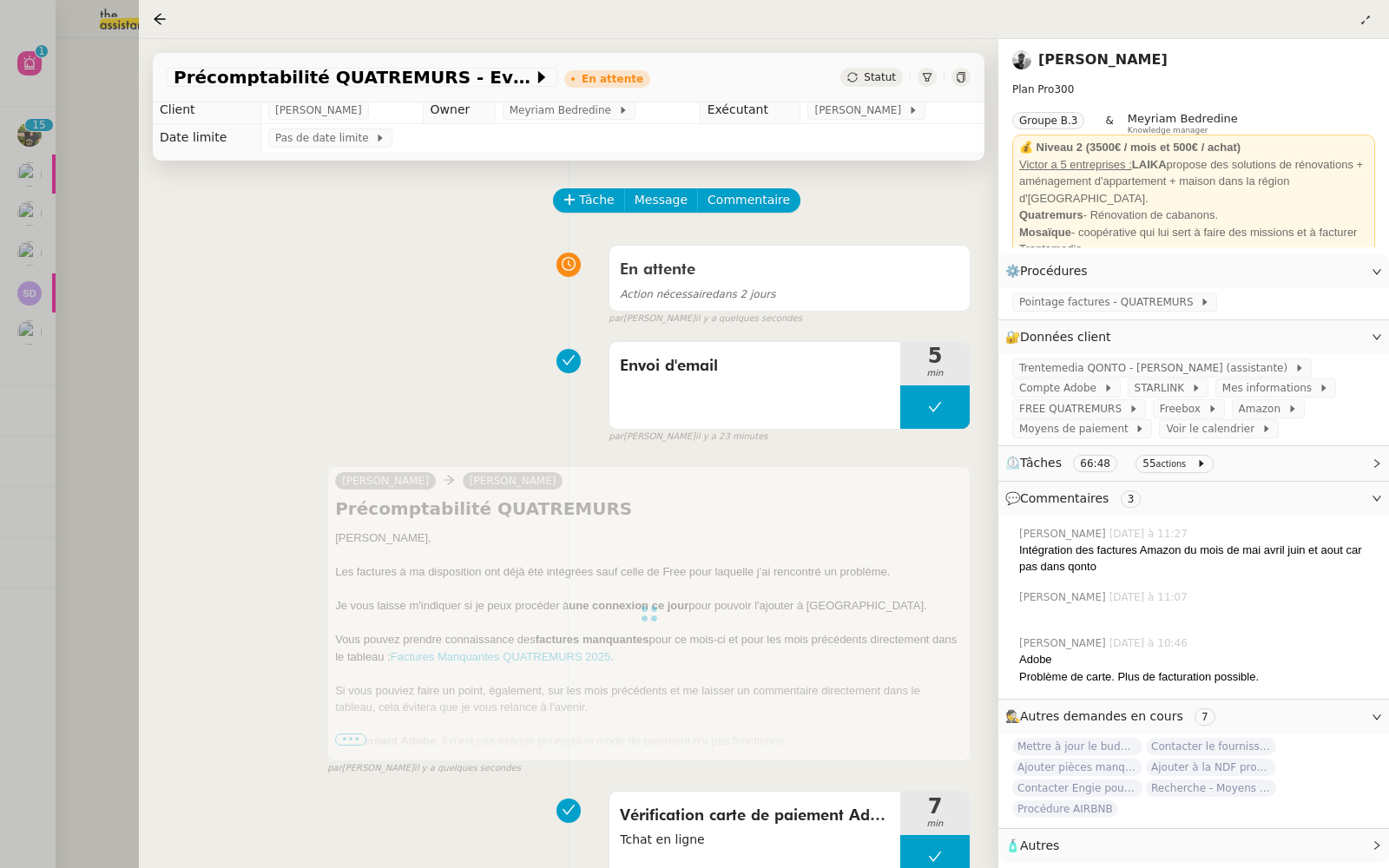
click at [29, 225] on div at bounding box center [694, 434] width 1389 height 868
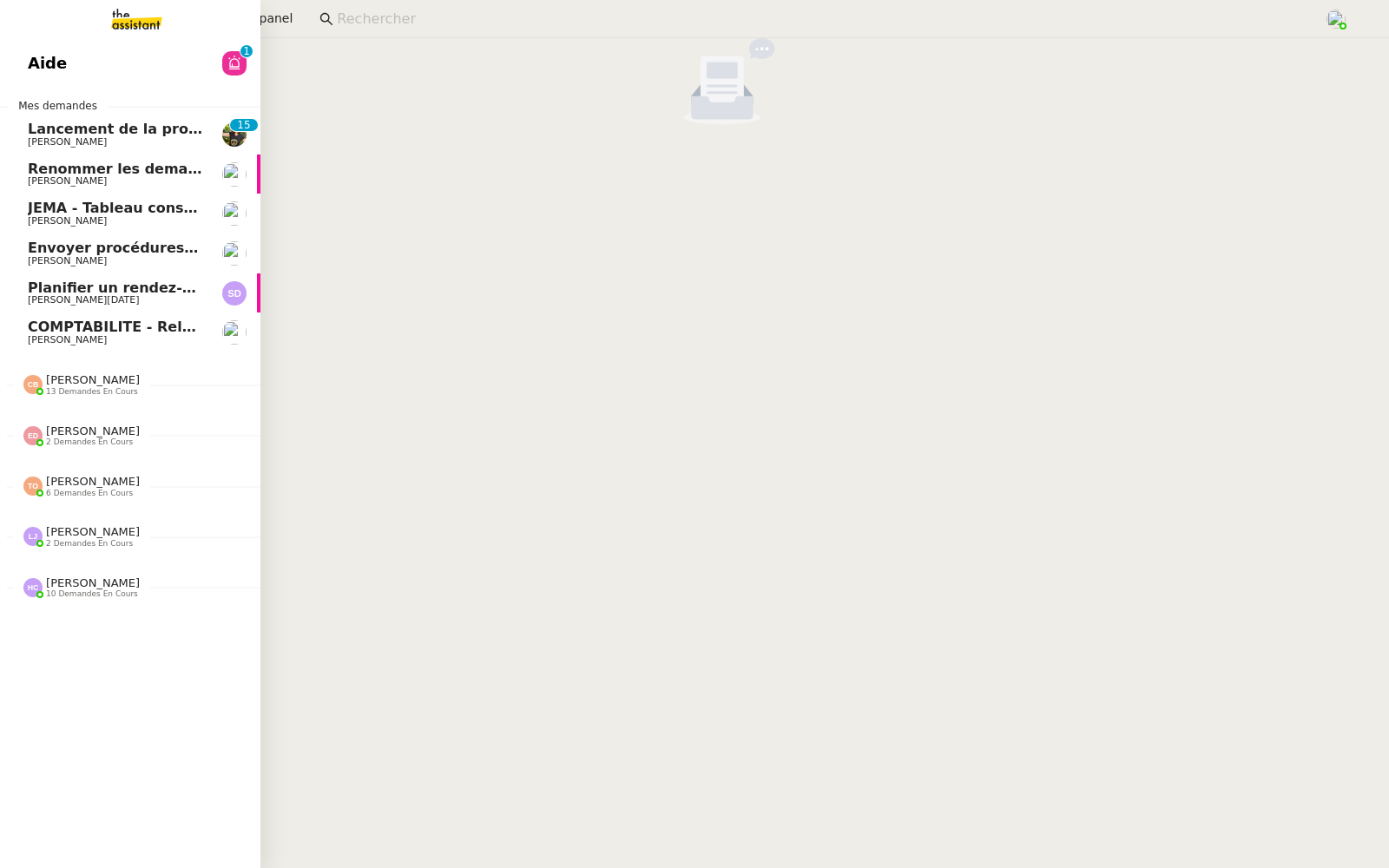
click at [21, 62] on link "Aide 0 1 2 3 4 5 6 7 8 9" at bounding box center [130, 64] width 260 height 40
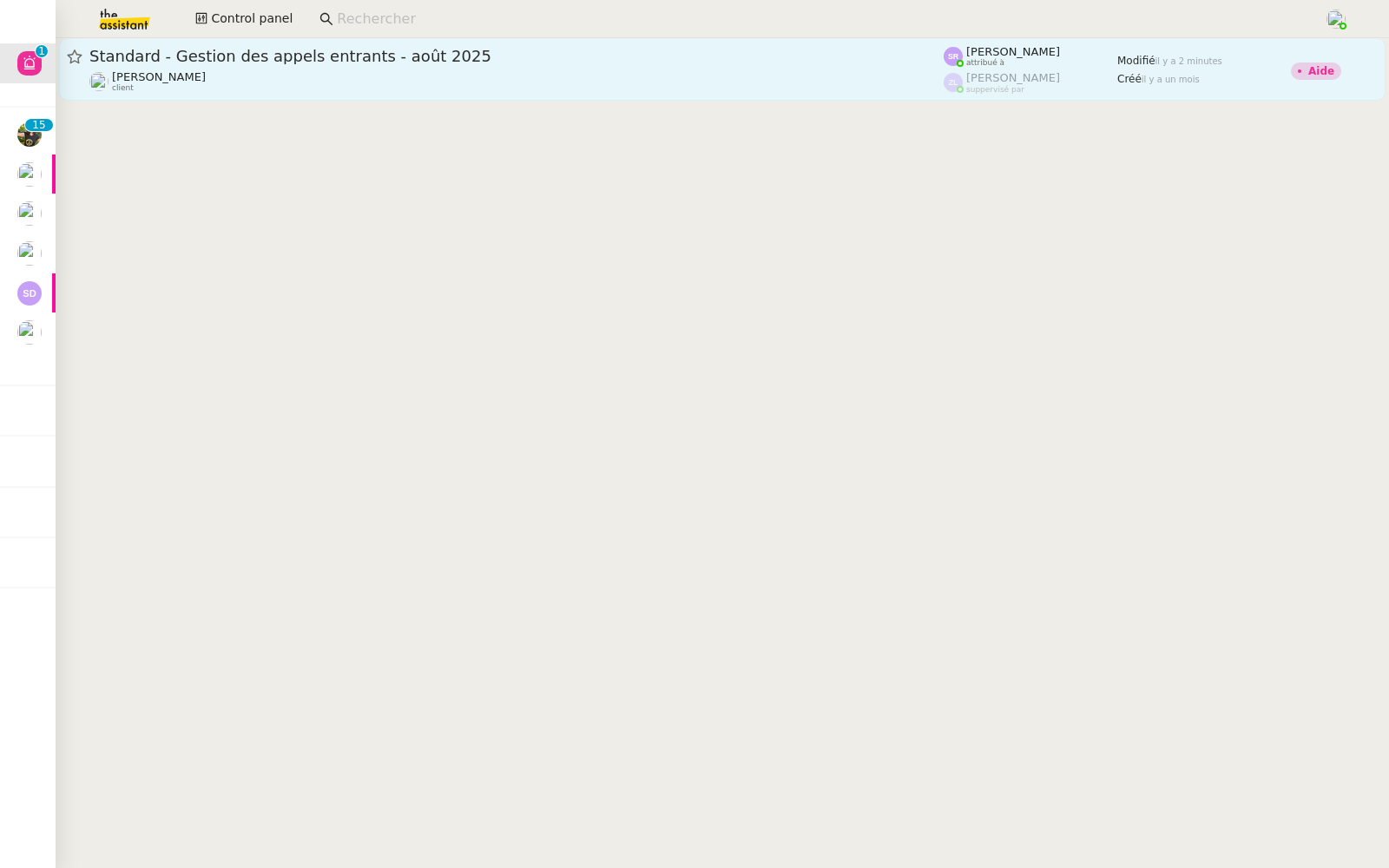
click at [373, 74] on div "Florian Parant client" at bounding box center [516, 82] width 854 height 23
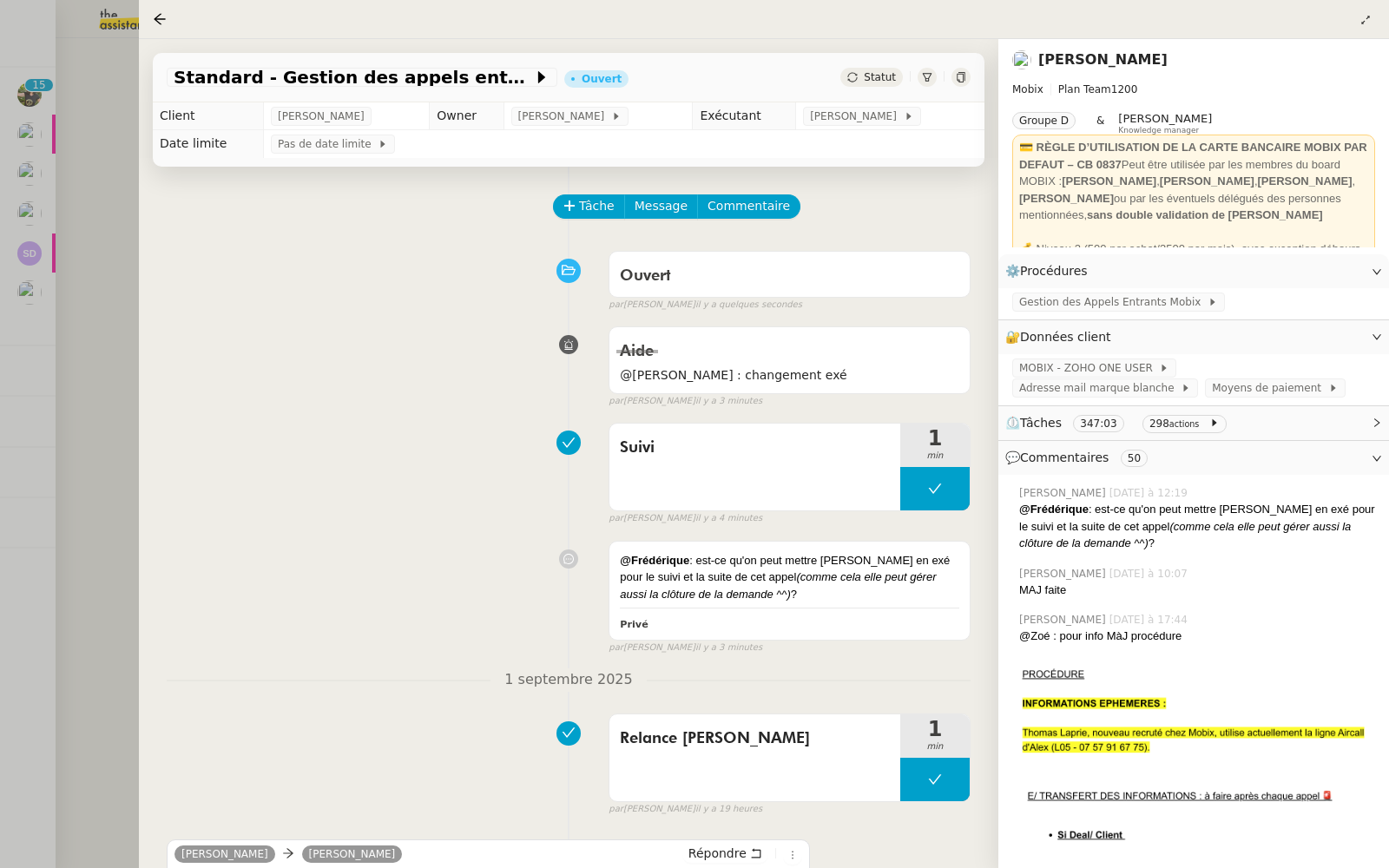
click at [131, 181] on div at bounding box center [694, 434] width 1389 height 868
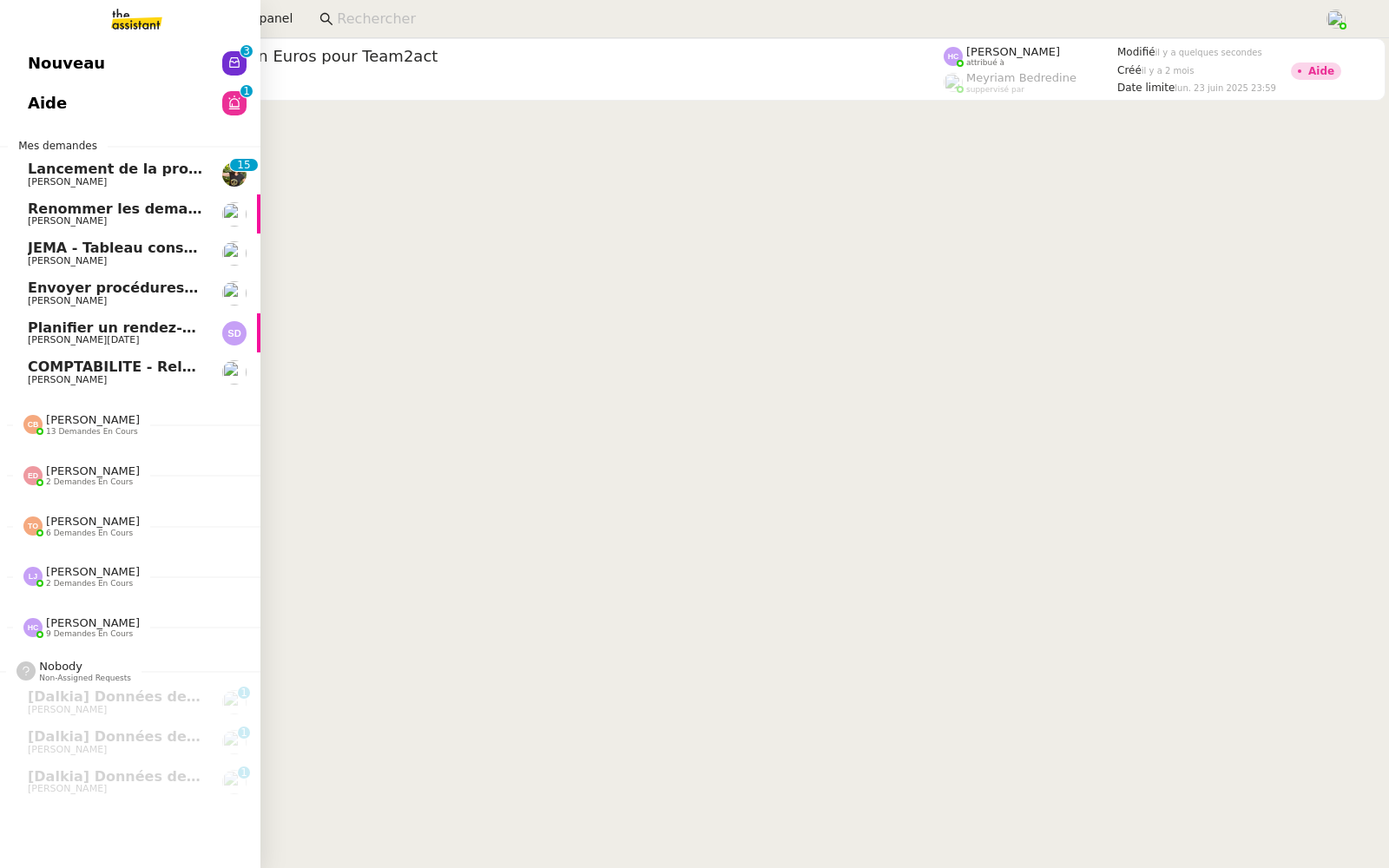
click at [24, 63] on link "Nouveau 0 1 2 3 4 5 6 7 8 9" at bounding box center [130, 64] width 260 height 40
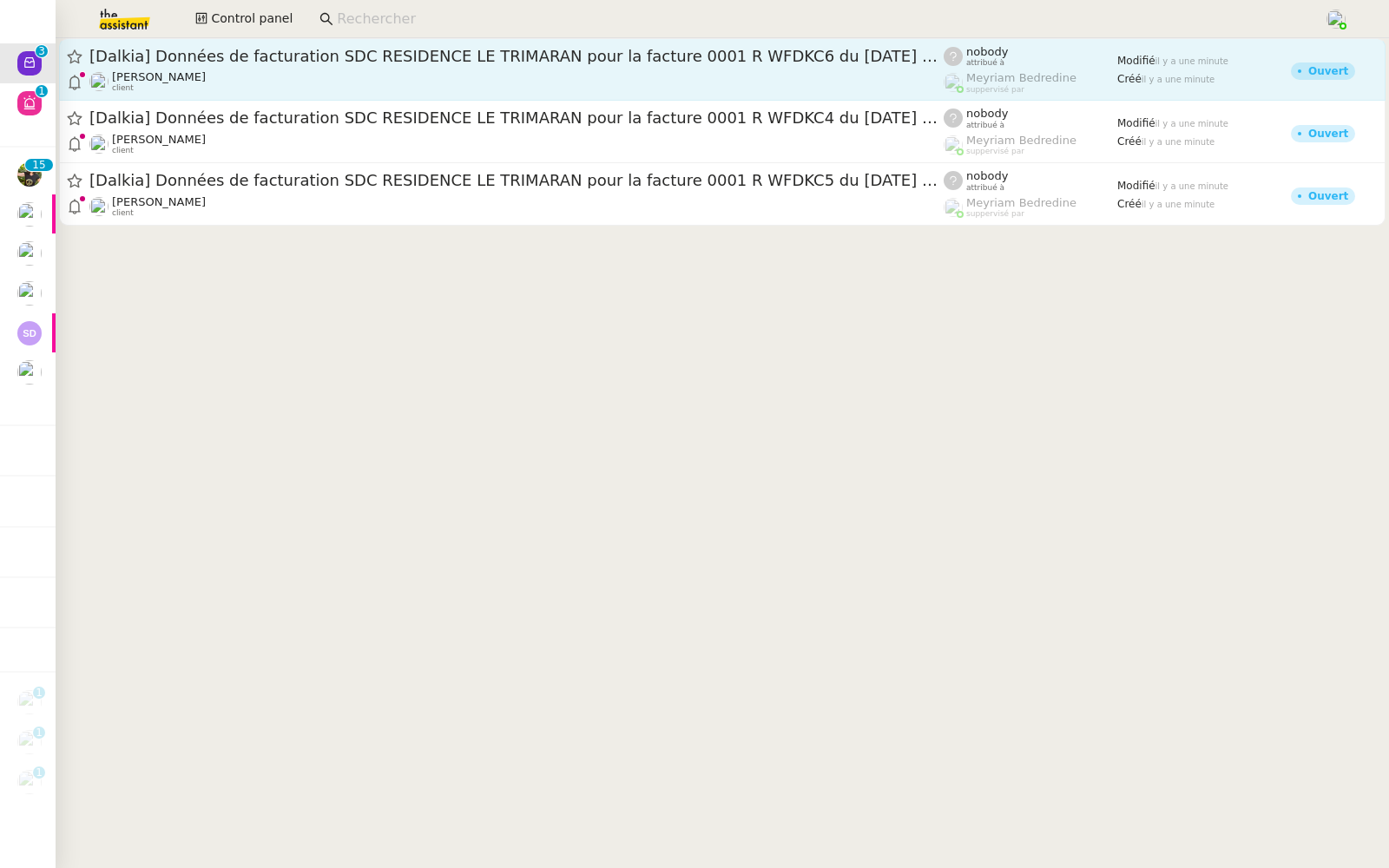
click at [399, 61] on span "[Dalkia] Données de facturation SDC RESIDENCE LE TRIMARAN pour la facture 0001 …" at bounding box center [516, 56] width 854 height 15
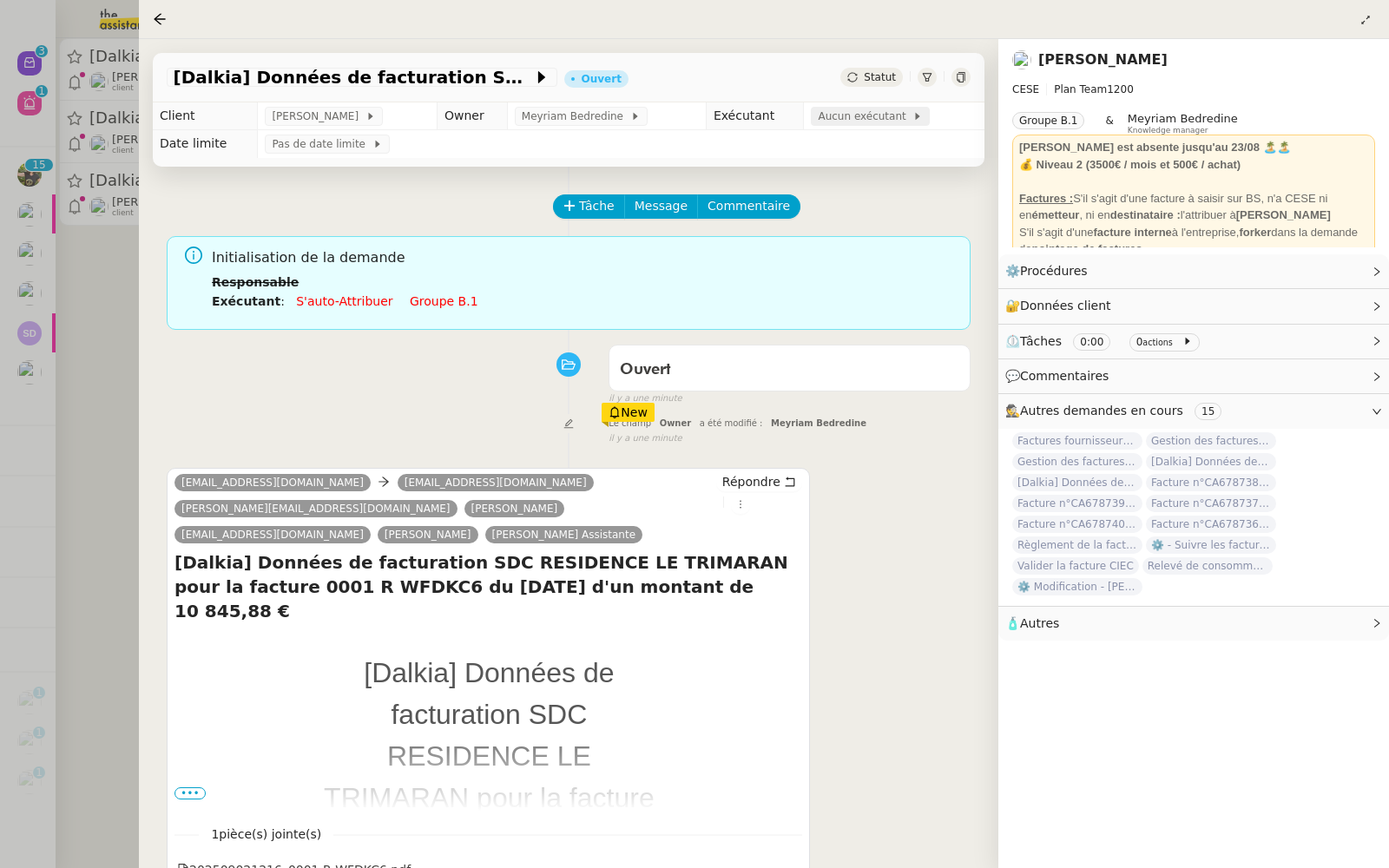
click at [853, 112] on span "Aucun exécutant" at bounding box center [864, 116] width 94 height 17
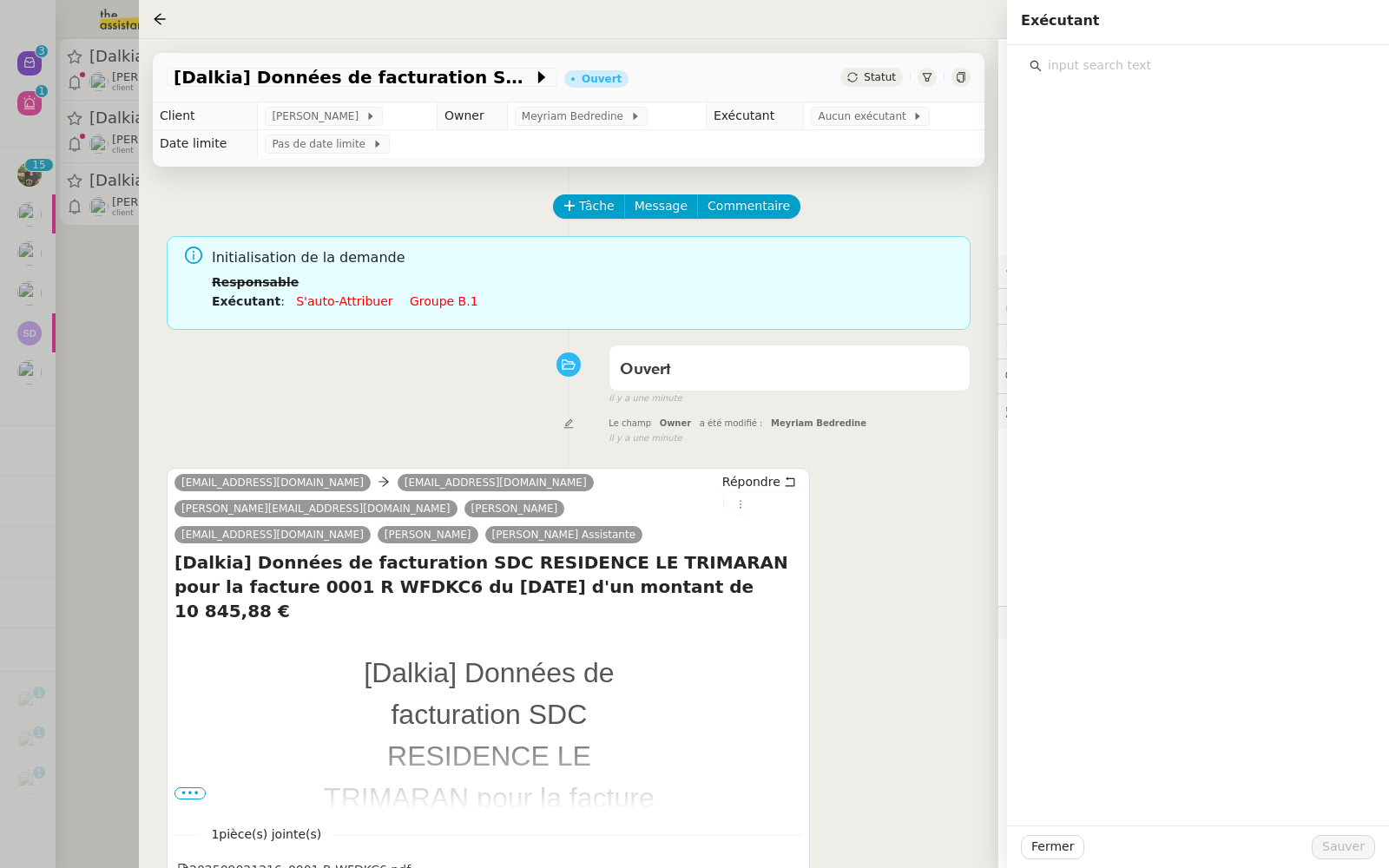
click at [1086, 69] on input "text" at bounding box center [1203, 65] width 325 height 24
type input "coralie"
click at [1097, 128] on div "[EMAIL_ADDRESS][DOMAIN_NAME]" at bounding box center [1209, 128] width 293 height 17
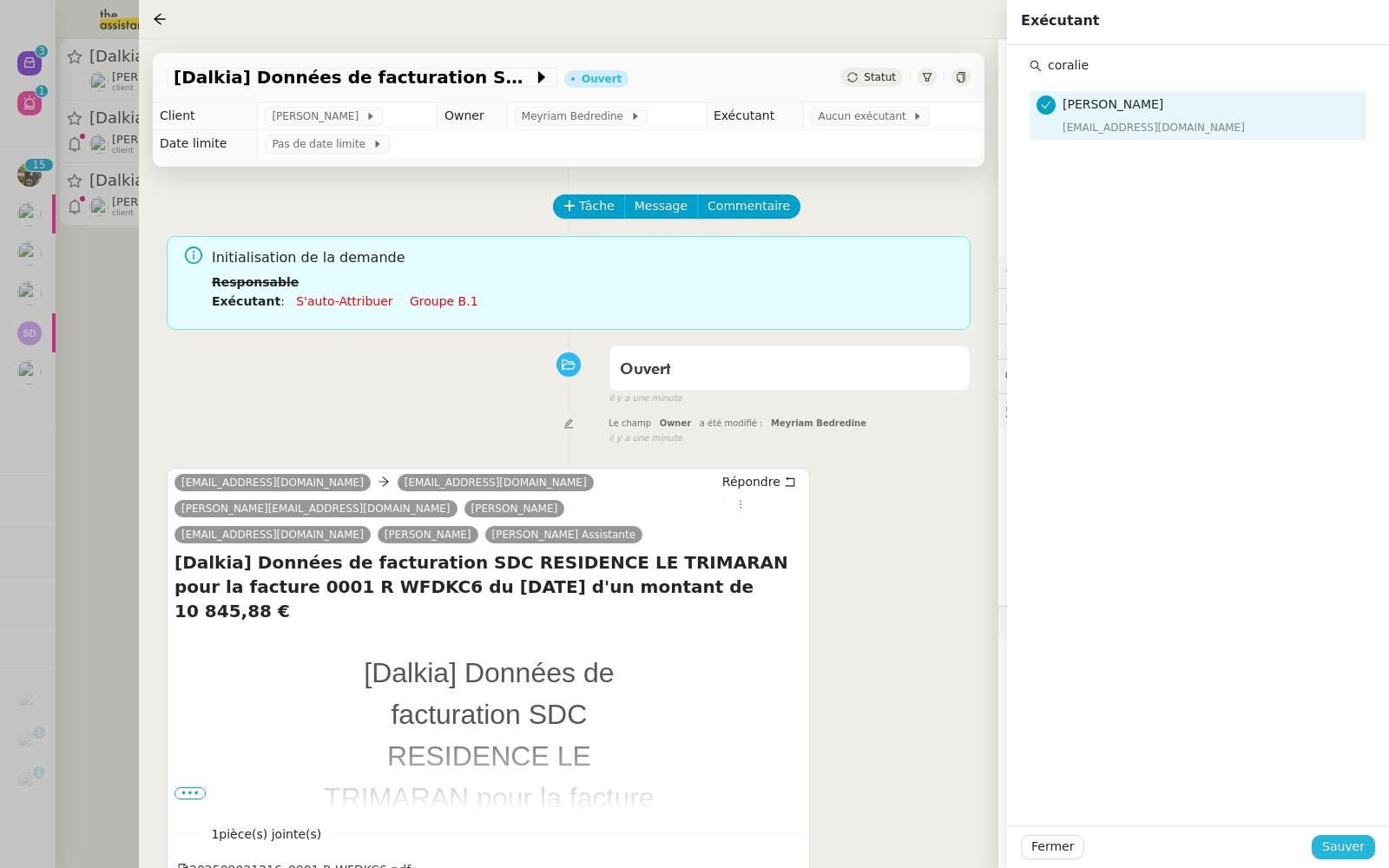
click at [1338, 851] on span "Sauver" at bounding box center [1342, 846] width 43 height 20
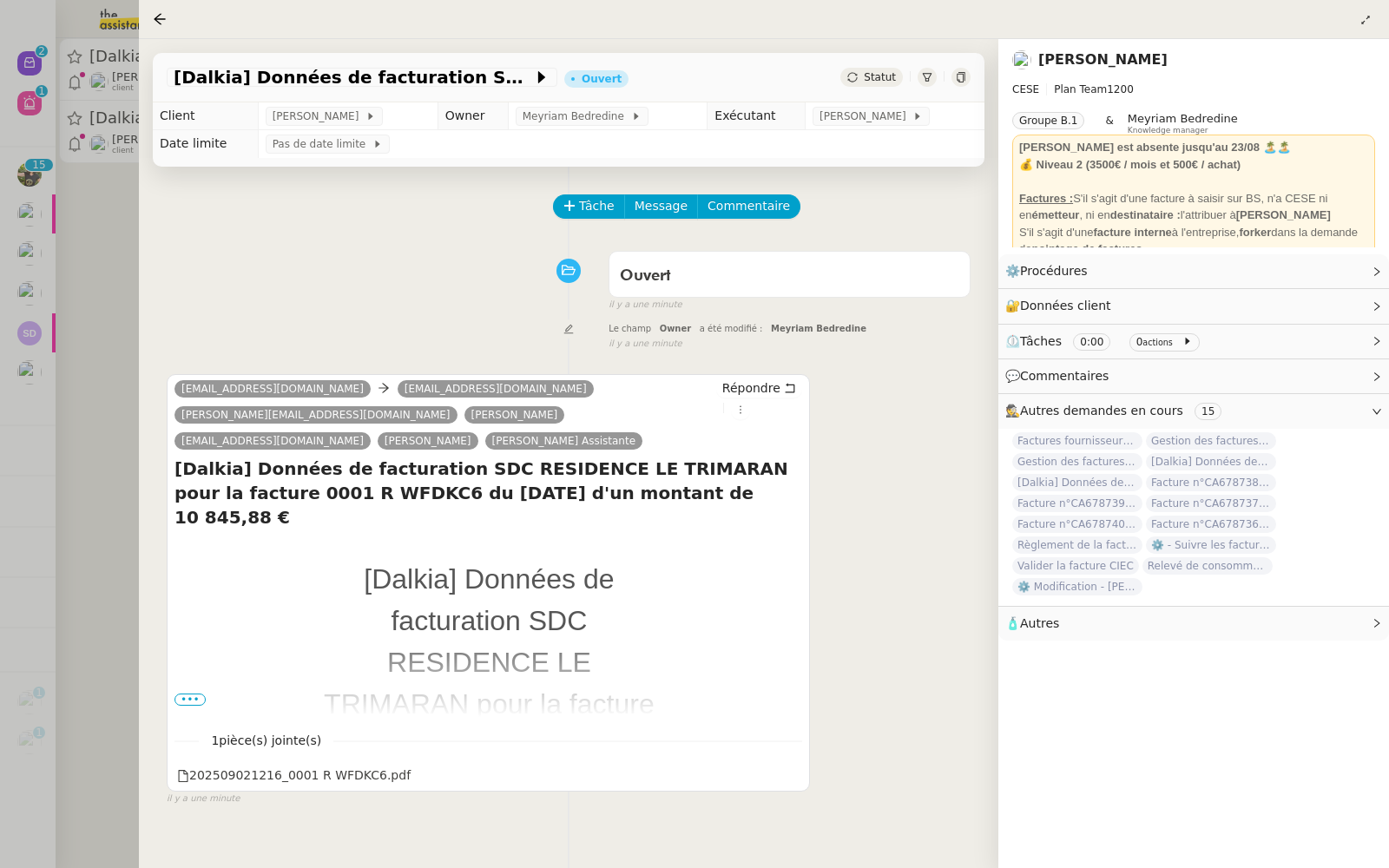
click at [34, 278] on div at bounding box center [694, 434] width 1389 height 868
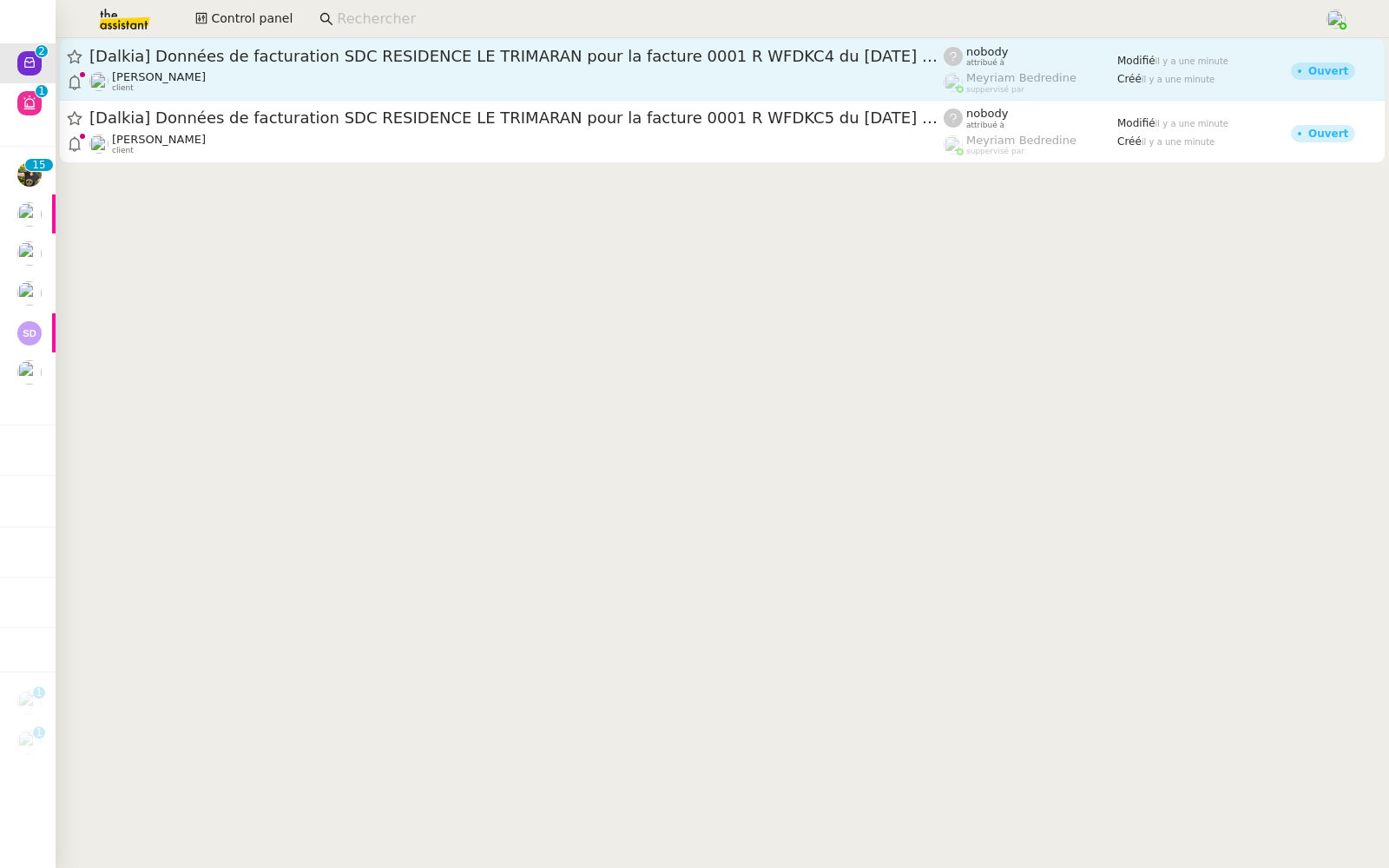
click at [257, 56] on span "[Dalkia] Données de facturation SDC RESIDENCE LE TRIMARAN pour la facture 0001 …" at bounding box center [516, 56] width 854 height 15
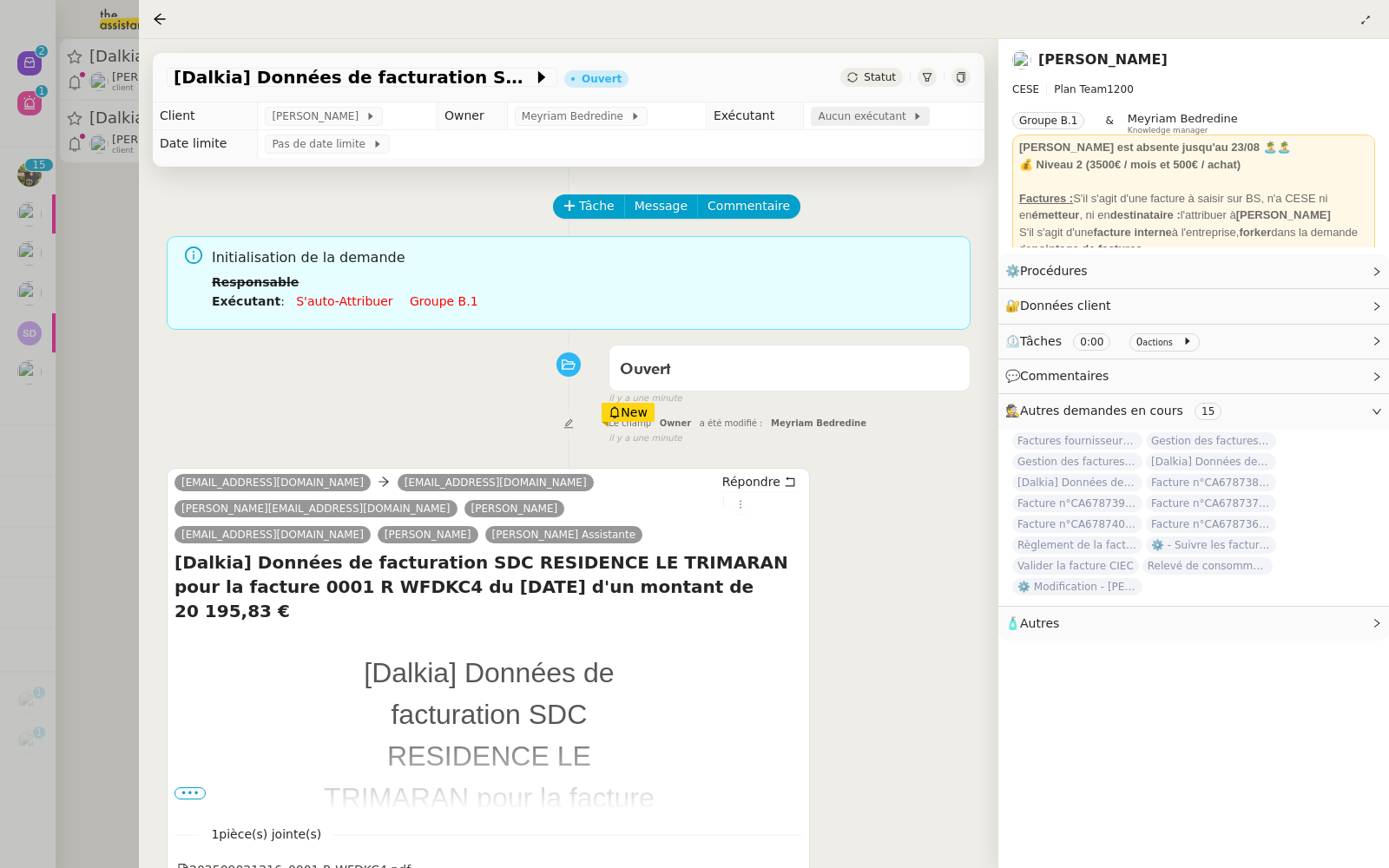
click at [863, 109] on span "Aucun exécutant" at bounding box center [864, 116] width 94 height 17
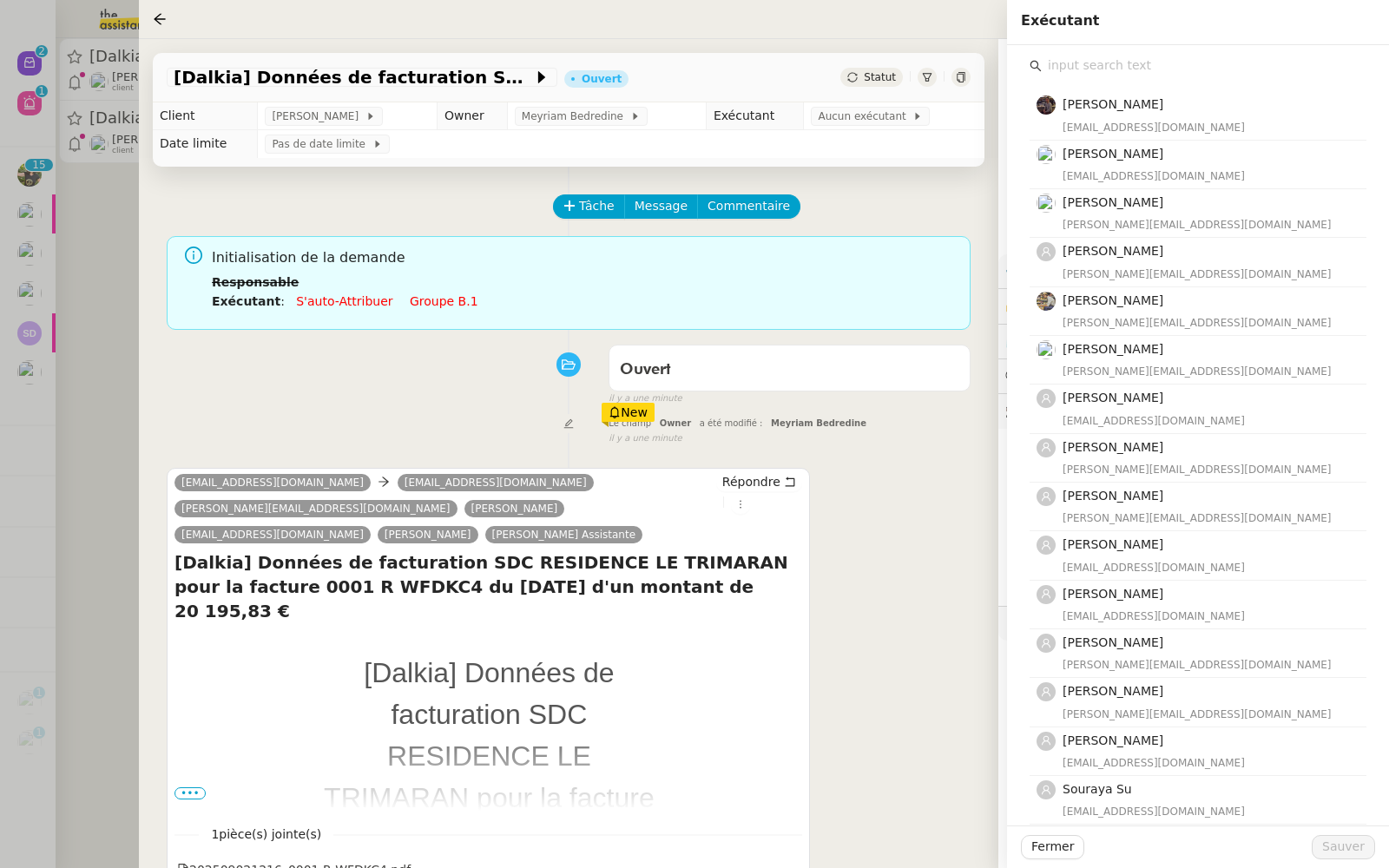
click at [1057, 70] on input "text" at bounding box center [1203, 65] width 325 height 24
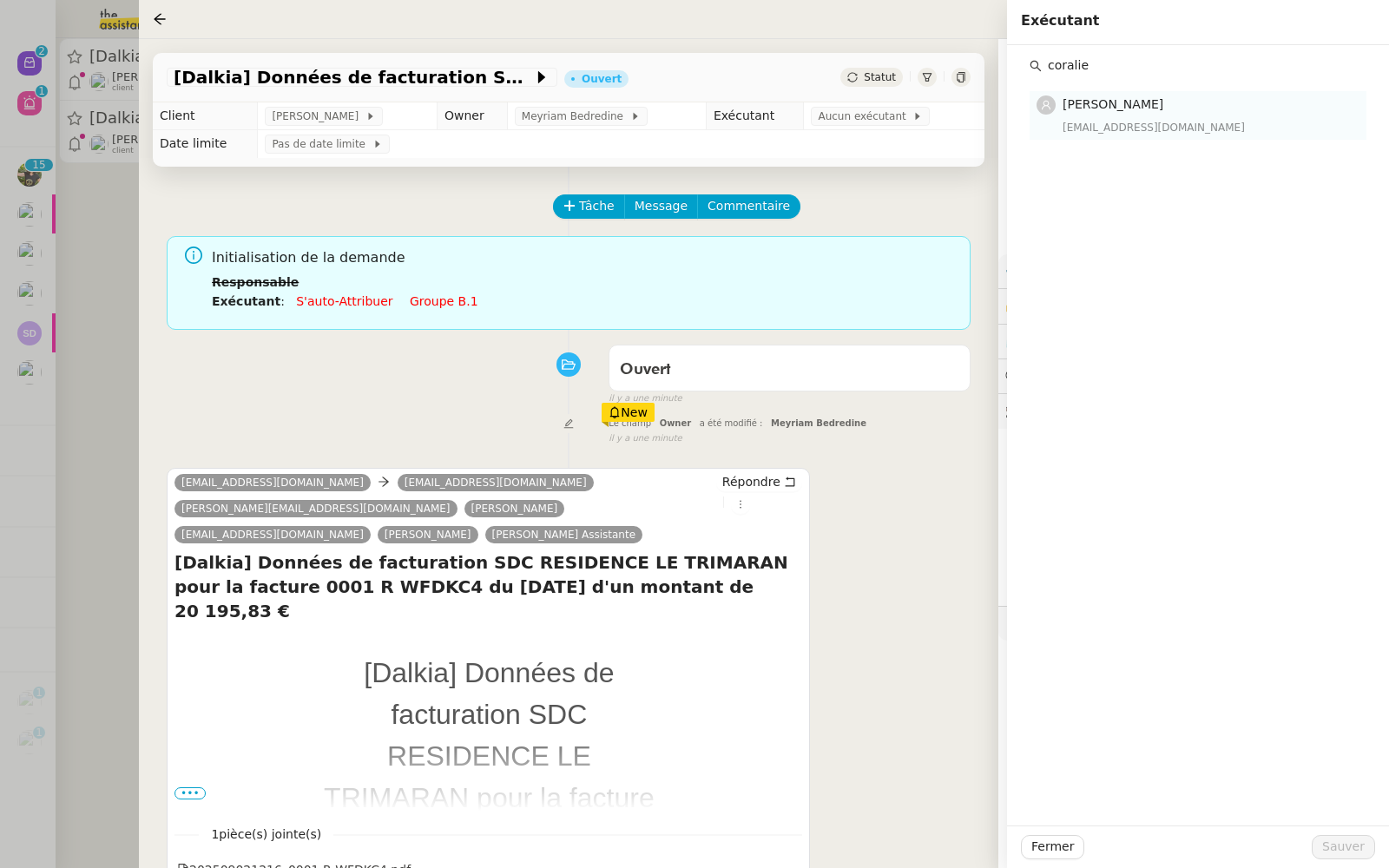
type input "coralie"
click at [1048, 129] on nz-list-item-meta "Coralie Bordas coralie@team.theassistant.com" at bounding box center [1196, 114] width 319 height 41
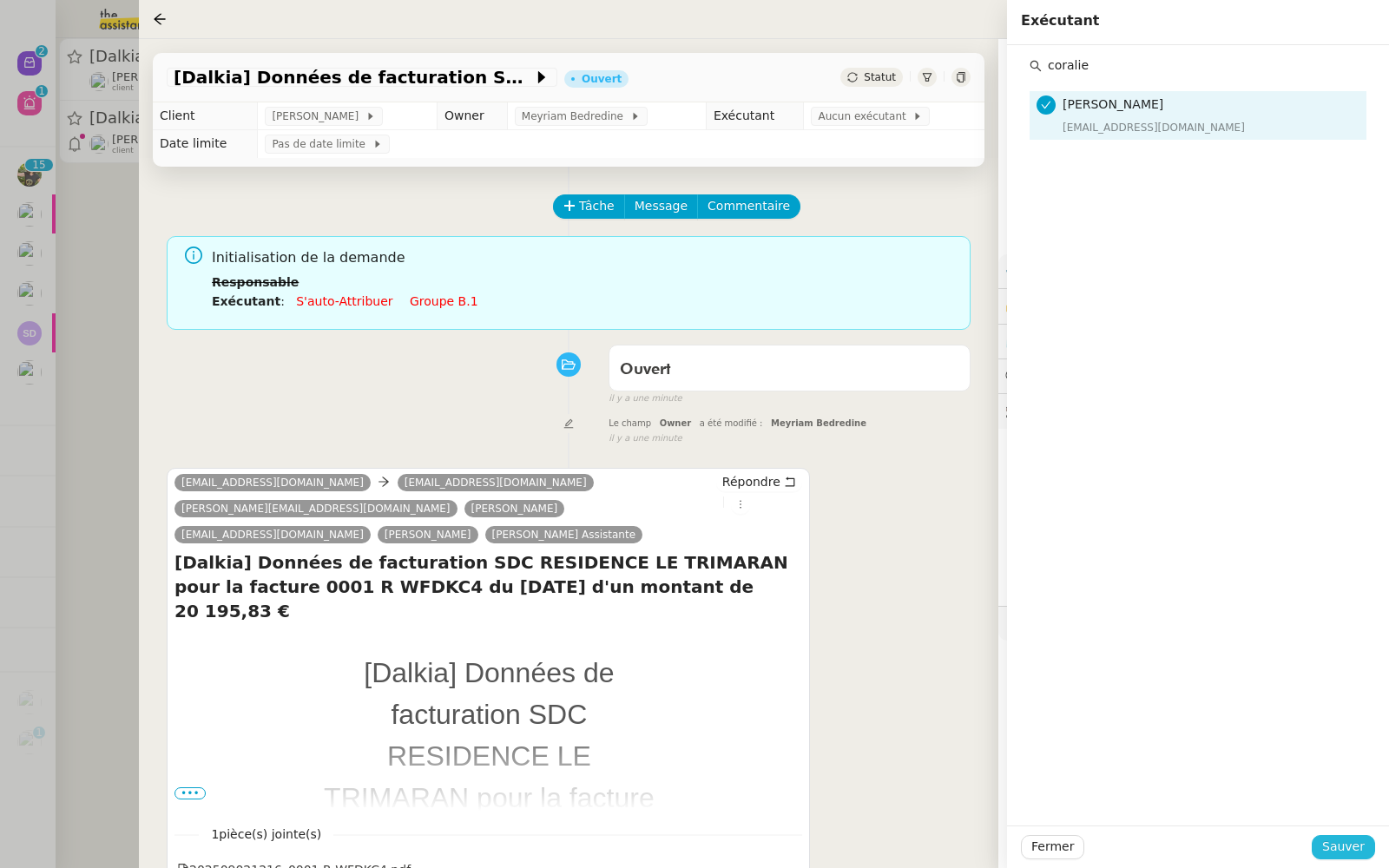
click at [1327, 848] on span "Sauver" at bounding box center [1342, 846] width 43 height 20
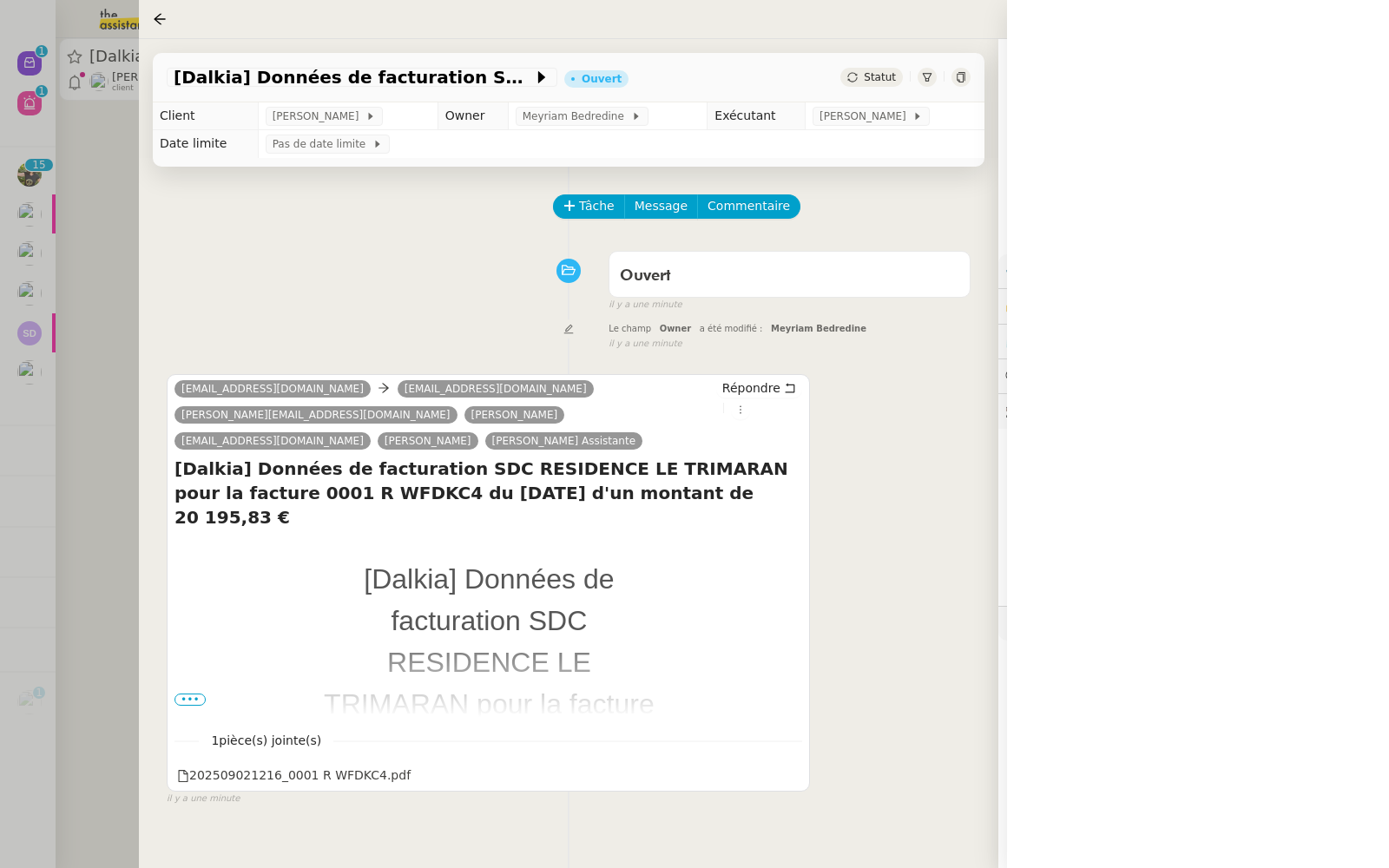
click at [45, 254] on div at bounding box center [694, 434] width 1389 height 868
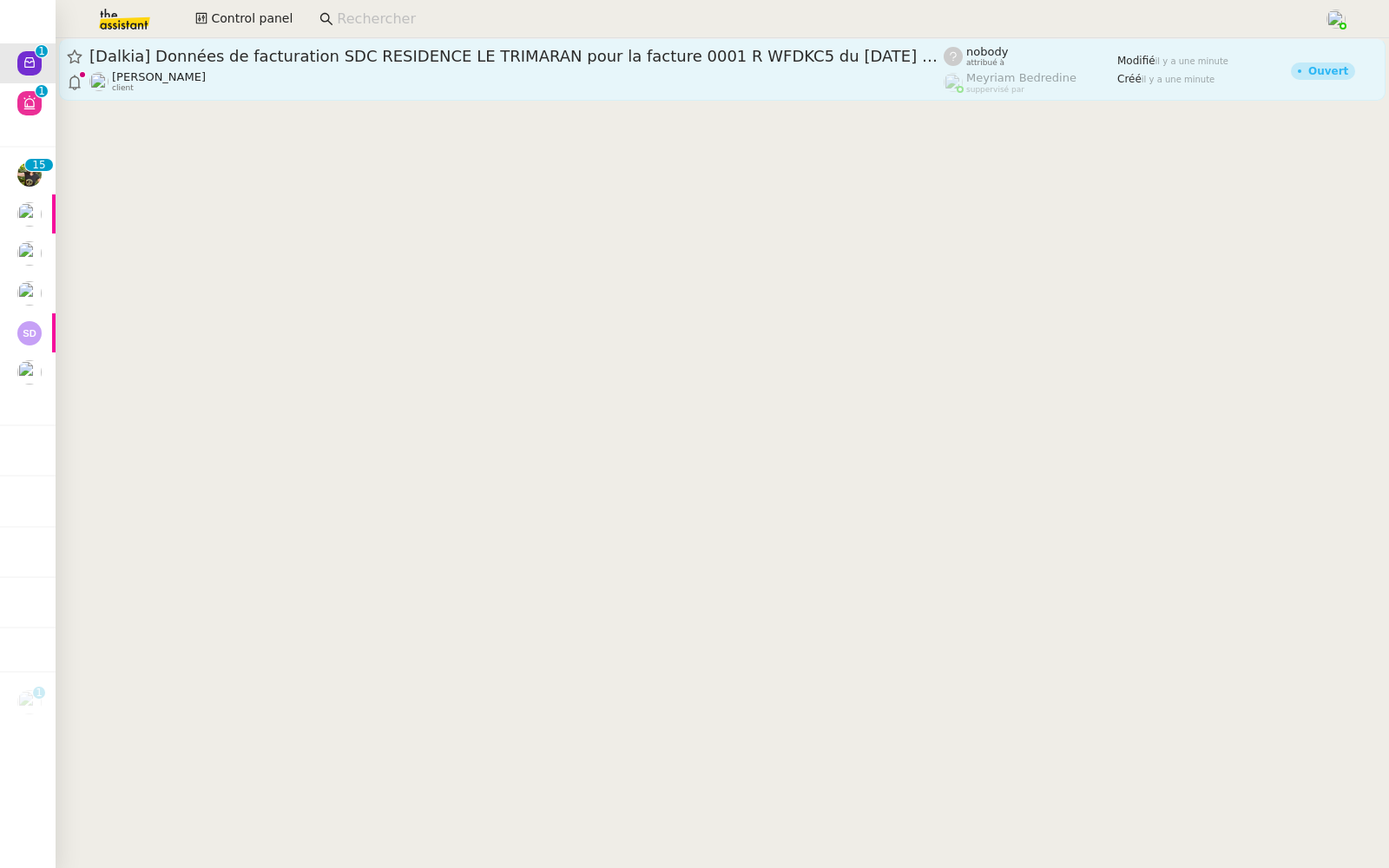
click at [385, 65] on div "[Dalkia] Données de facturation SDC RESIDENCE LE TRIMARAN pour la facture 0001 …" at bounding box center [516, 56] width 854 height 21
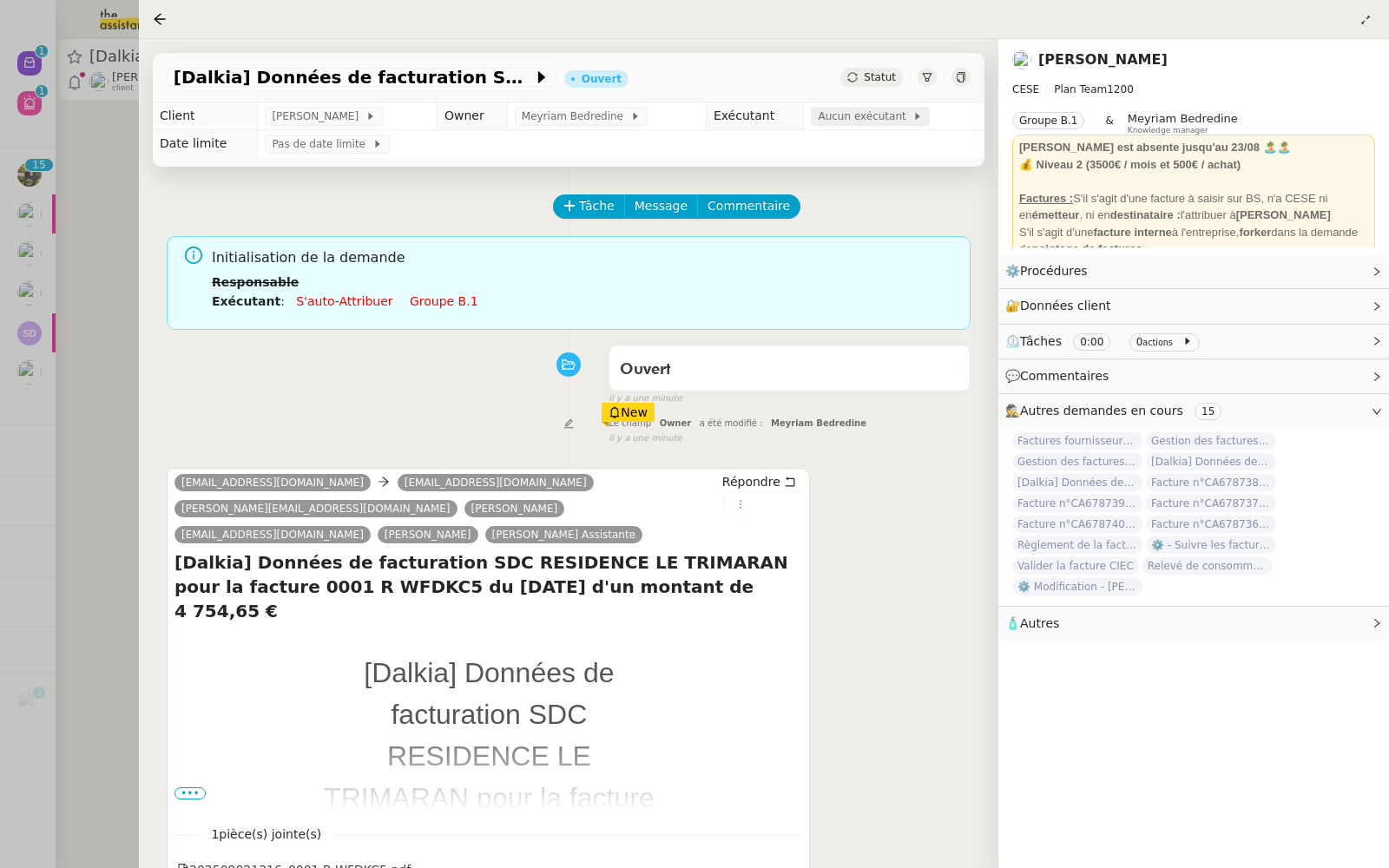
click at [841, 118] on span "Aucun exécutant" at bounding box center [864, 116] width 94 height 17
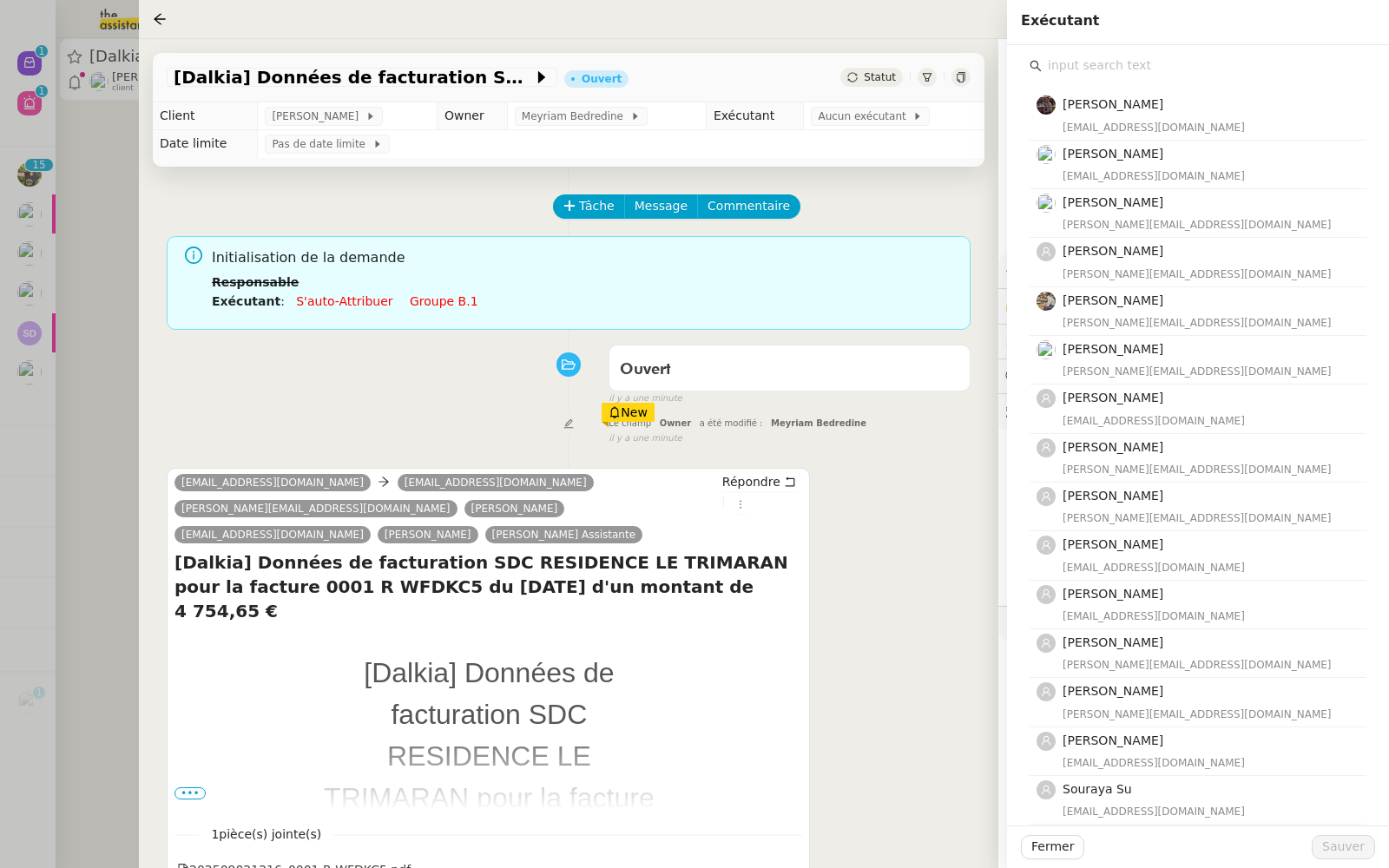
click at [1088, 64] on input "text" at bounding box center [1203, 65] width 325 height 24
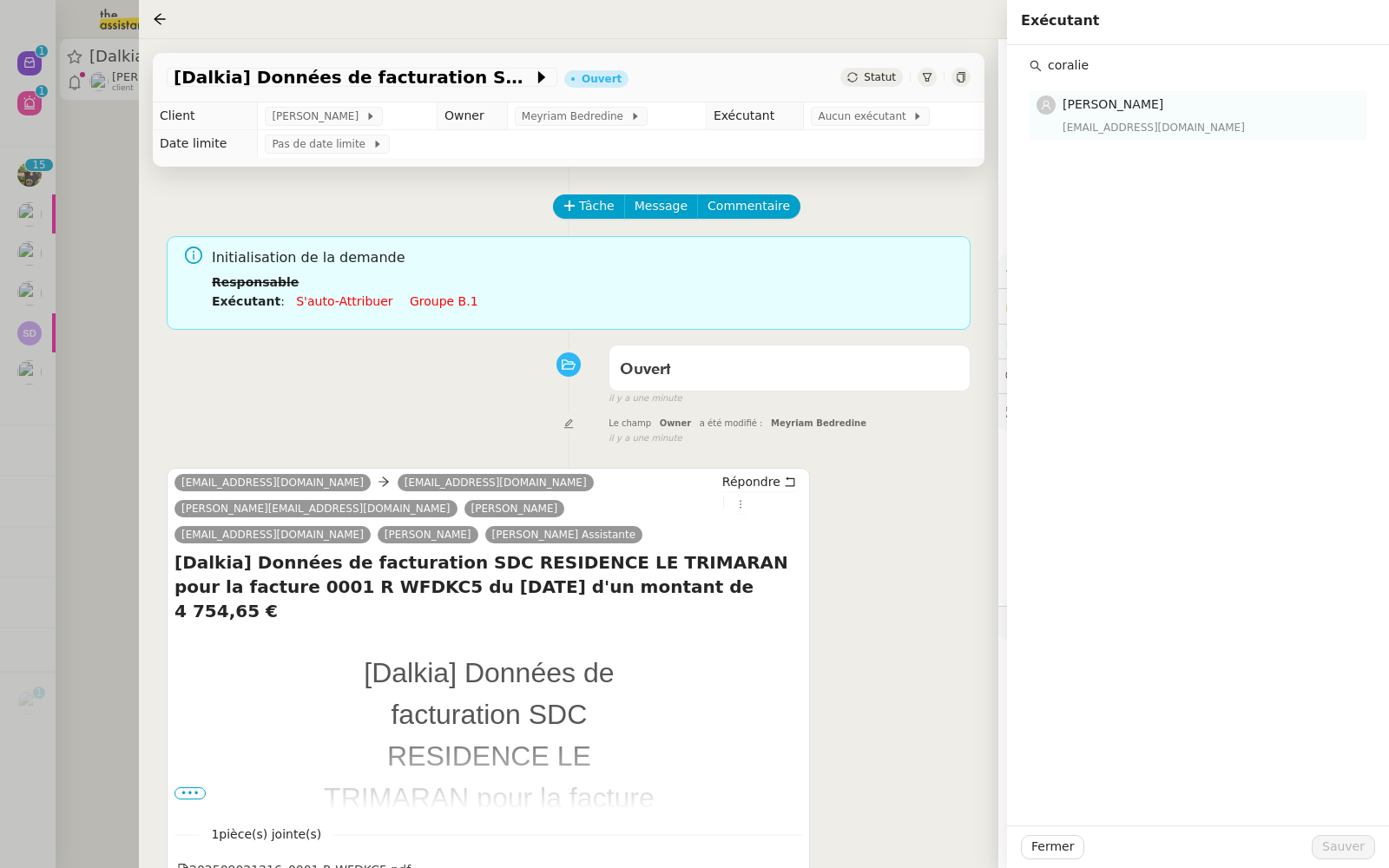
type input "coralie"
click at [1126, 112] on h4 "[PERSON_NAME]" at bounding box center [1209, 104] width 293 height 20
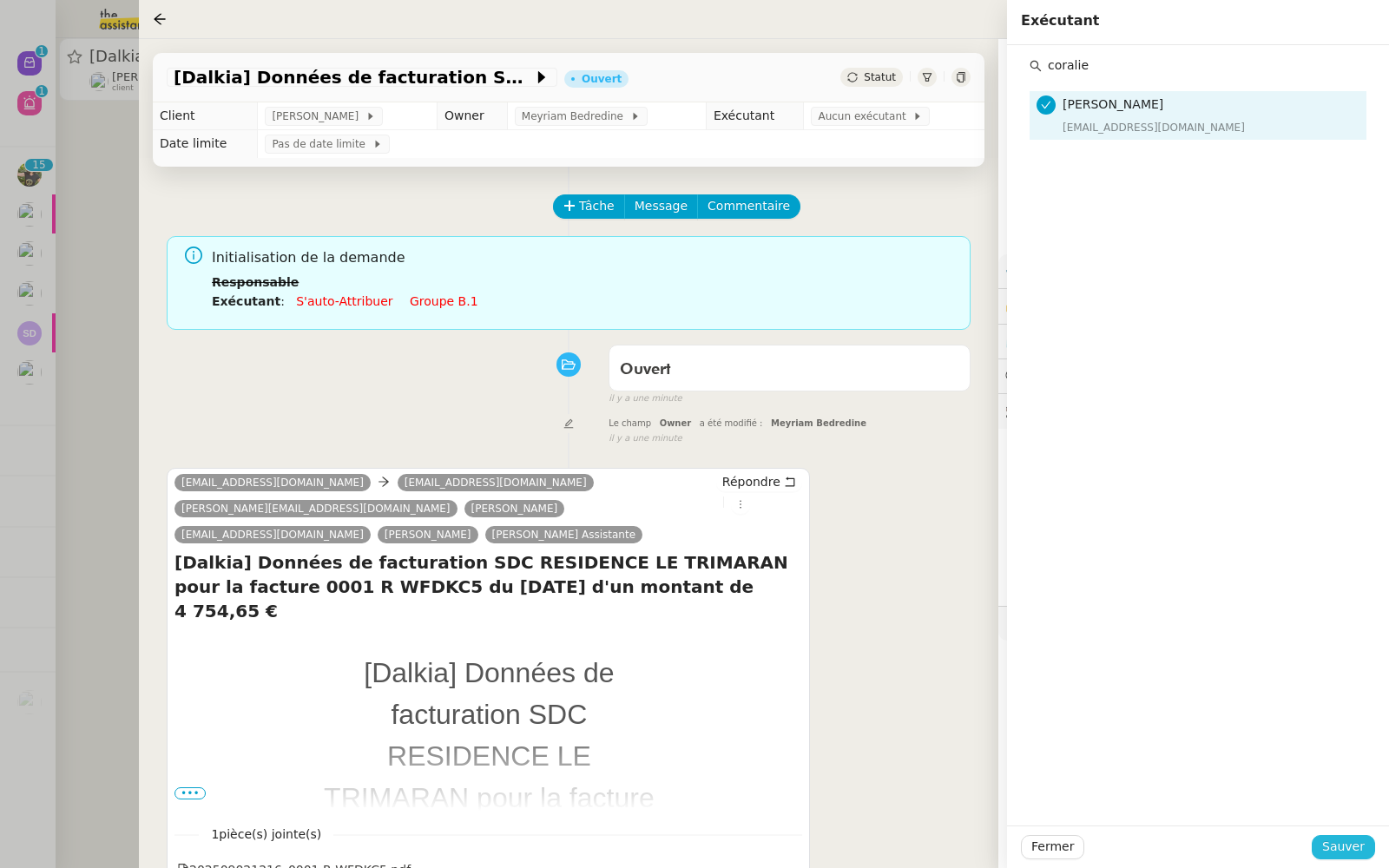
click at [1347, 847] on span "Sauver" at bounding box center [1342, 846] width 43 height 20
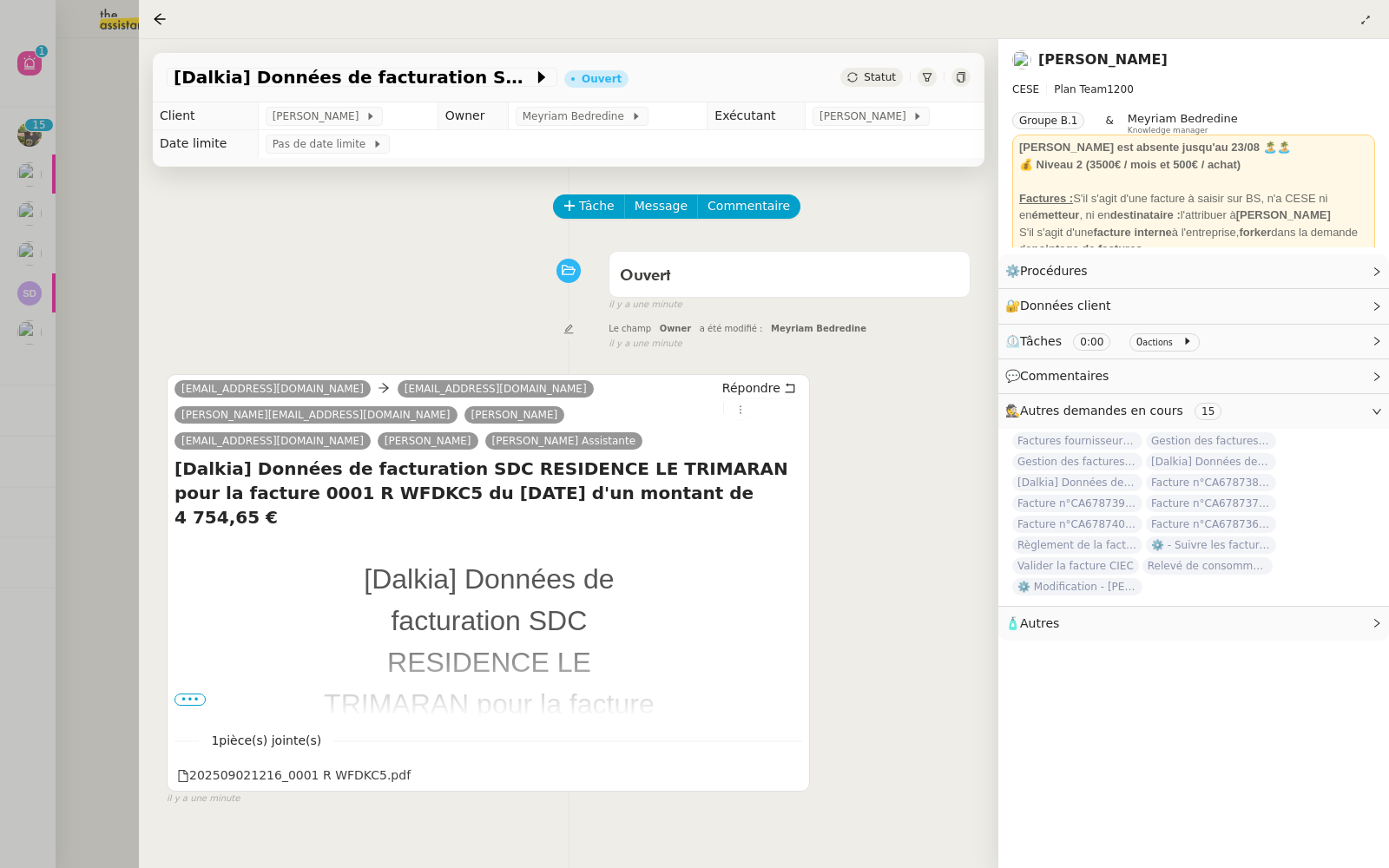
click at [50, 171] on div at bounding box center [694, 434] width 1389 height 868
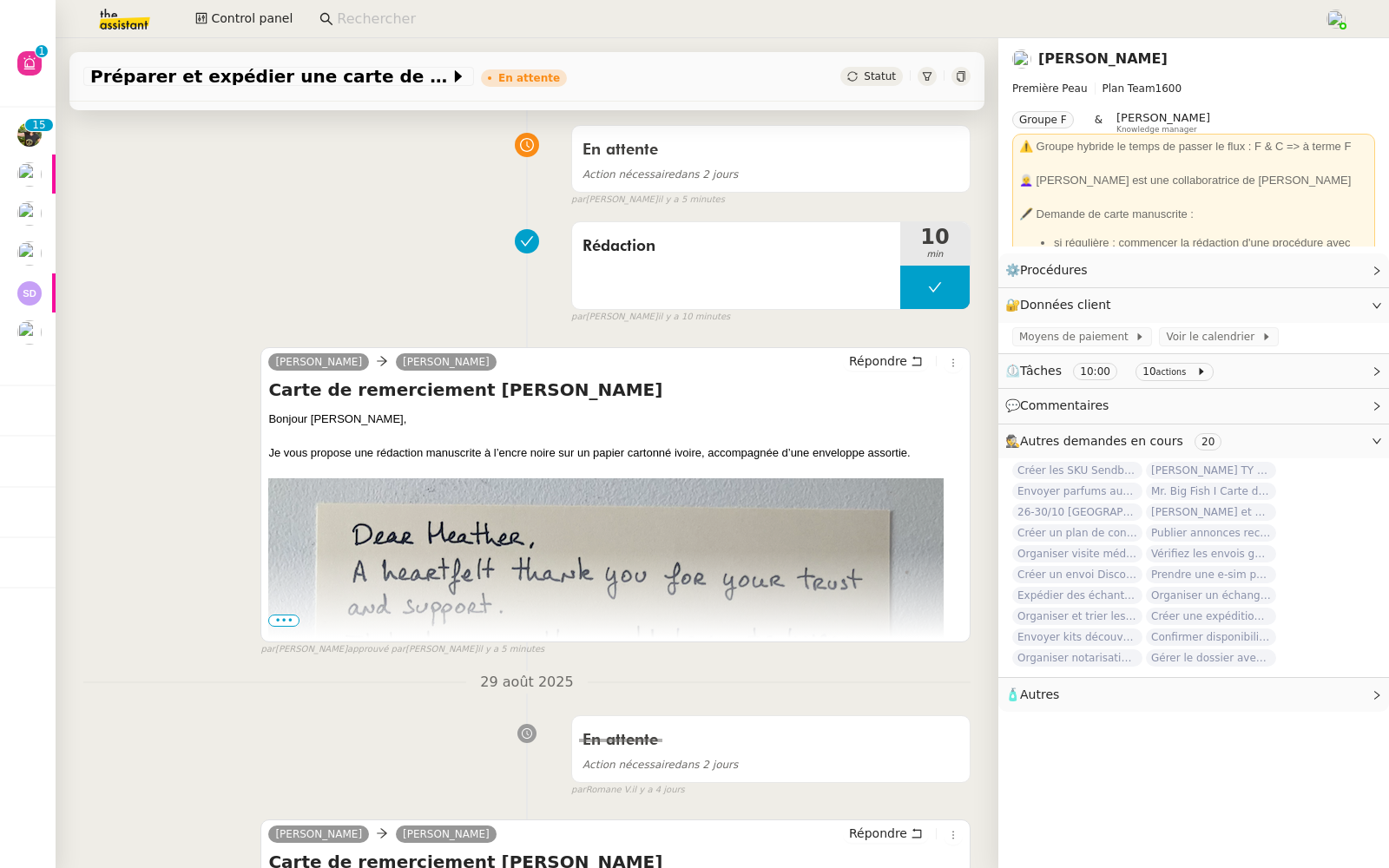
scroll to position [311, 0]
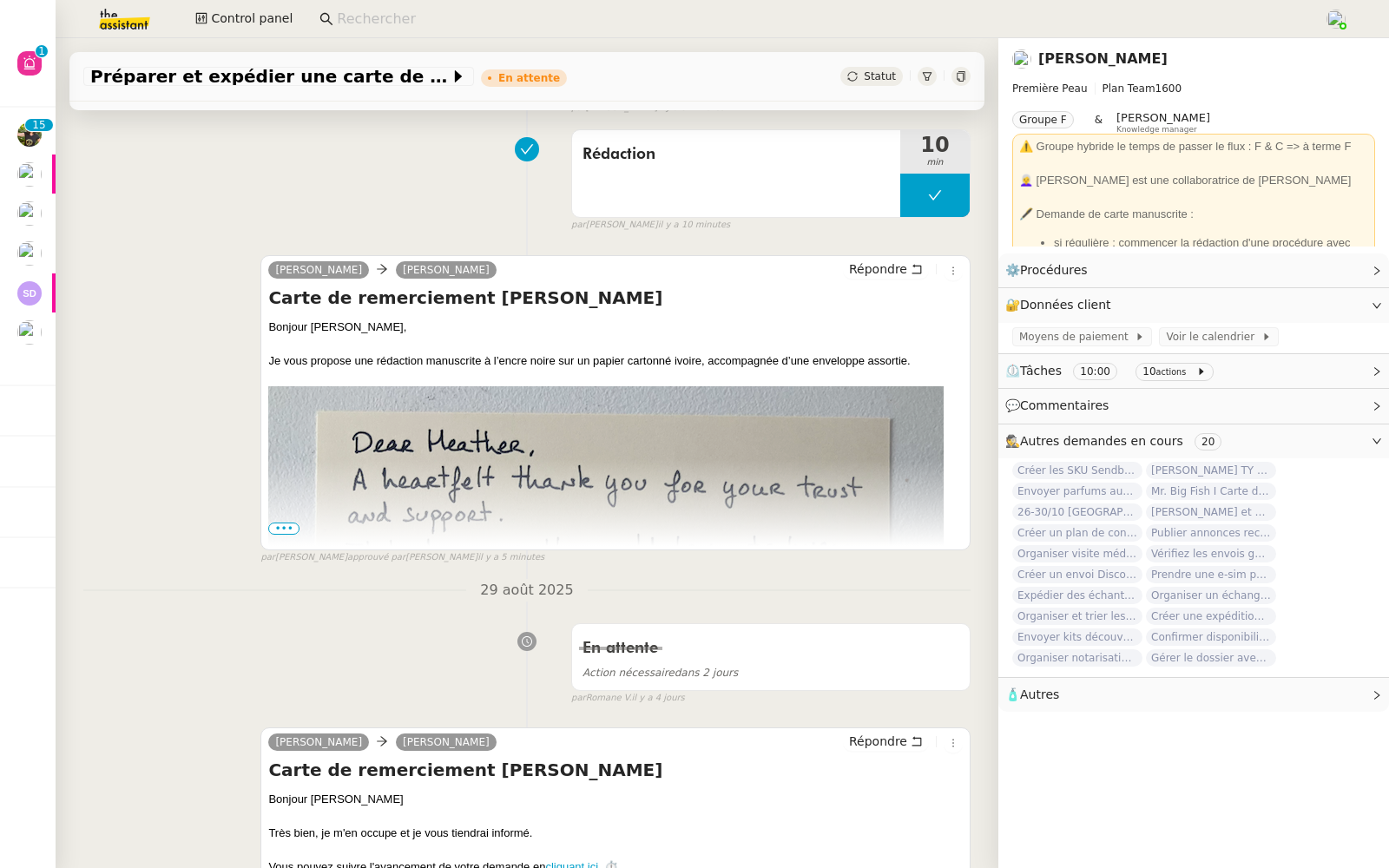
click at [277, 523] on span "•••" at bounding box center [283, 528] width 31 height 12
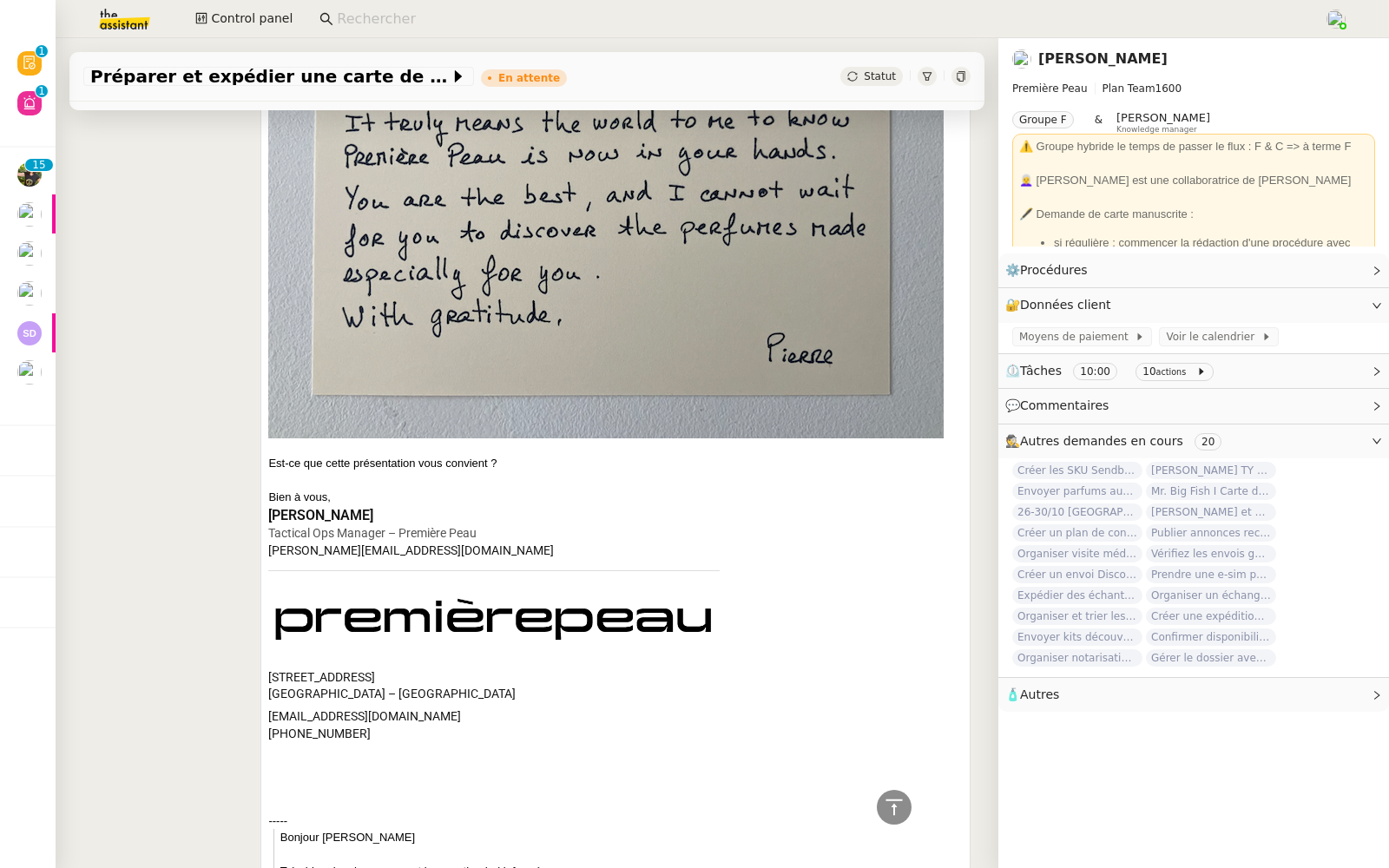
scroll to position [741, 0]
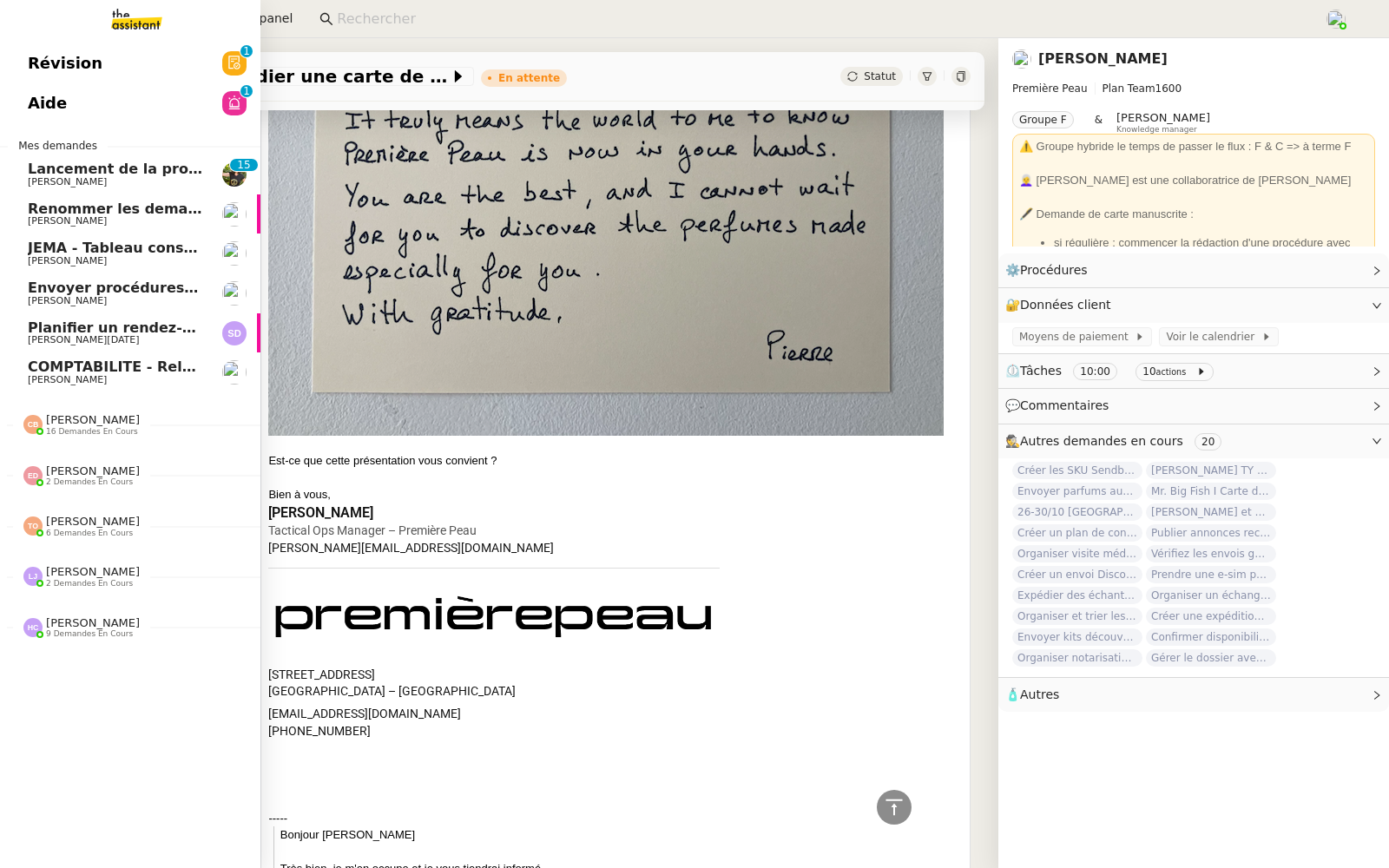
click at [46, 69] on span "Révision" at bounding box center [65, 63] width 74 height 26
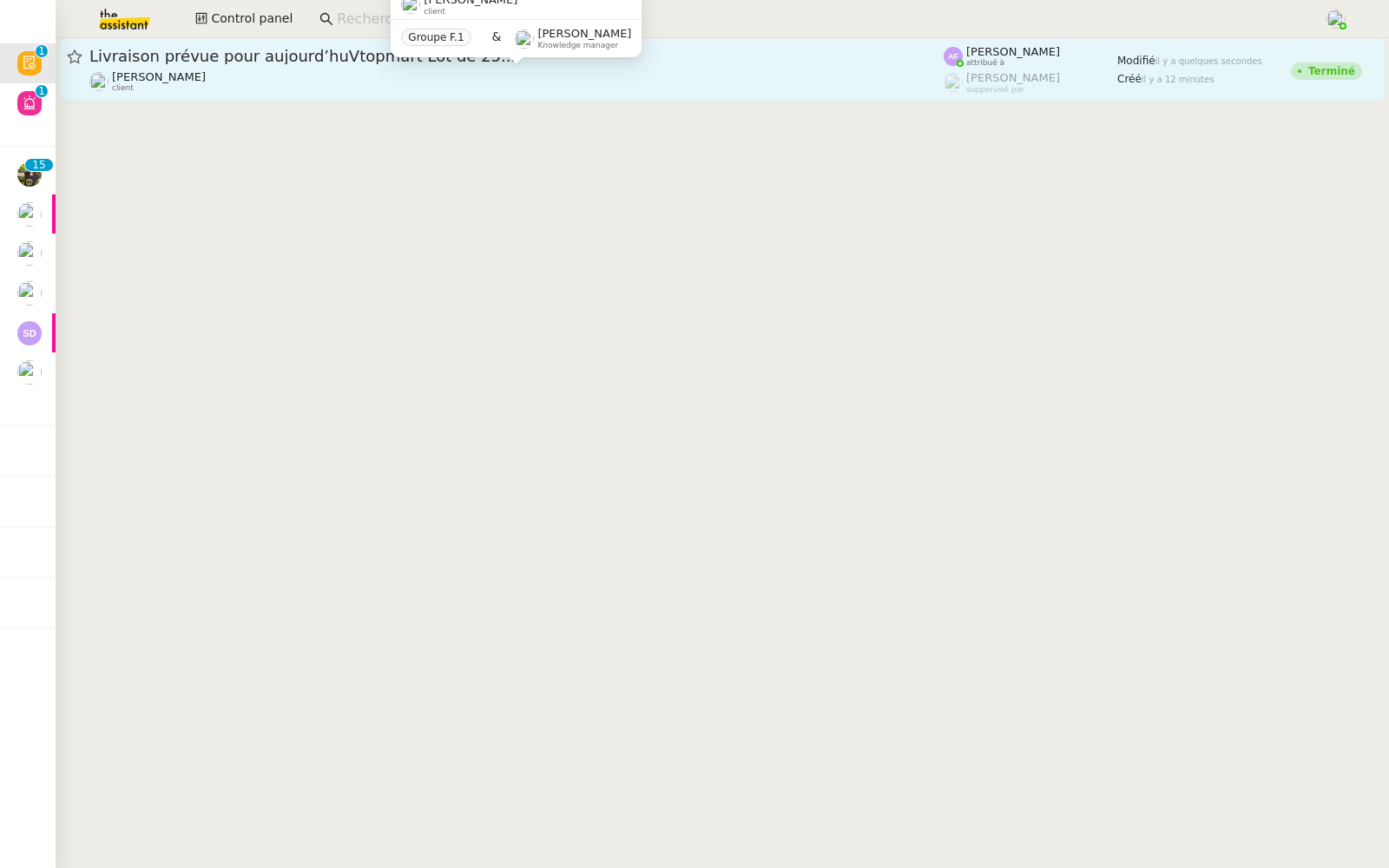
click at [363, 71] on div "[PERSON_NAME] client" at bounding box center [516, 82] width 854 height 23
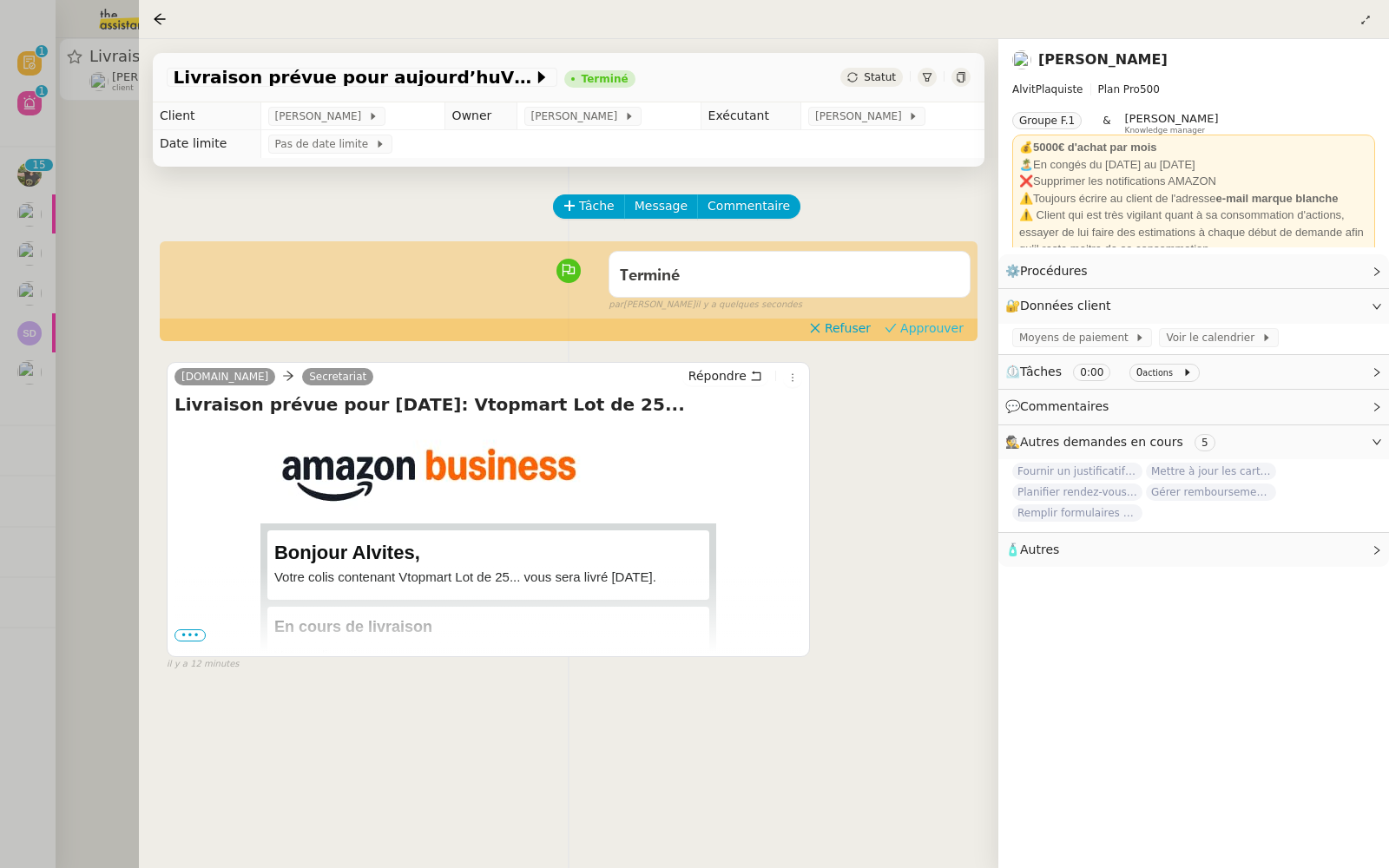
click at [922, 324] on span "Approuver" at bounding box center [932, 328] width 63 height 17
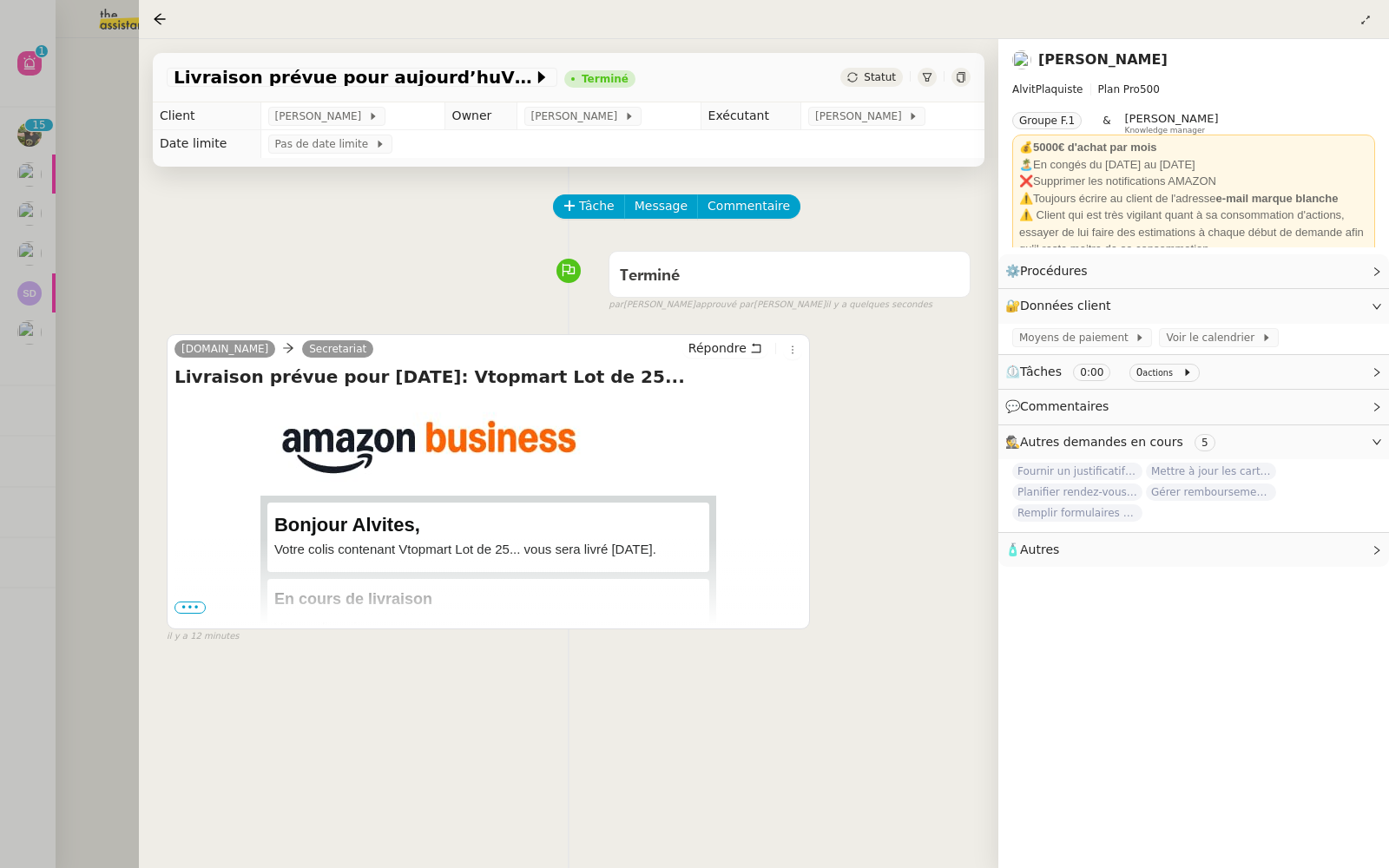
click at [60, 117] on div at bounding box center [694, 434] width 1389 height 868
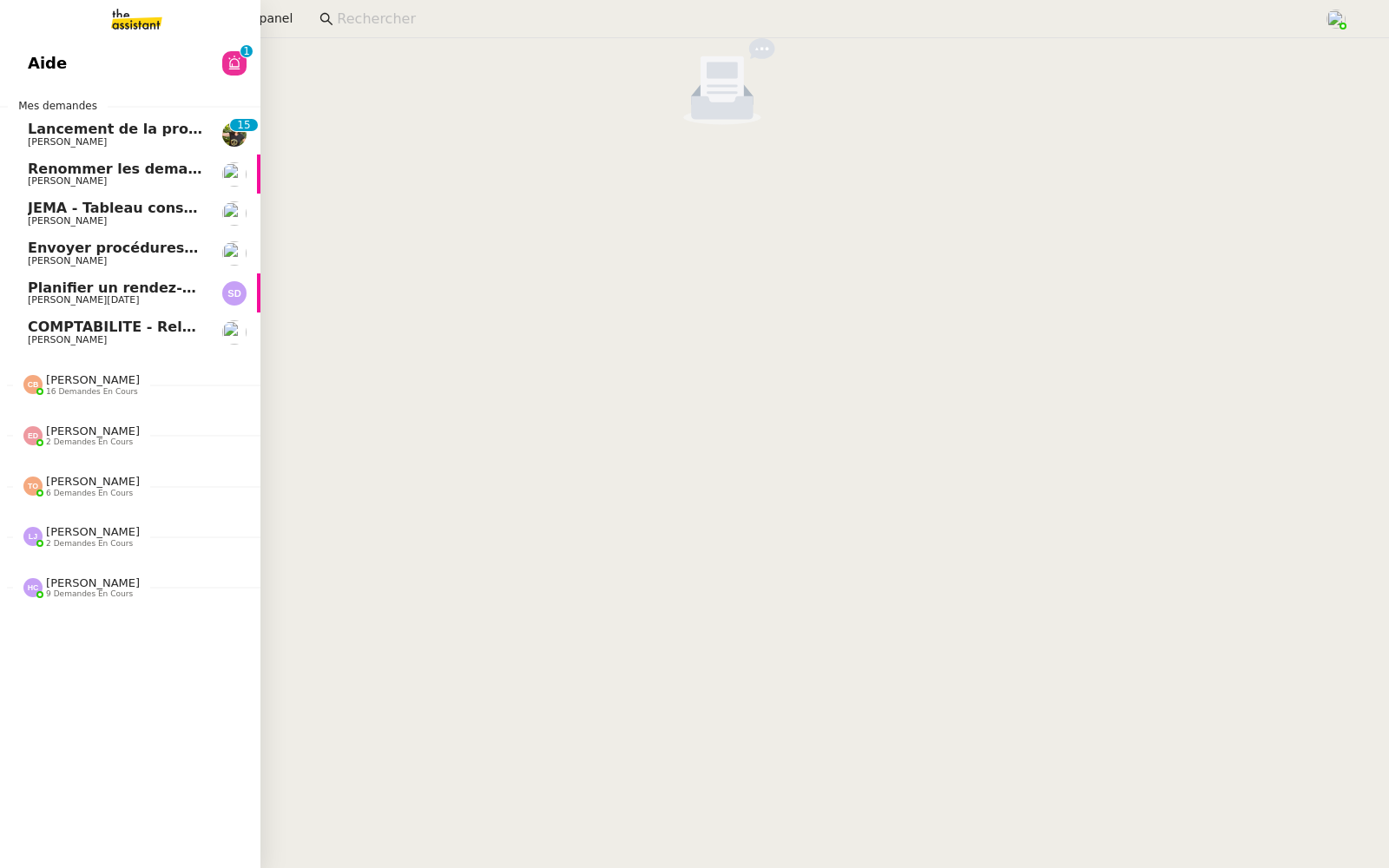
click at [34, 71] on span "Aide" at bounding box center [47, 63] width 39 height 26
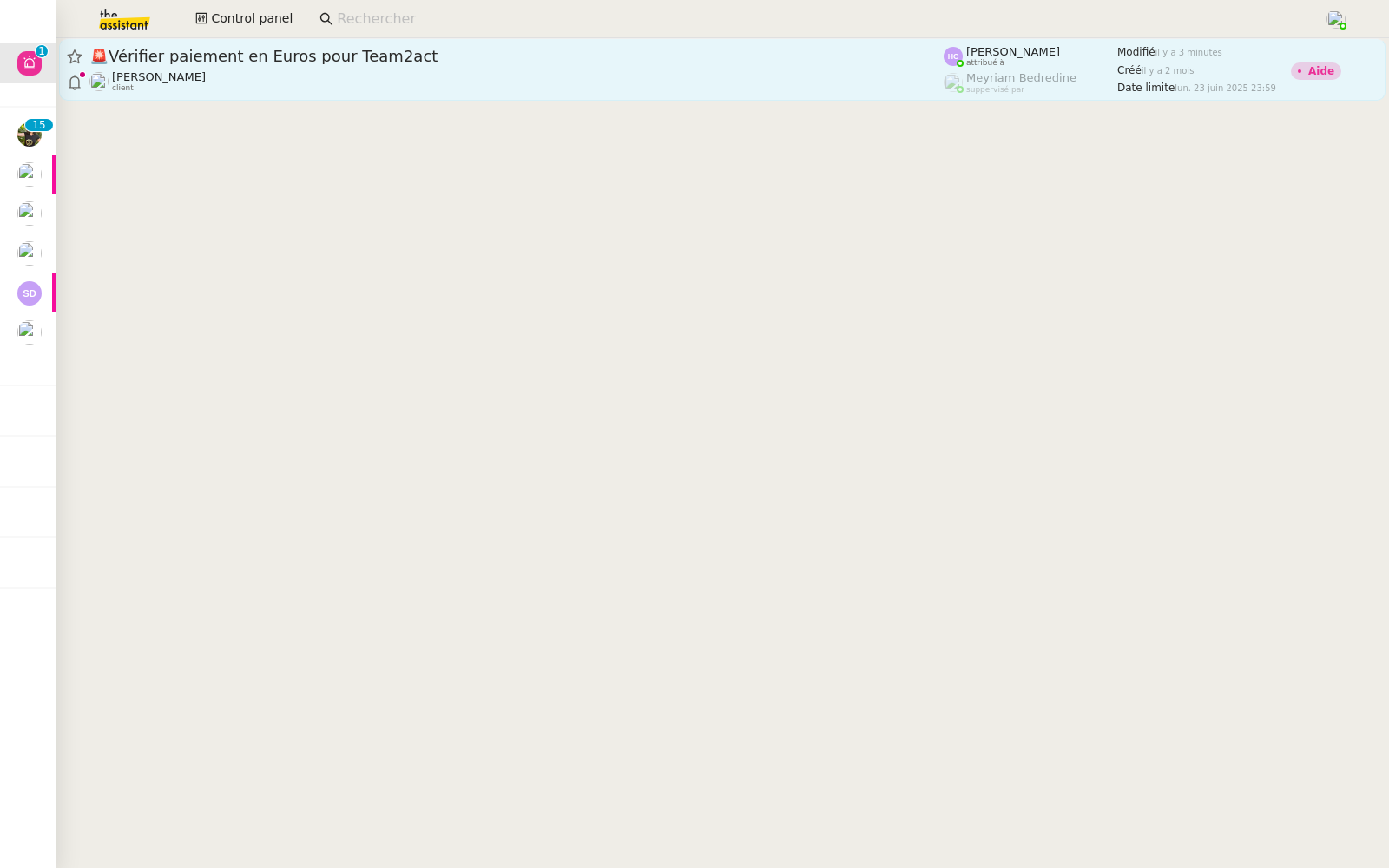
click at [352, 62] on span "🚨 Vérifier paiement en Euros pour Team2act" at bounding box center [516, 56] width 854 height 15
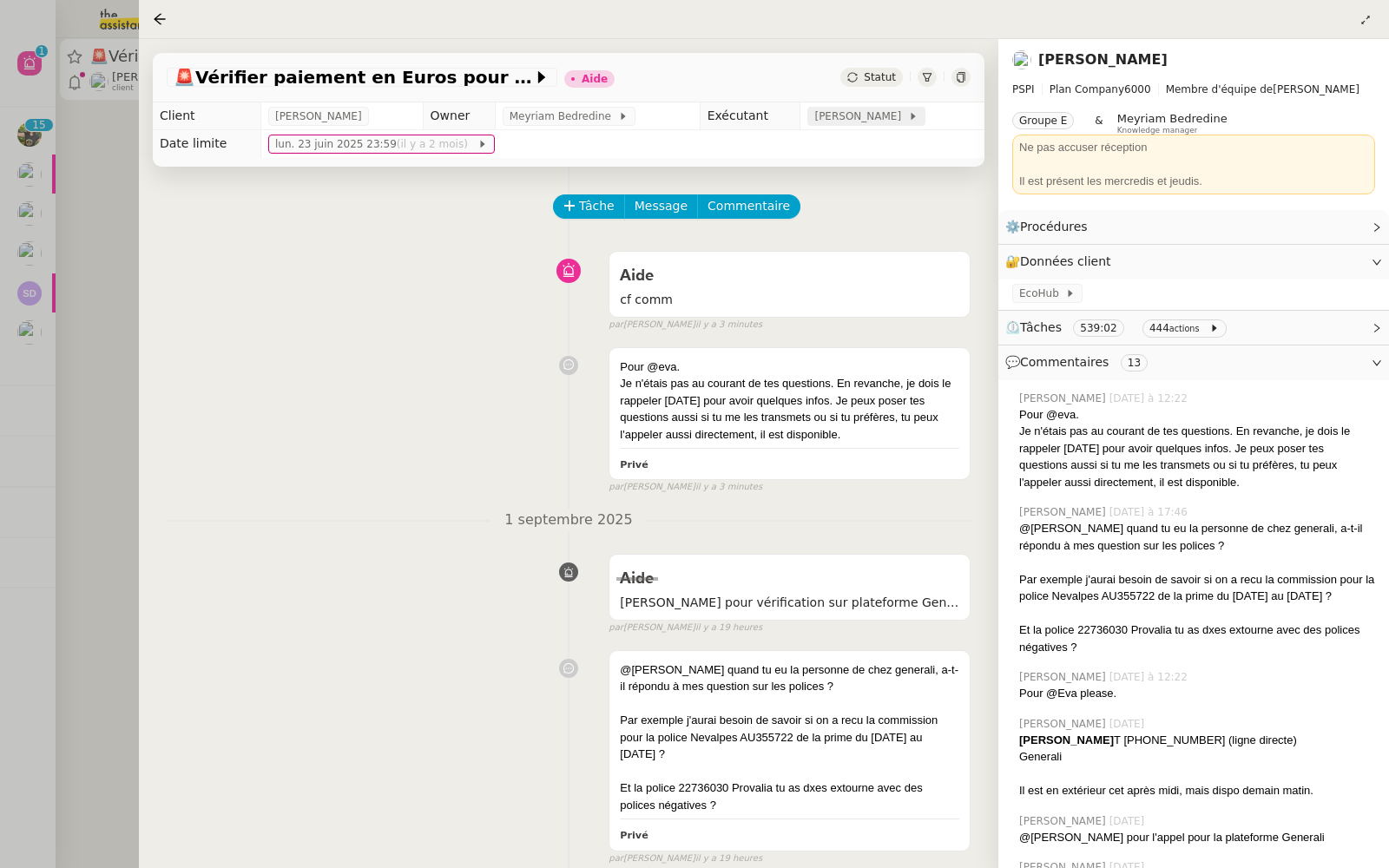
click at [857, 114] on span "[PERSON_NAME]" at bounding box center [859, 116] width 92 height 17
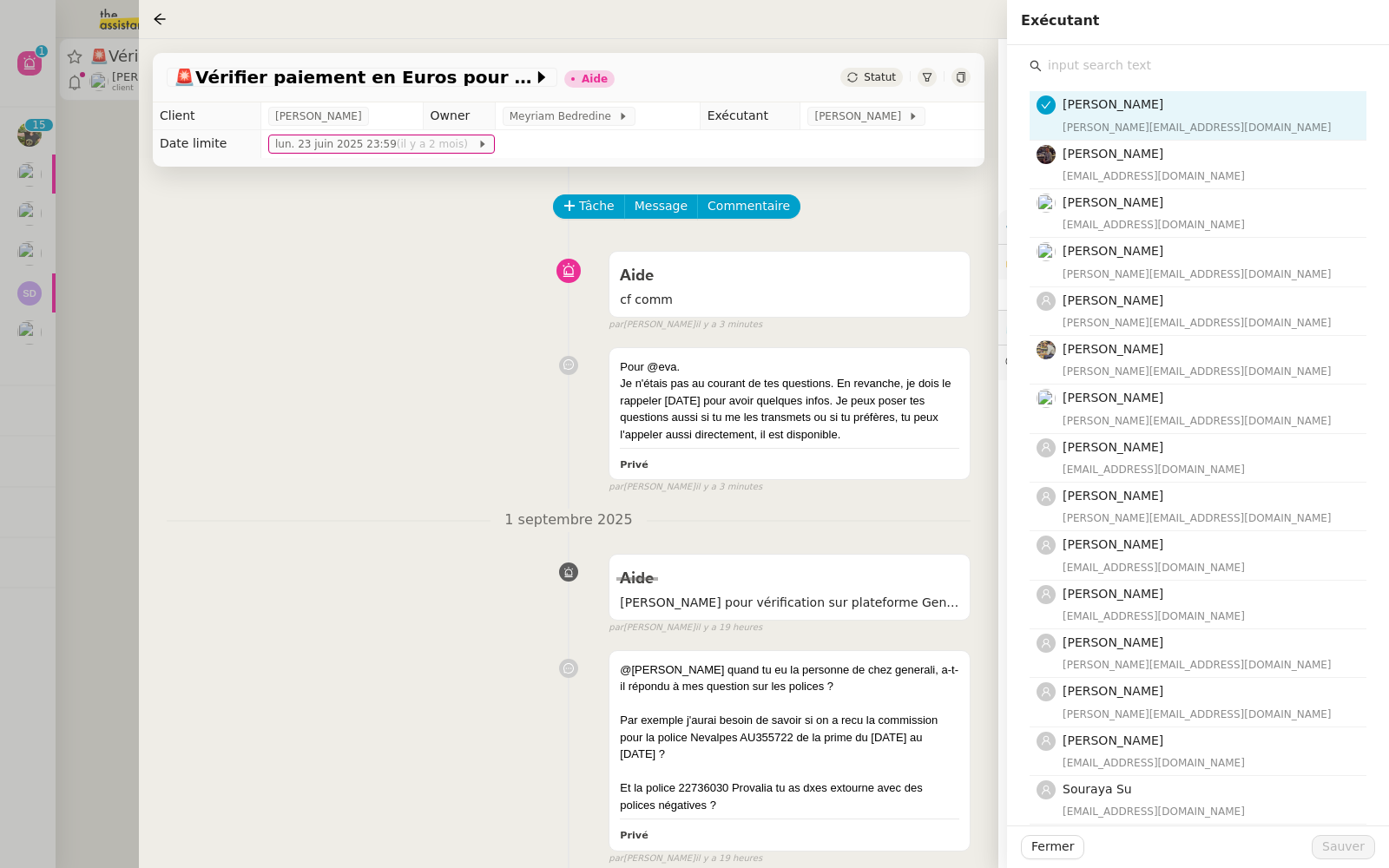
click at [1047, 65] on input "text" at bounding box center [1203, 65] width 325 height 24
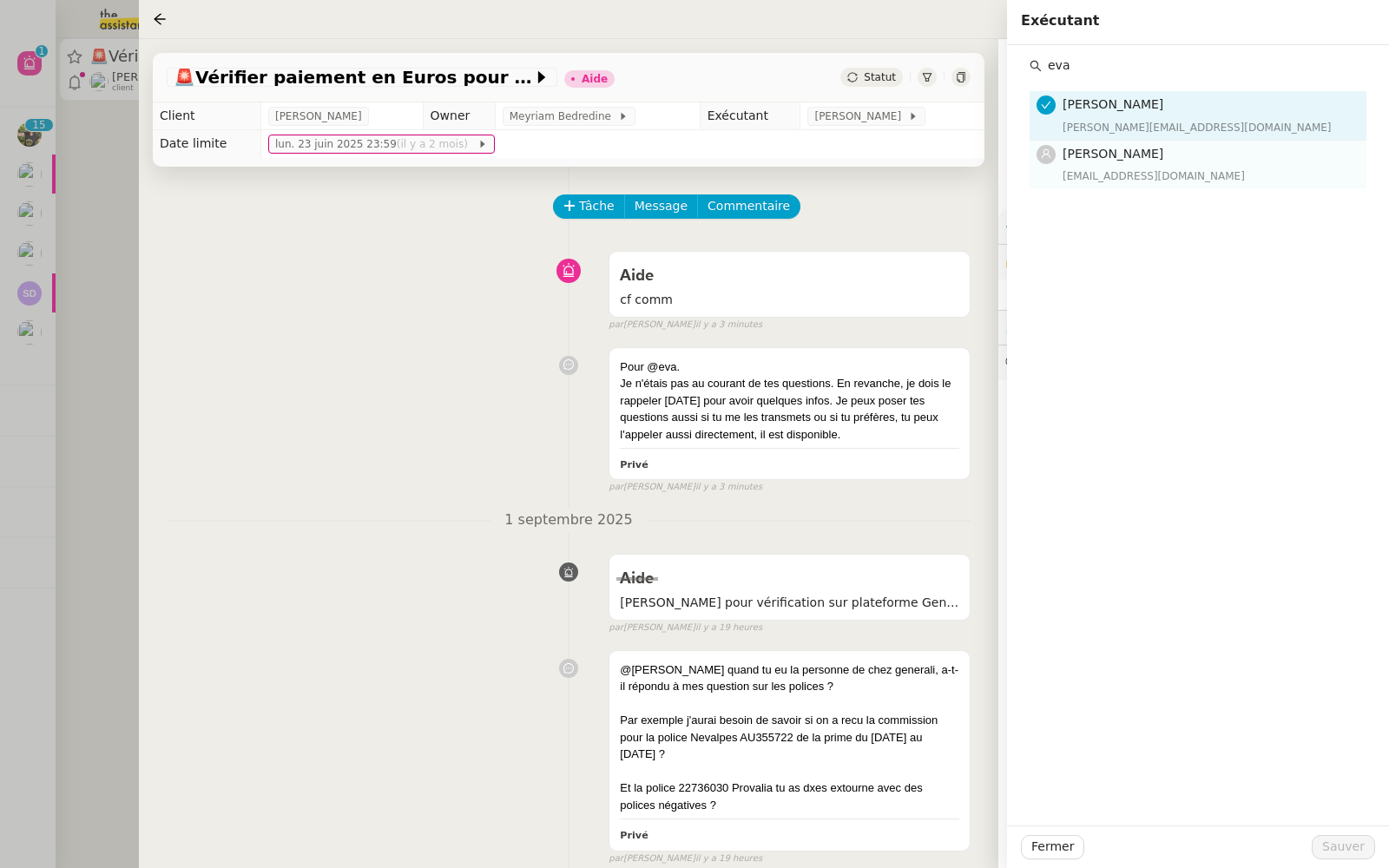
type input "eva"
click at [1077, 152] on span "[PERSON_NAME]" at bounding box center [1113, 153] width 101 height 14
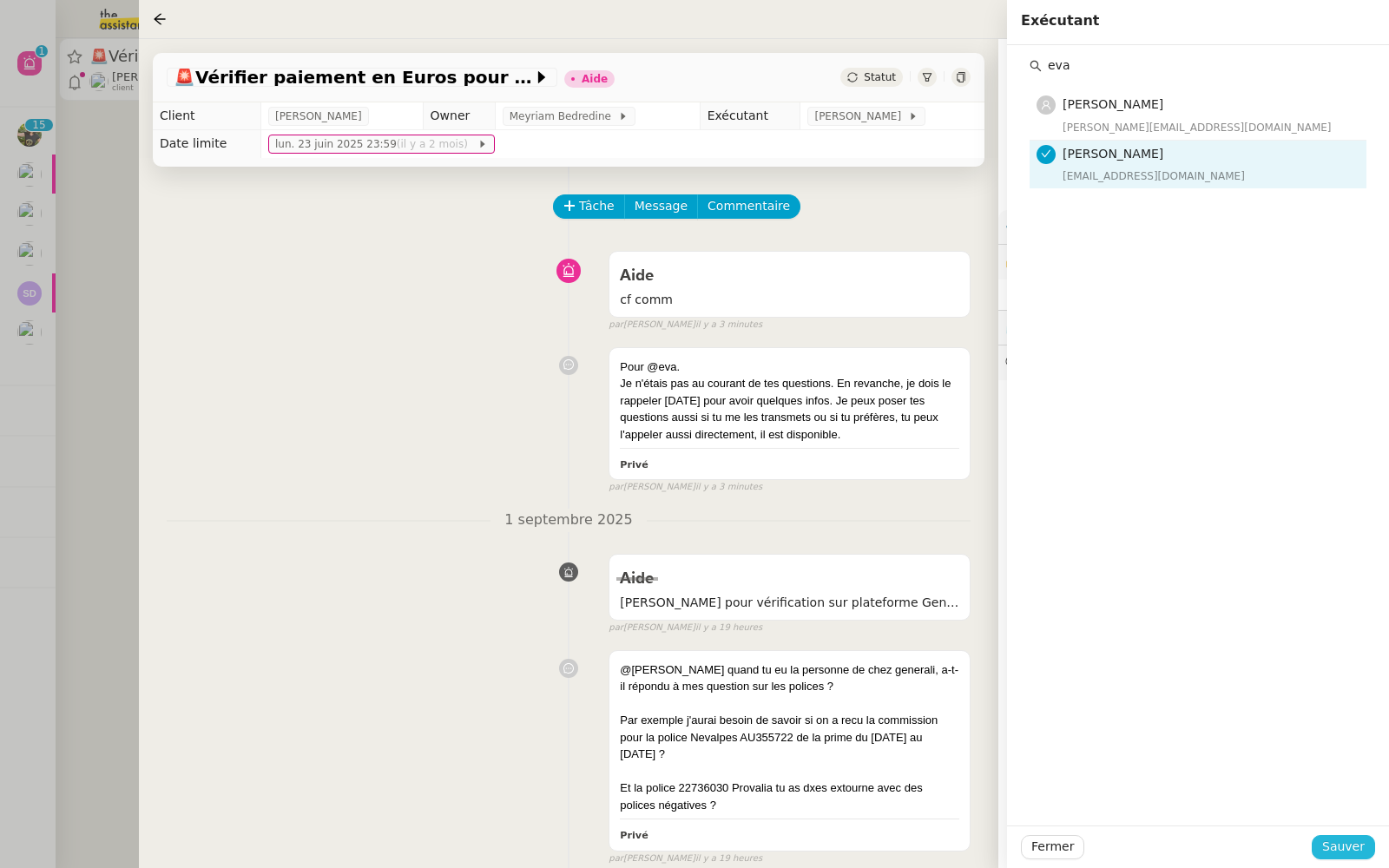
click at [1340, 840] on span "Sauver" at bounding box center [1342, 846] width 43 height 20
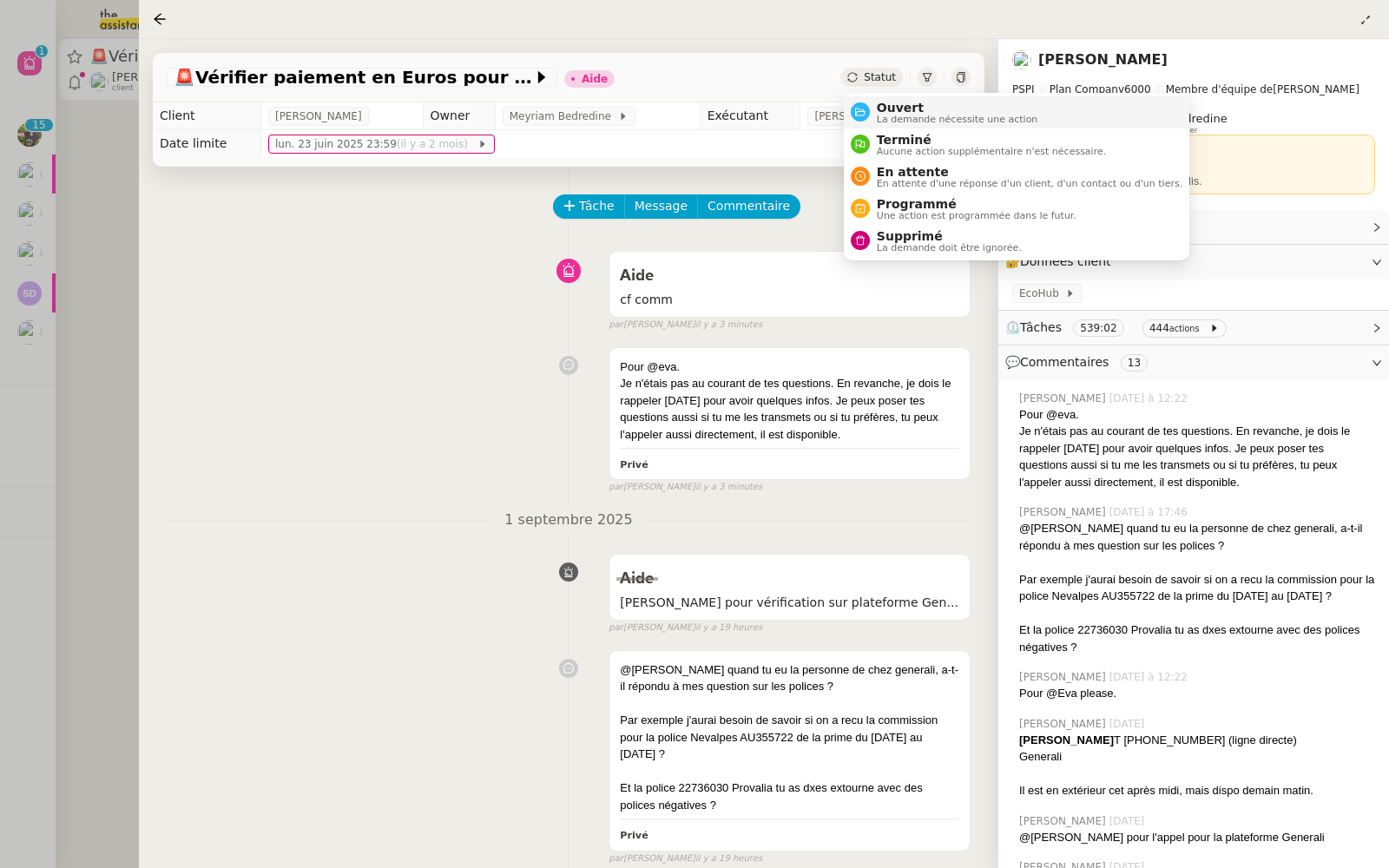
click at [891, 109] on span "Ouvert" at bounding box center [956, 108] width 161 height 14
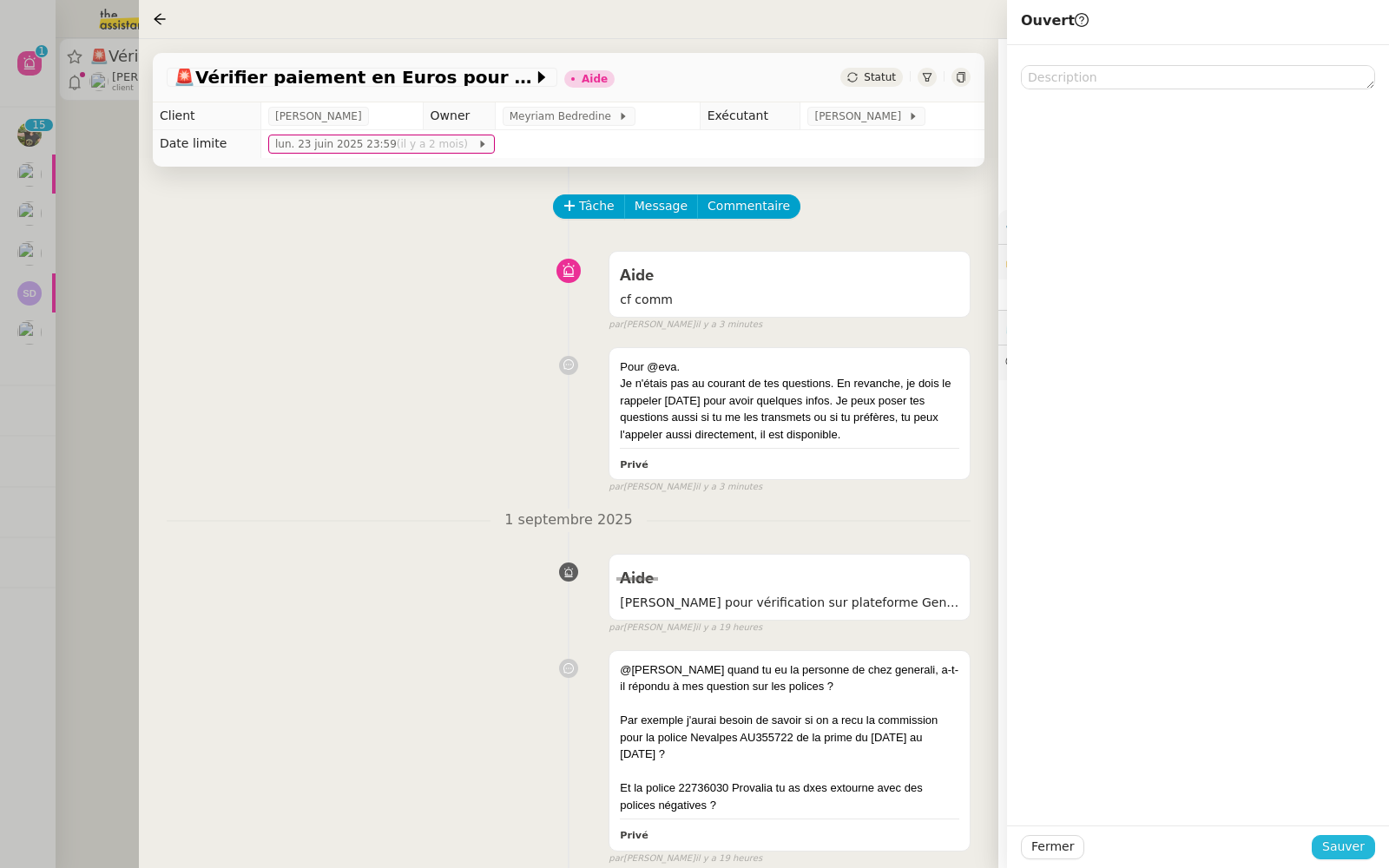
click at [1345, 842] on span "Sauver" at bounding box center [1342, 846] width 43 height 20
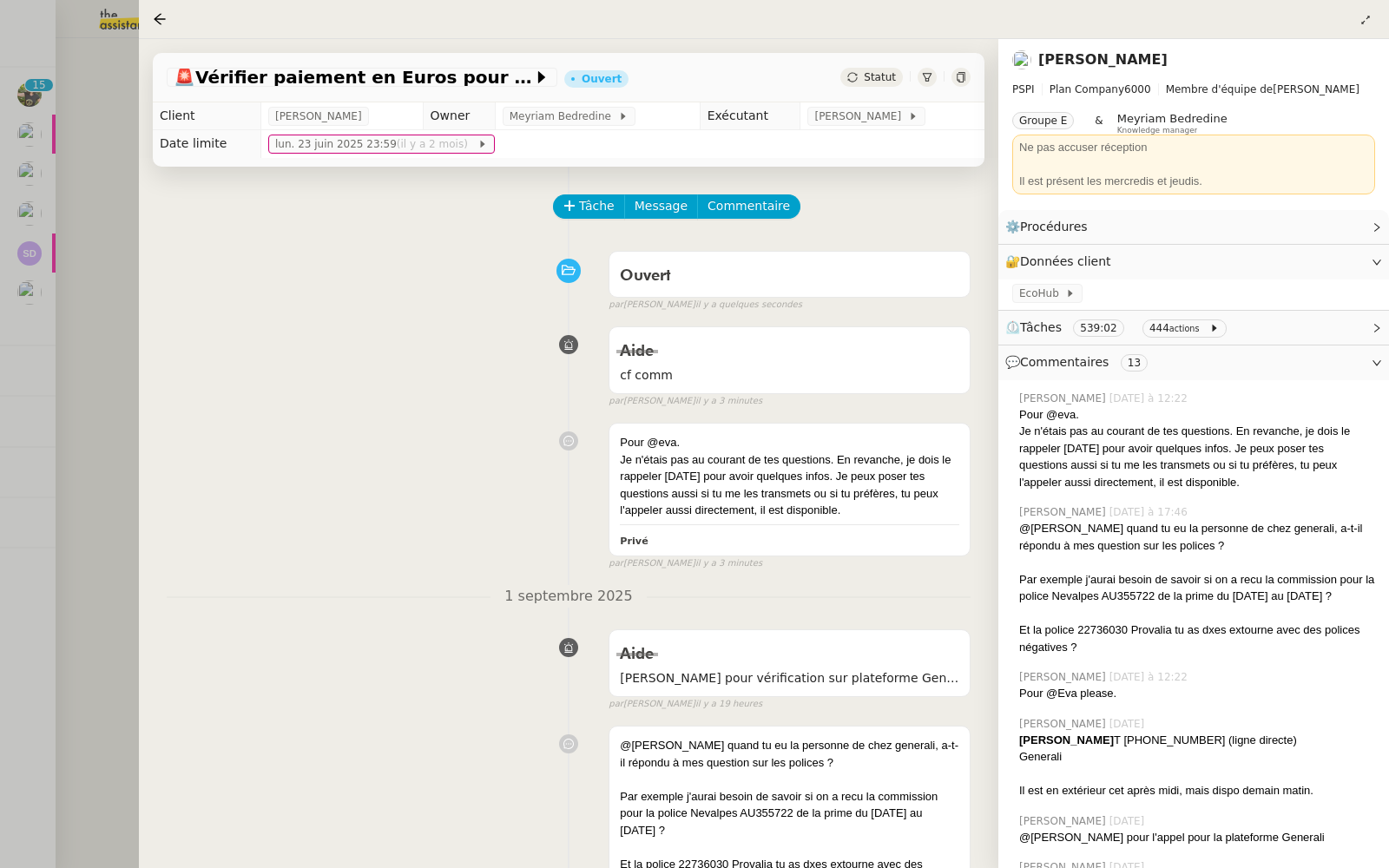
click at [91, 313] on div at bounding box center [694, 434] width 1389 height 868
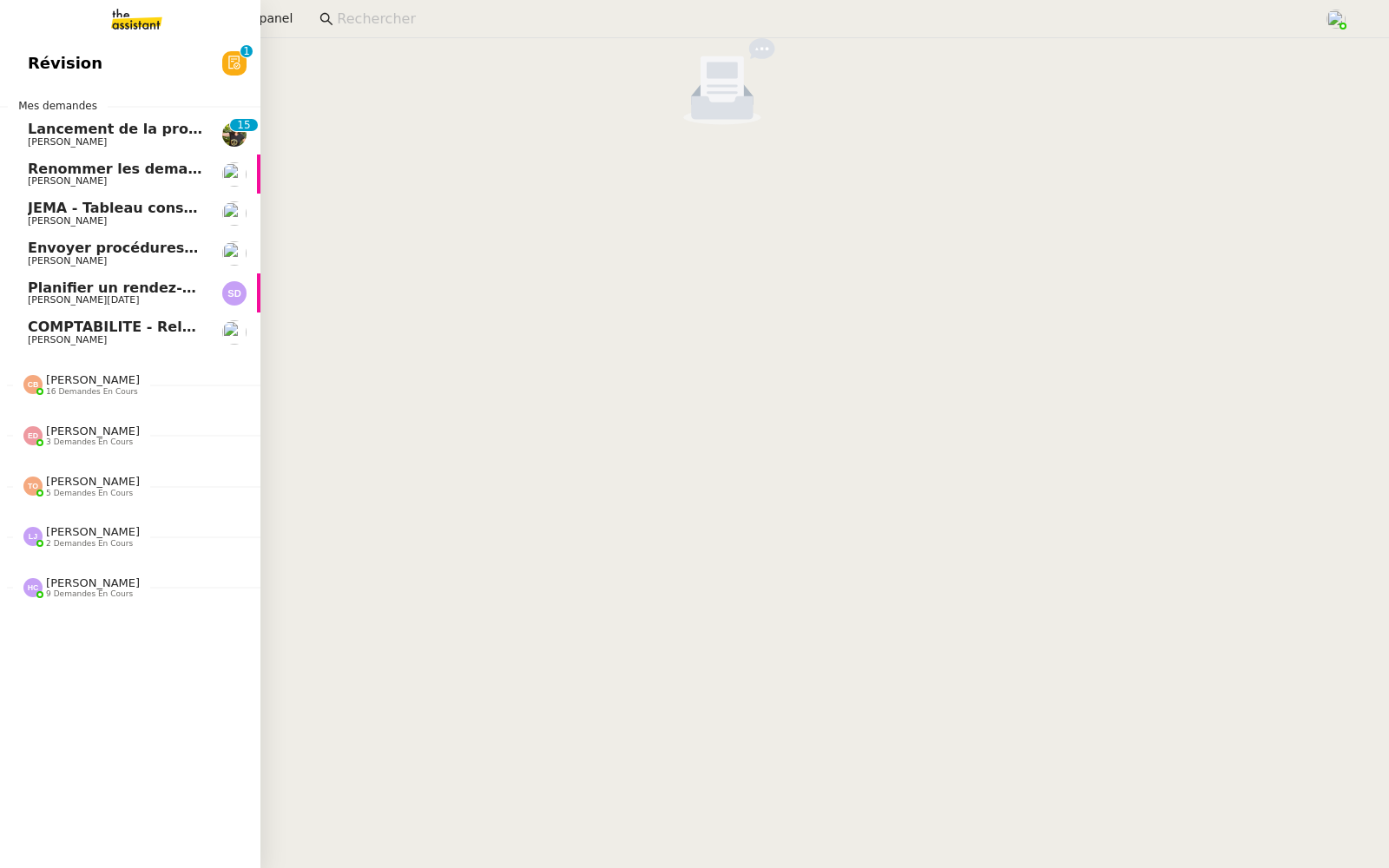
click at [51, 62] on span "Révision" at bounding box center [65, 63] width 74 height 26
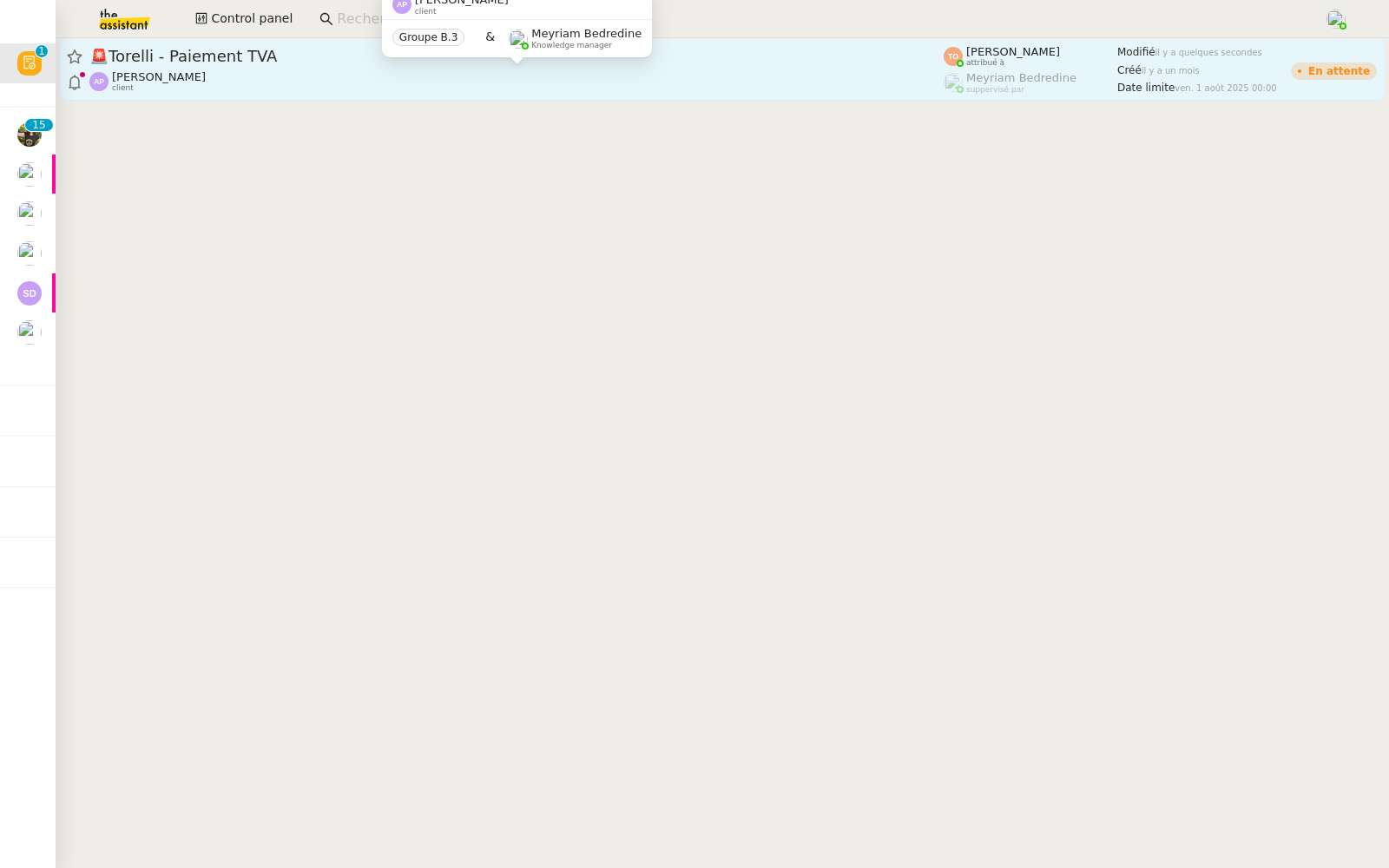
click at [449, 78] on div "[PERSON_NAME] client" at bounding box center [516, 82] width 854 height 23
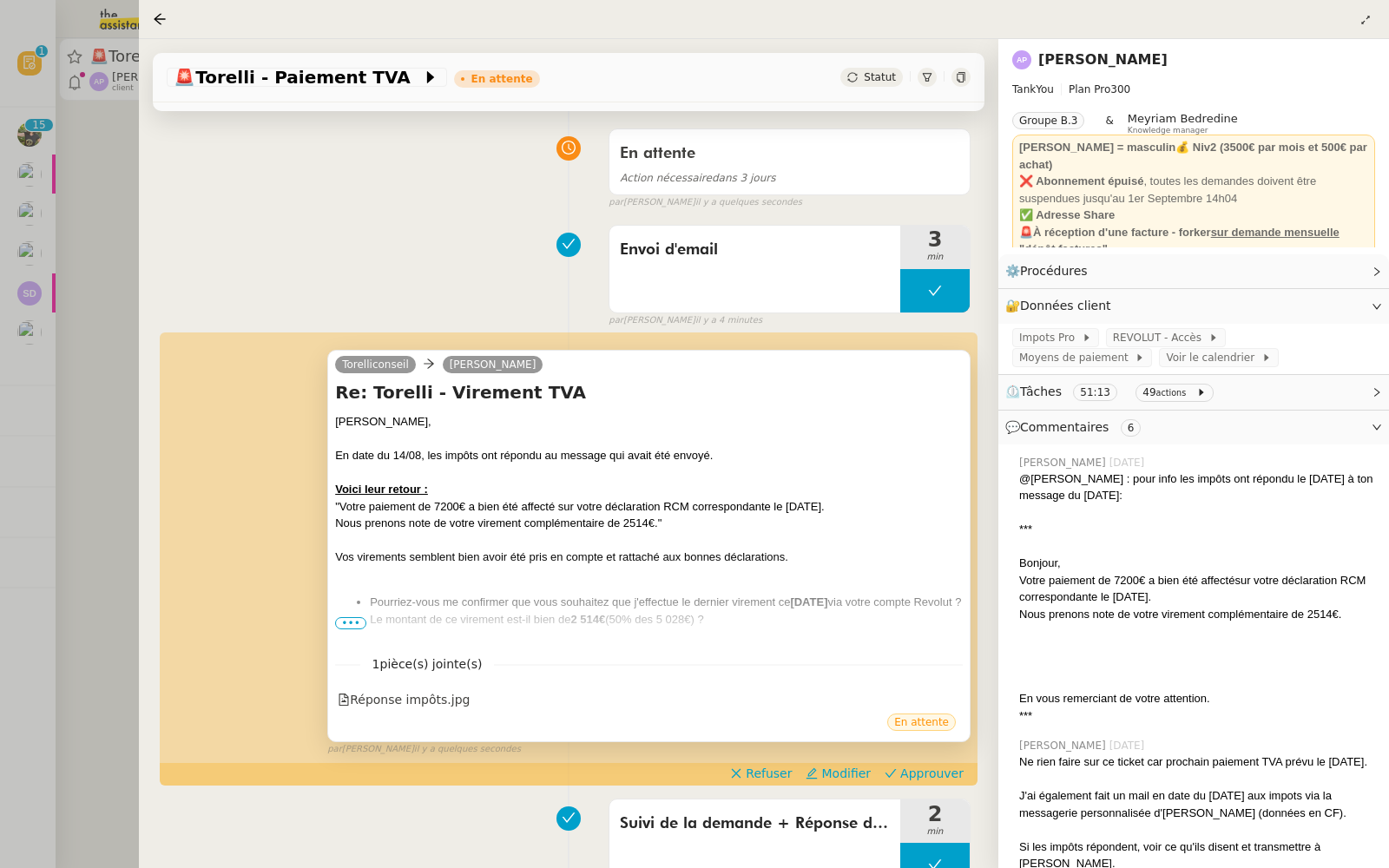
scroll to position [177, 0]
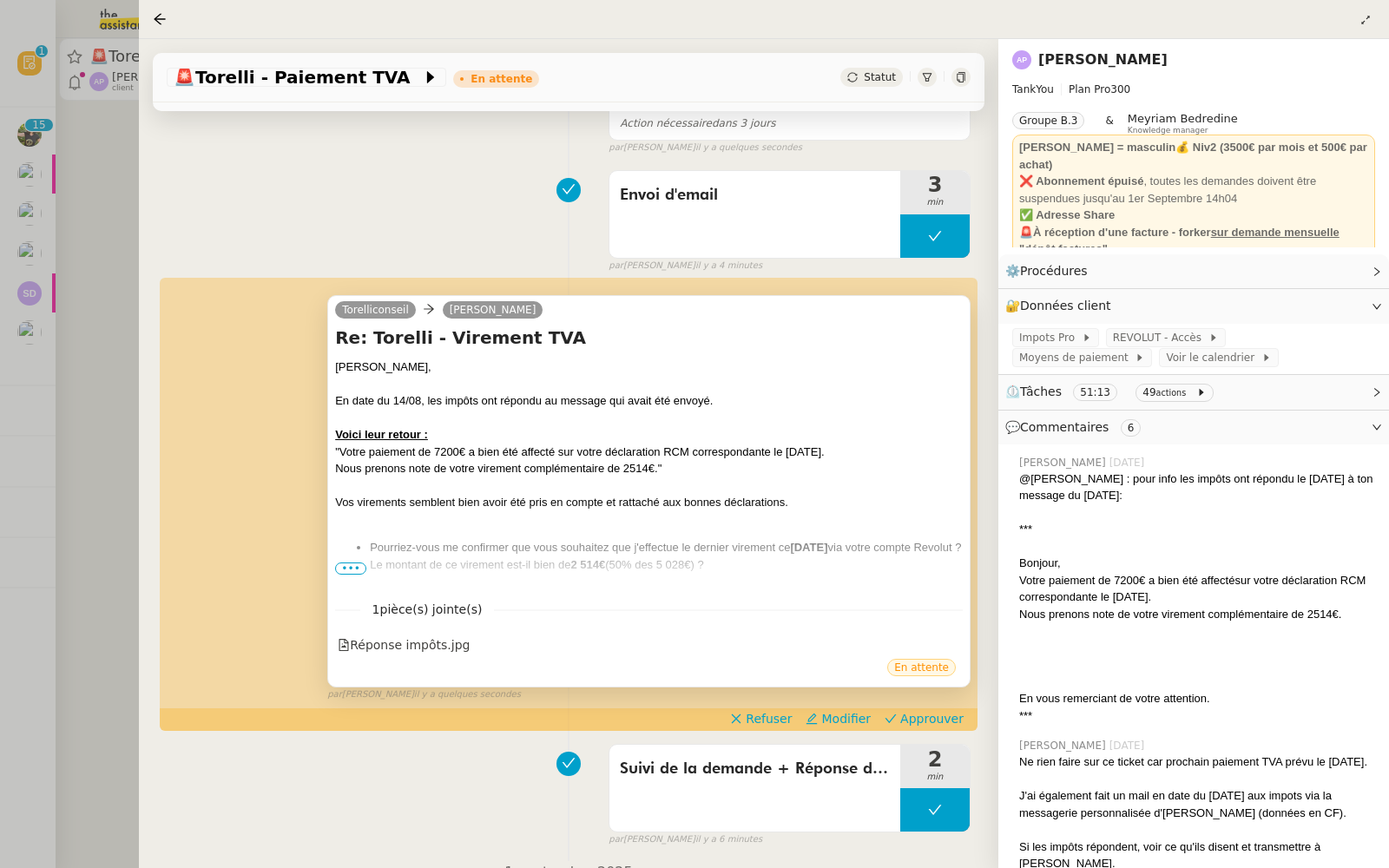
click at [346, 567] on span "•••" at bounding box center [351, 568] width 31 height 12
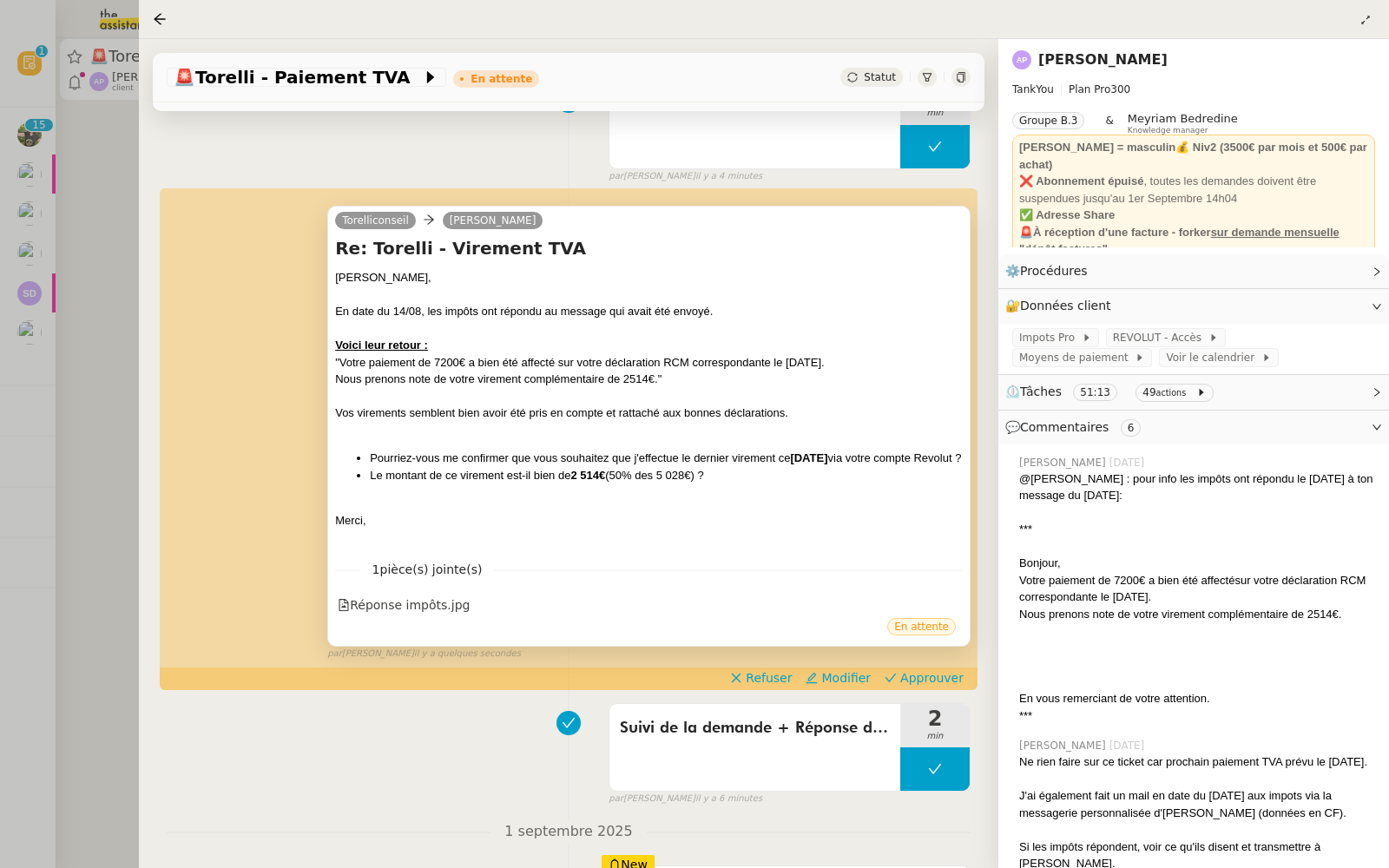
scroll to position [315, 0]
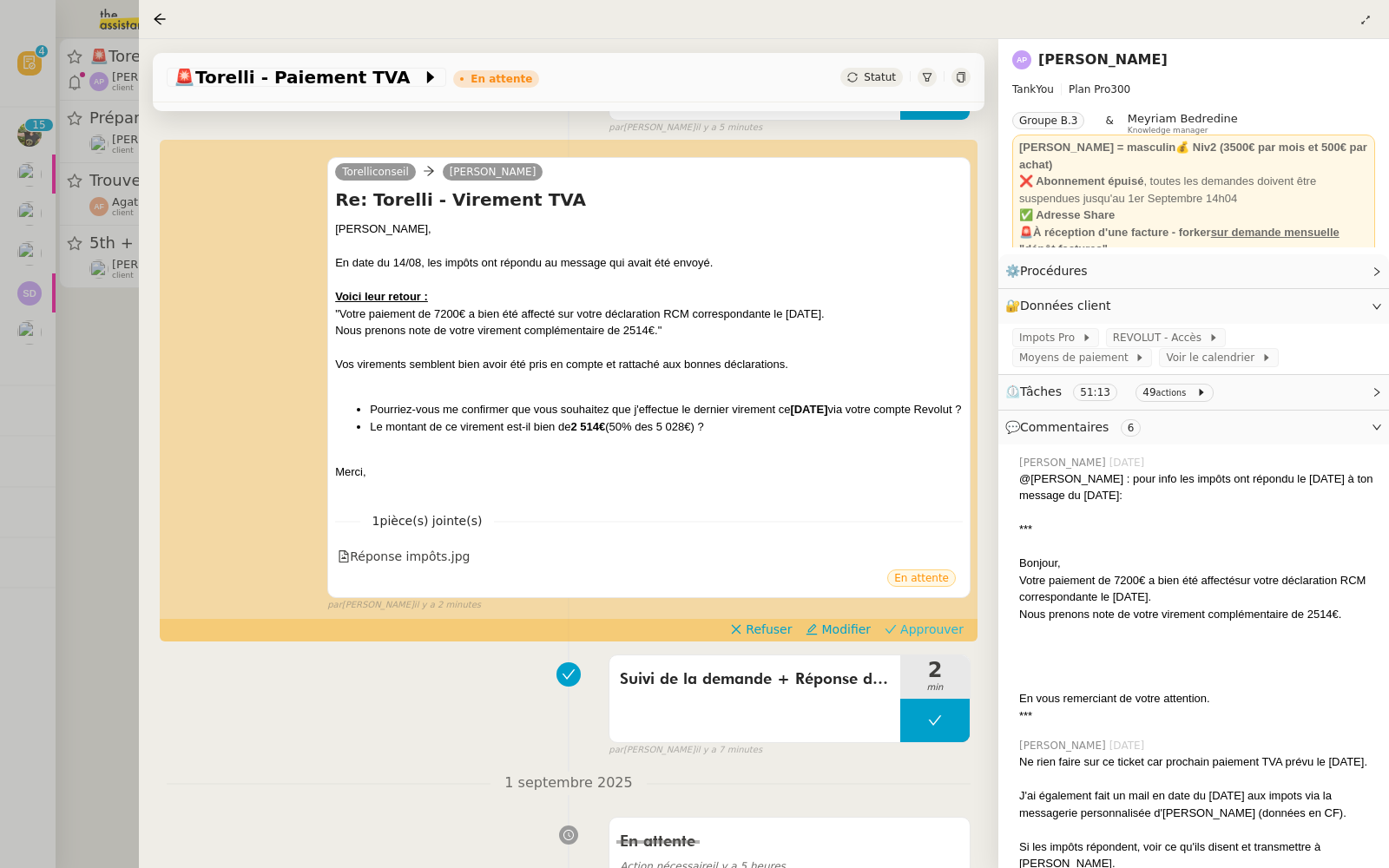
click at [944, 638] on span "Approuver" at bounding box center [932, 629] width 63 height 17
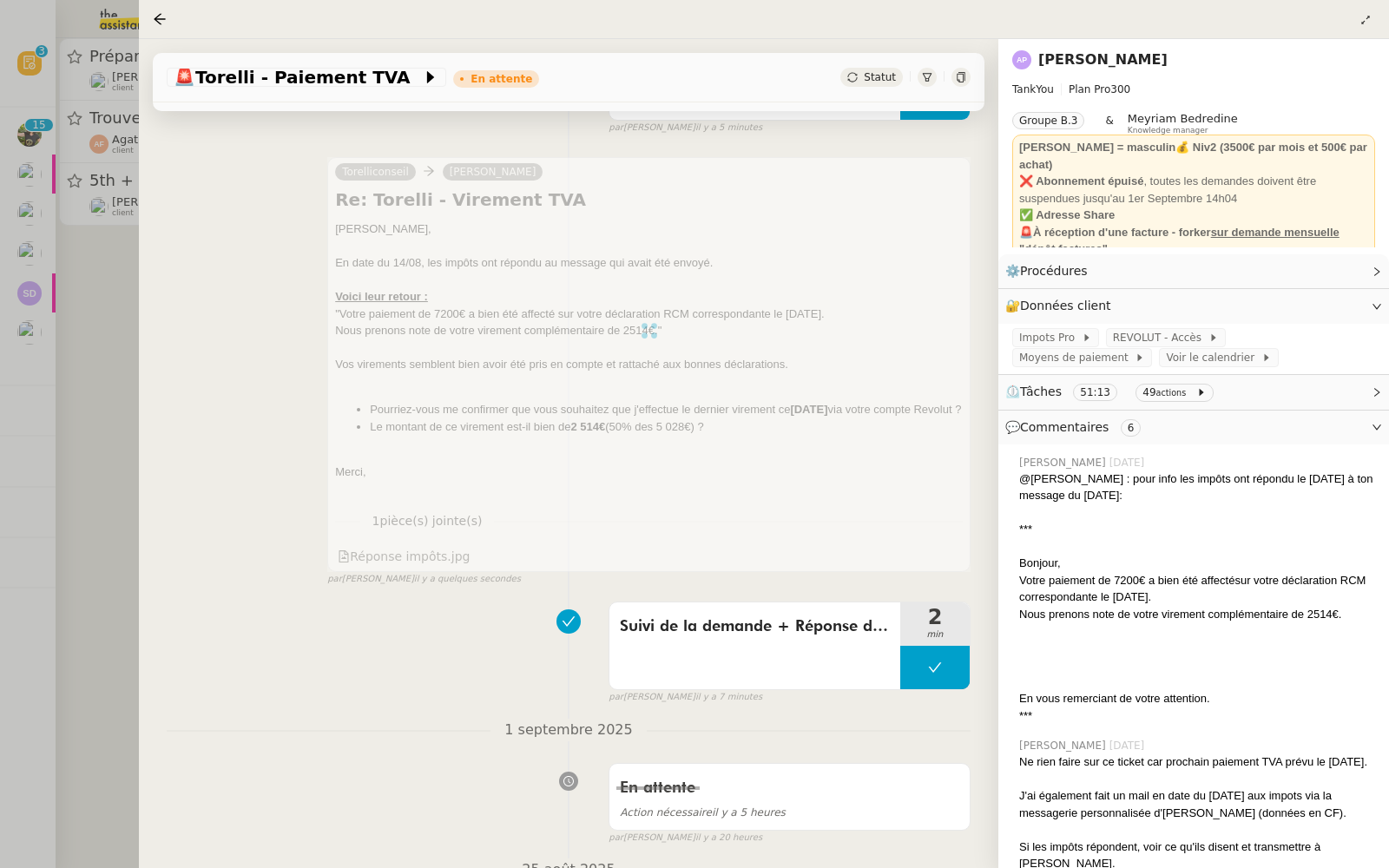
click at [52, 314] on div at bounding box center [694, 434] width 1389 height 868
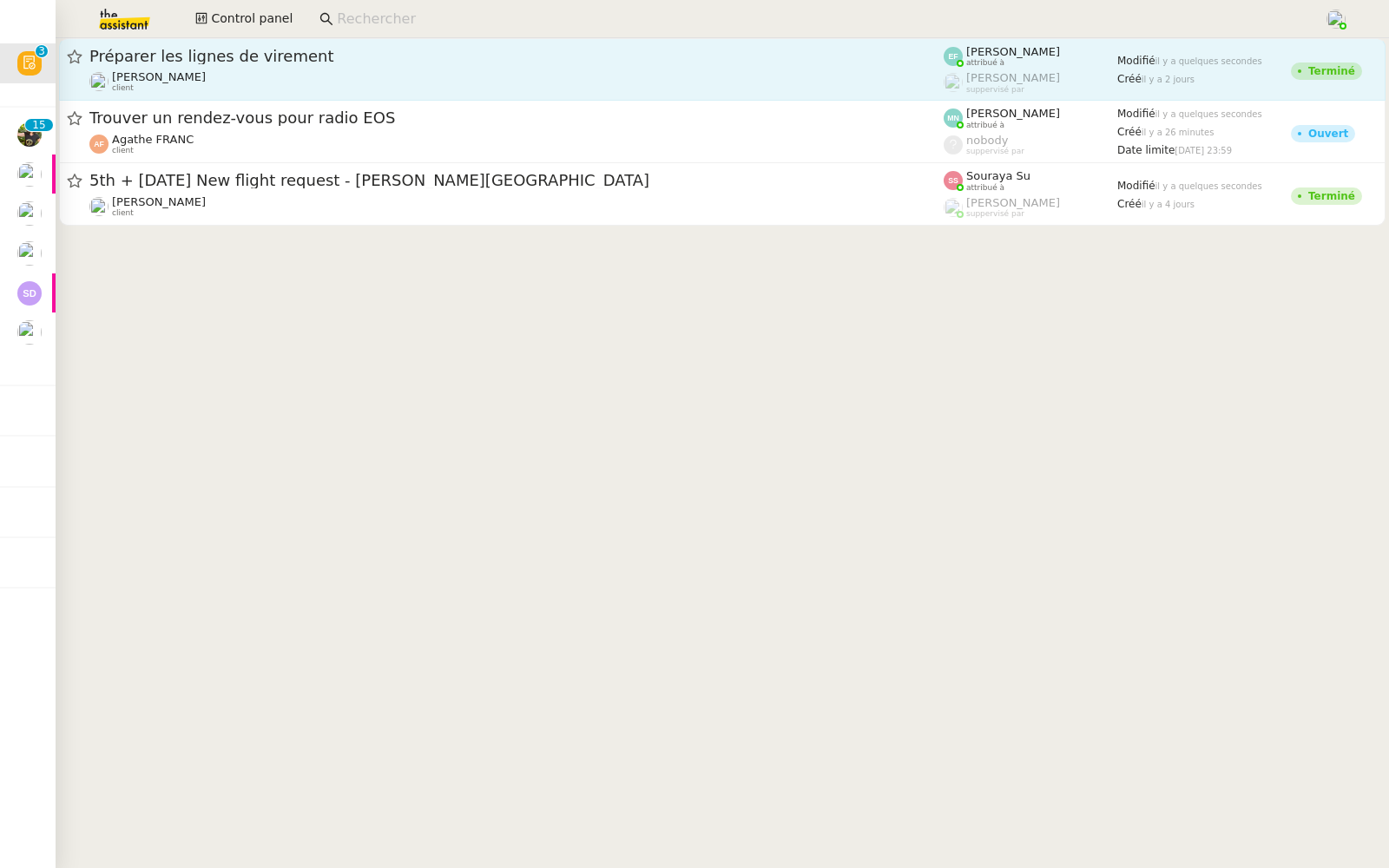
click at [223, 53] on span "Préparer les lignes de virement" at bounding box center [516, 56] width 854 height 15
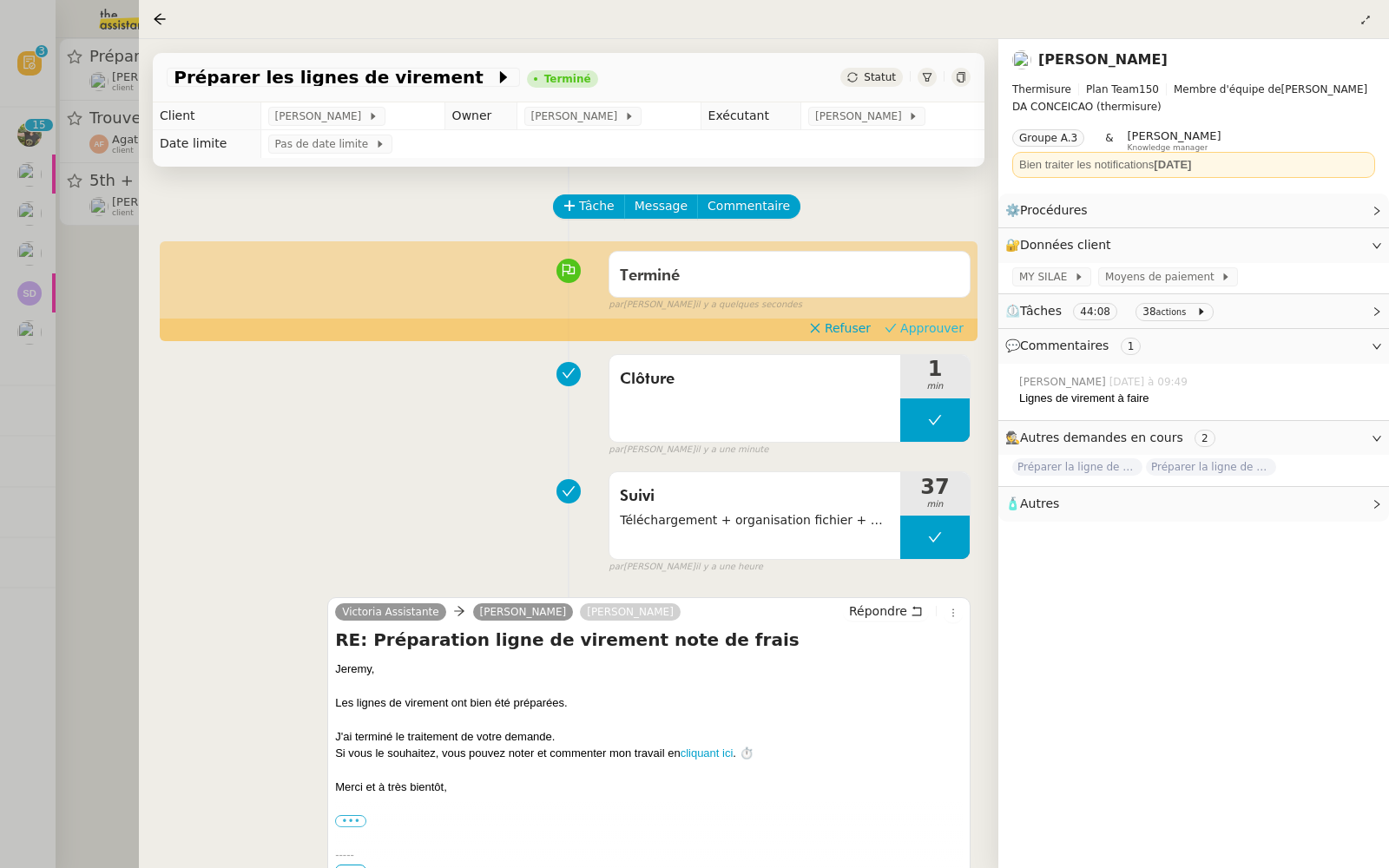
click at [928, 331] on span "Approuver" at bounding box center [932, 328] width 63 height 17
click at [30, 182] on div at bounding box center [694, 434] width 1389 height 868
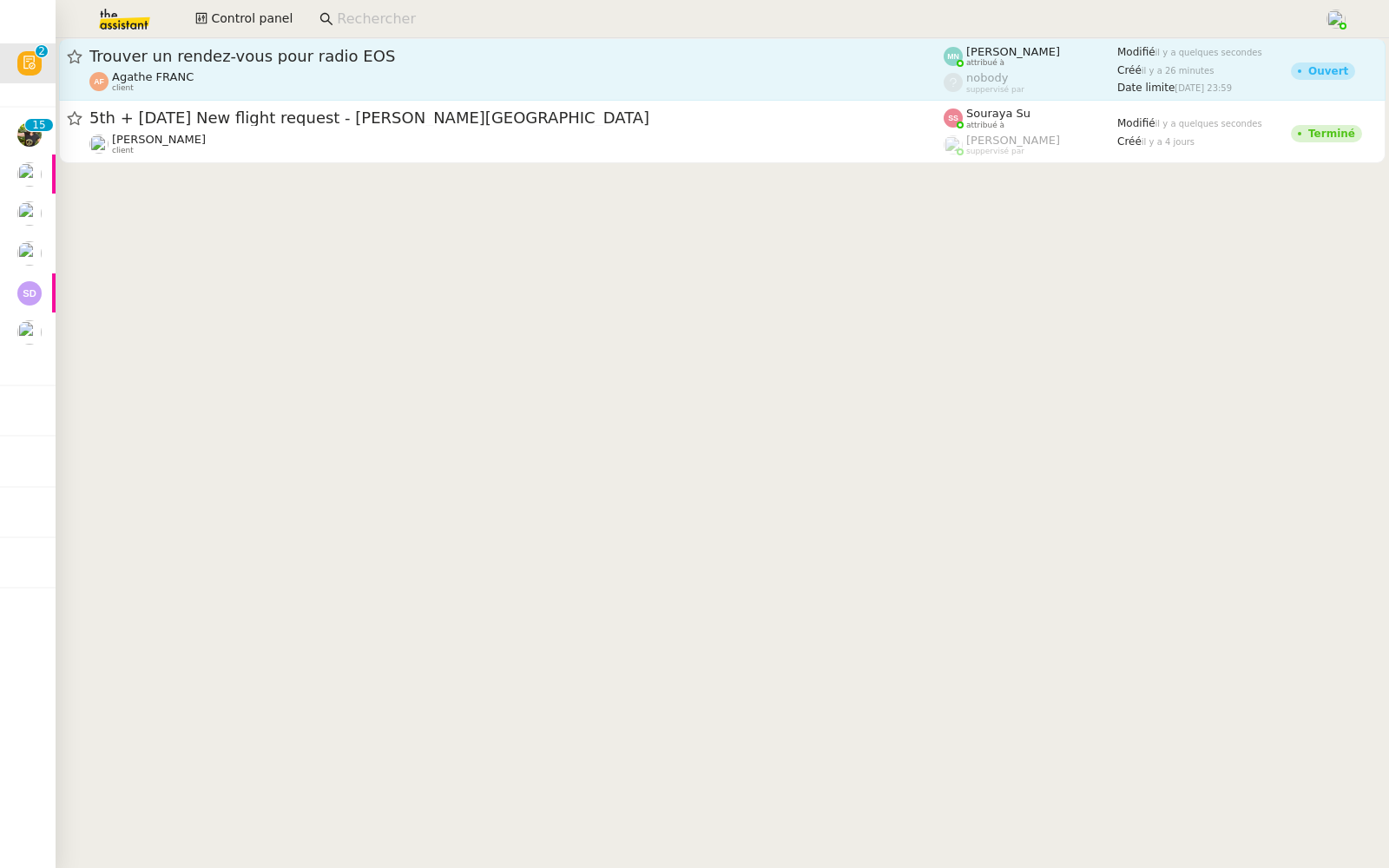
click at [273, 52] on span "Trouver un rendez-vous pour radio EOS" at bounding box center [516, 56] width 854 height 15
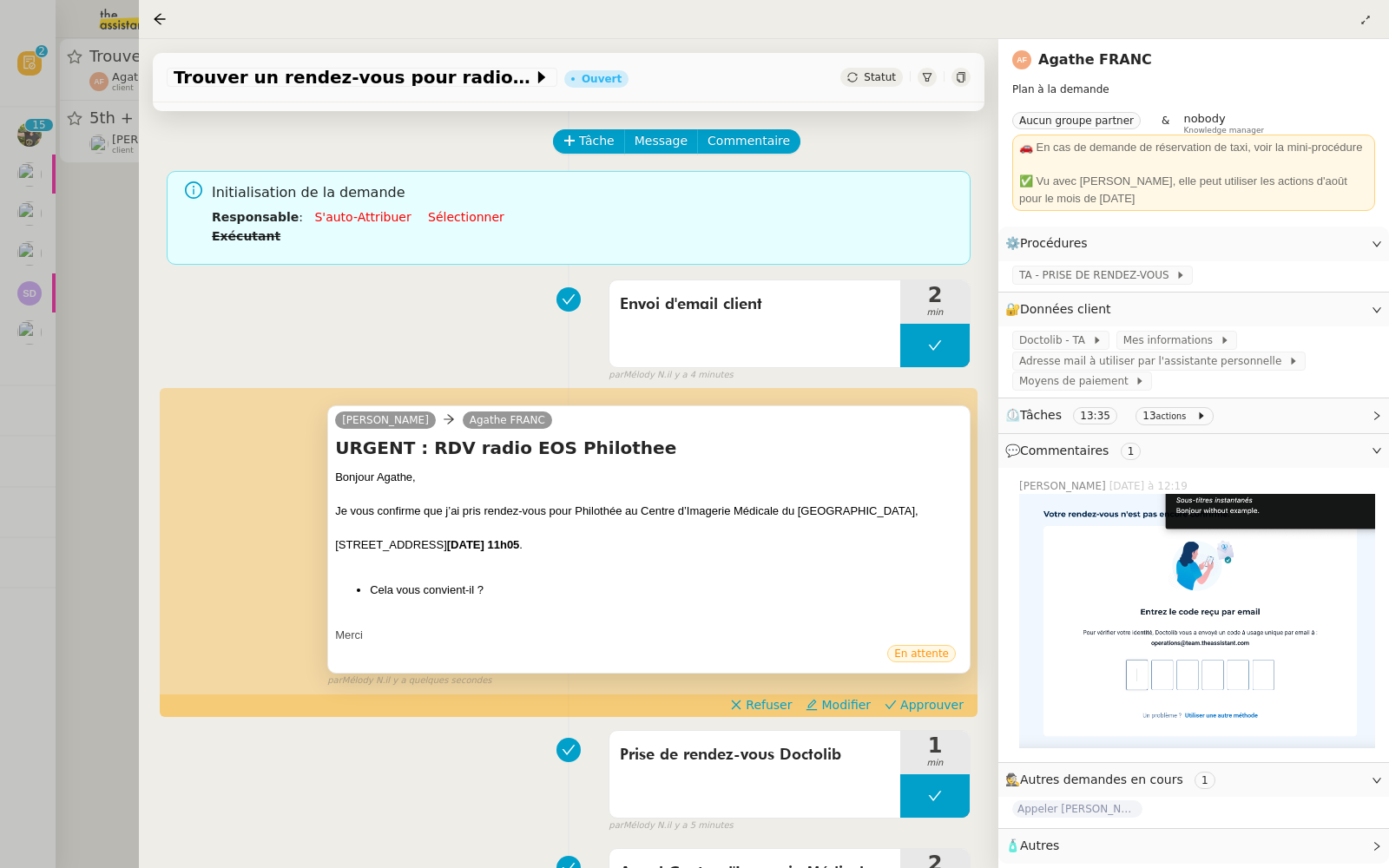
scroll to position [97, 0]
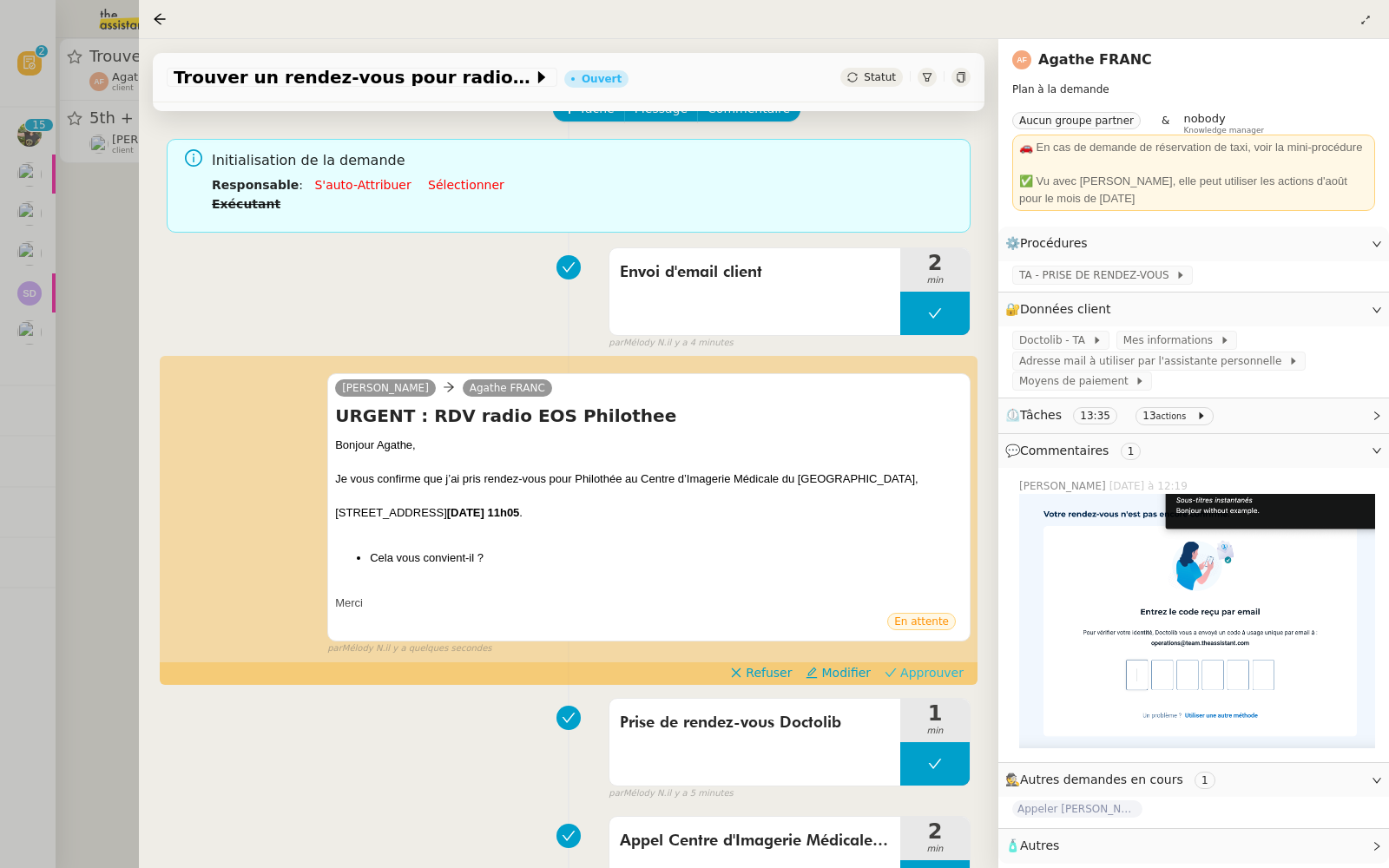
click at [933, 674] on span "Approuver" at bounding box center [932, 673] width 63 height 17
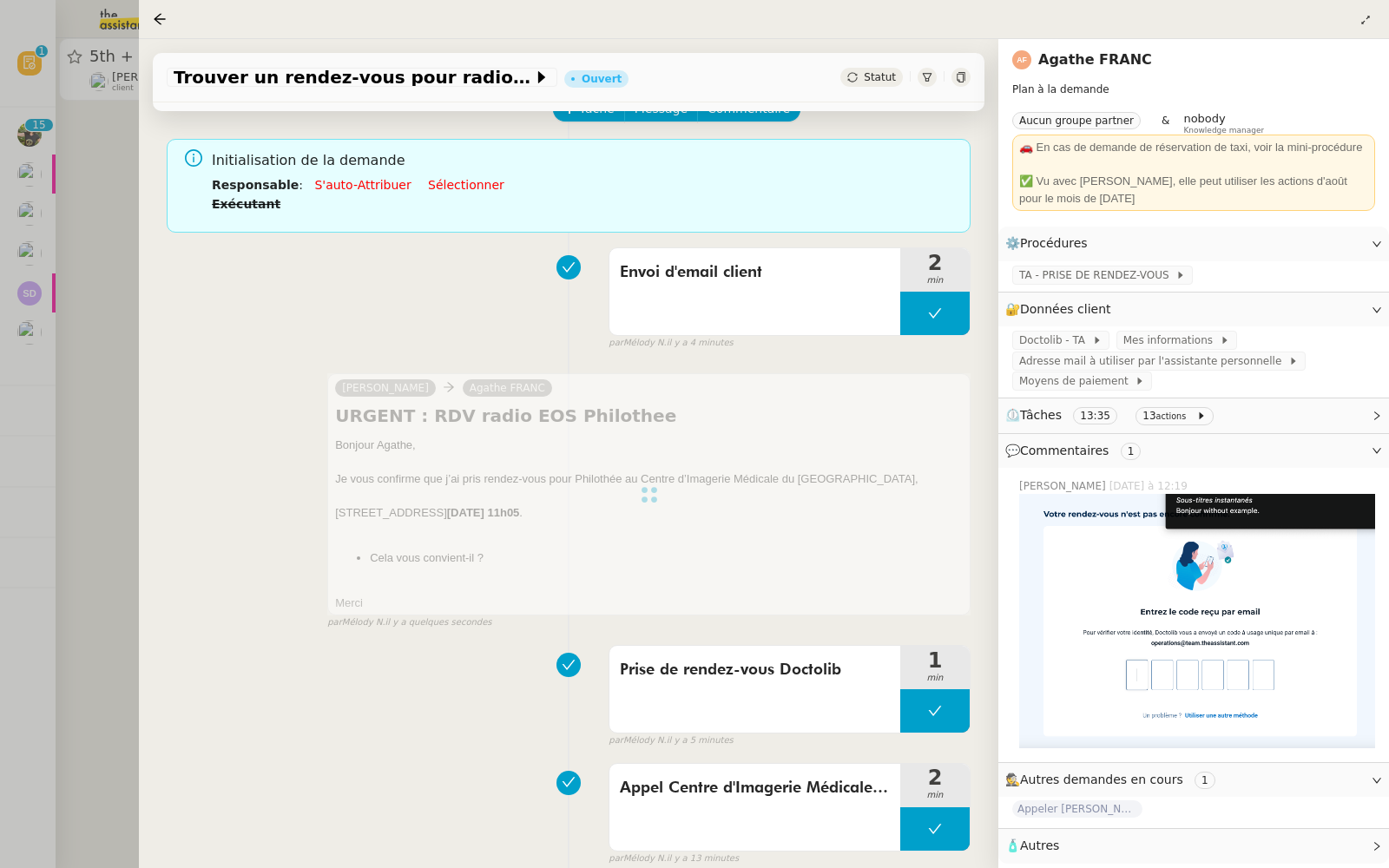
click at [31, 361] on div at bounding box center [694, 434] width 1389 height 868
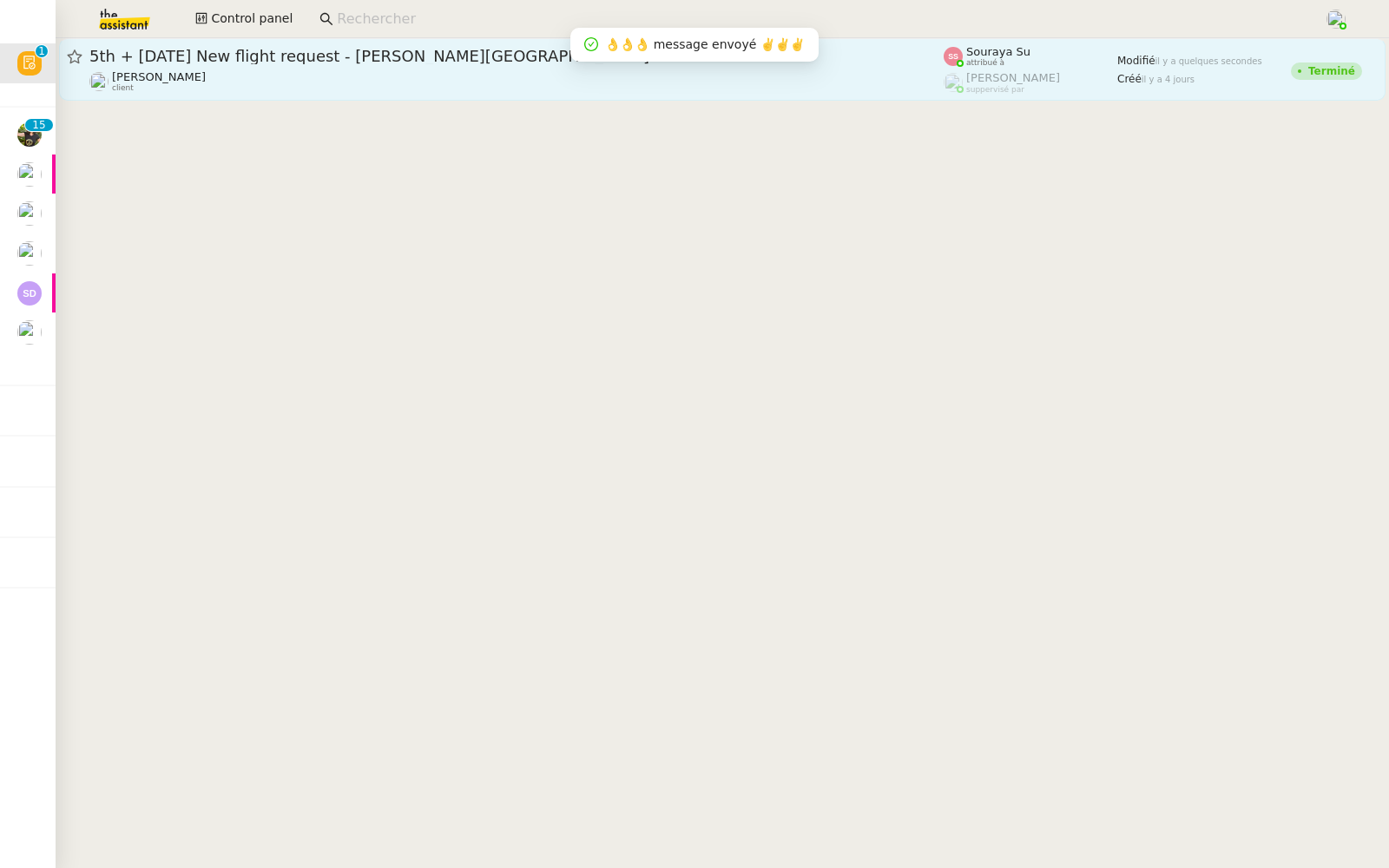
click at [272, 71] on div "[PERSON_NAME] client" at bounding box center [516, 82] width 854 height 23
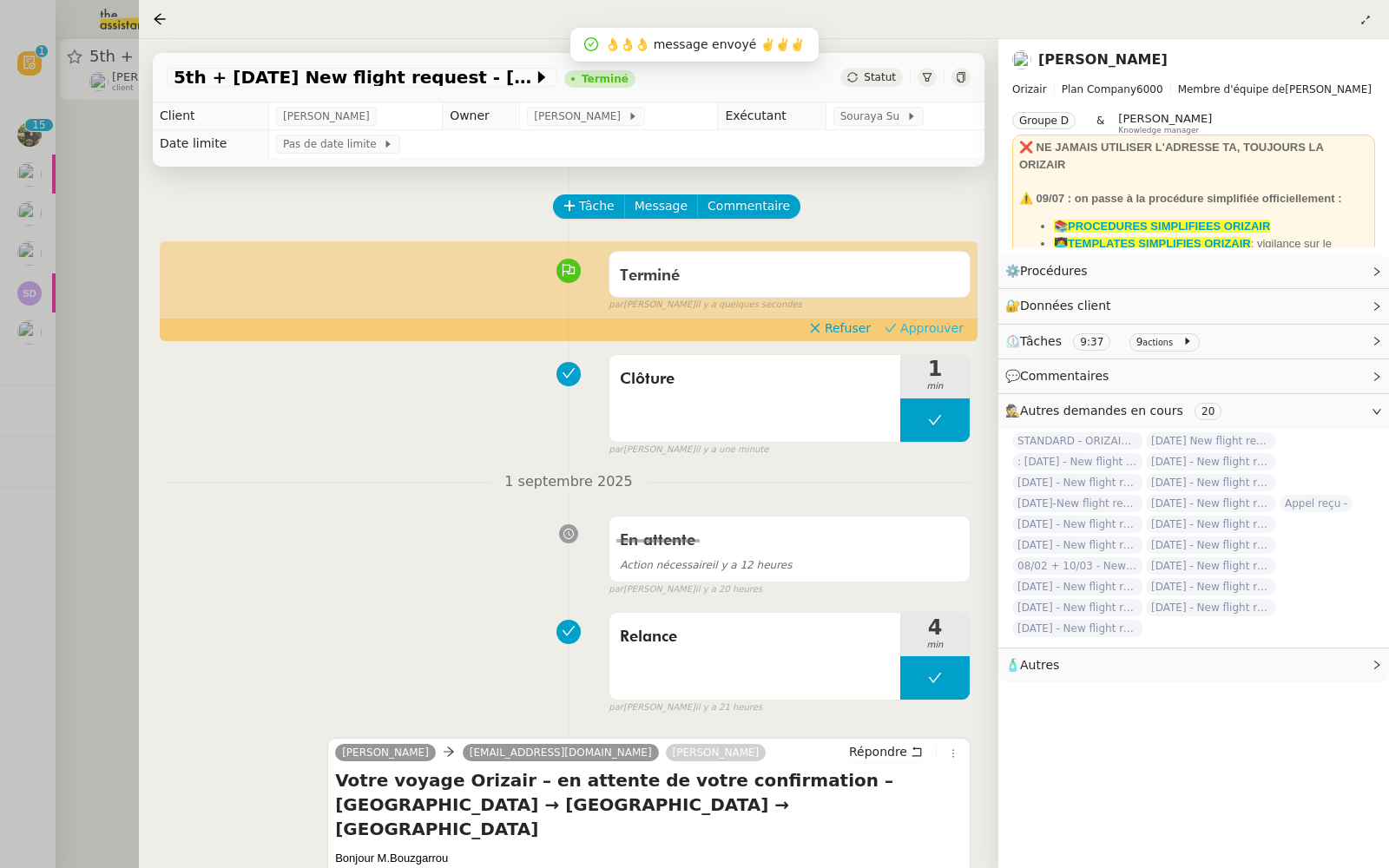
click at [948, 327] on span "Approuver" at bounding box center [932, 328] width 63 height 17
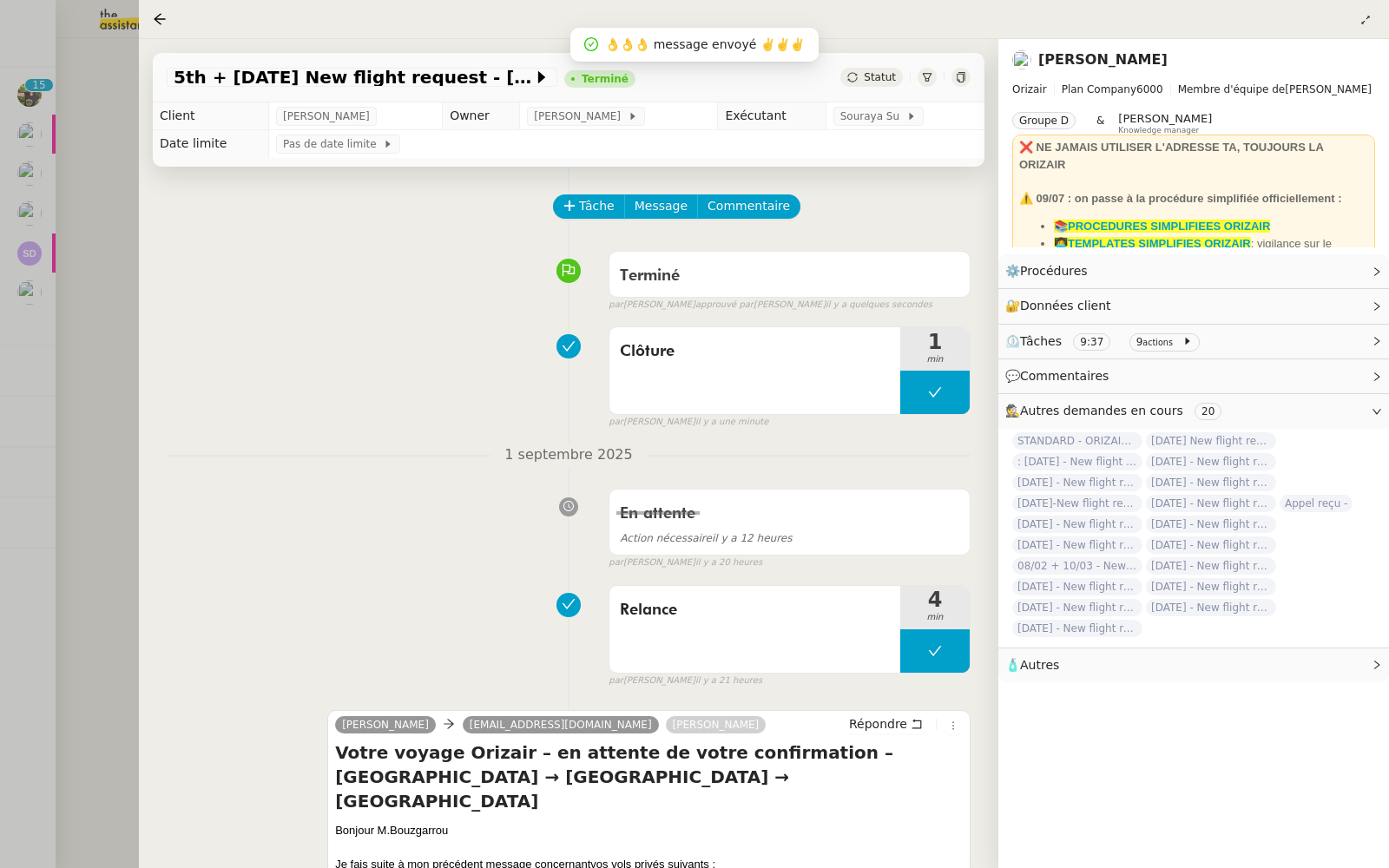
click at [91, 210] on div at bounding box center [694, 434] width 1389 height 868
